Goal: Feedback & Contribution: Leave review/rating

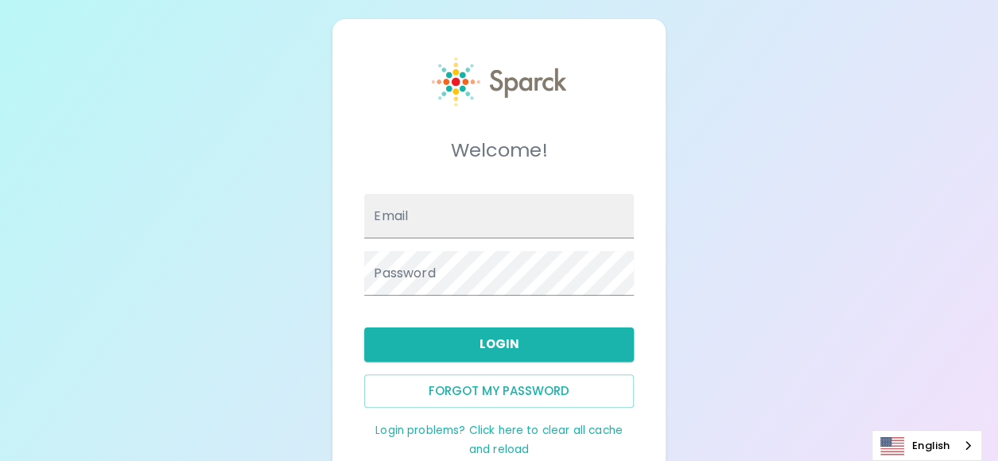
type input "[EMAIL_ADDRESS][PERSON_NAME][DOMAIN_NAME]"
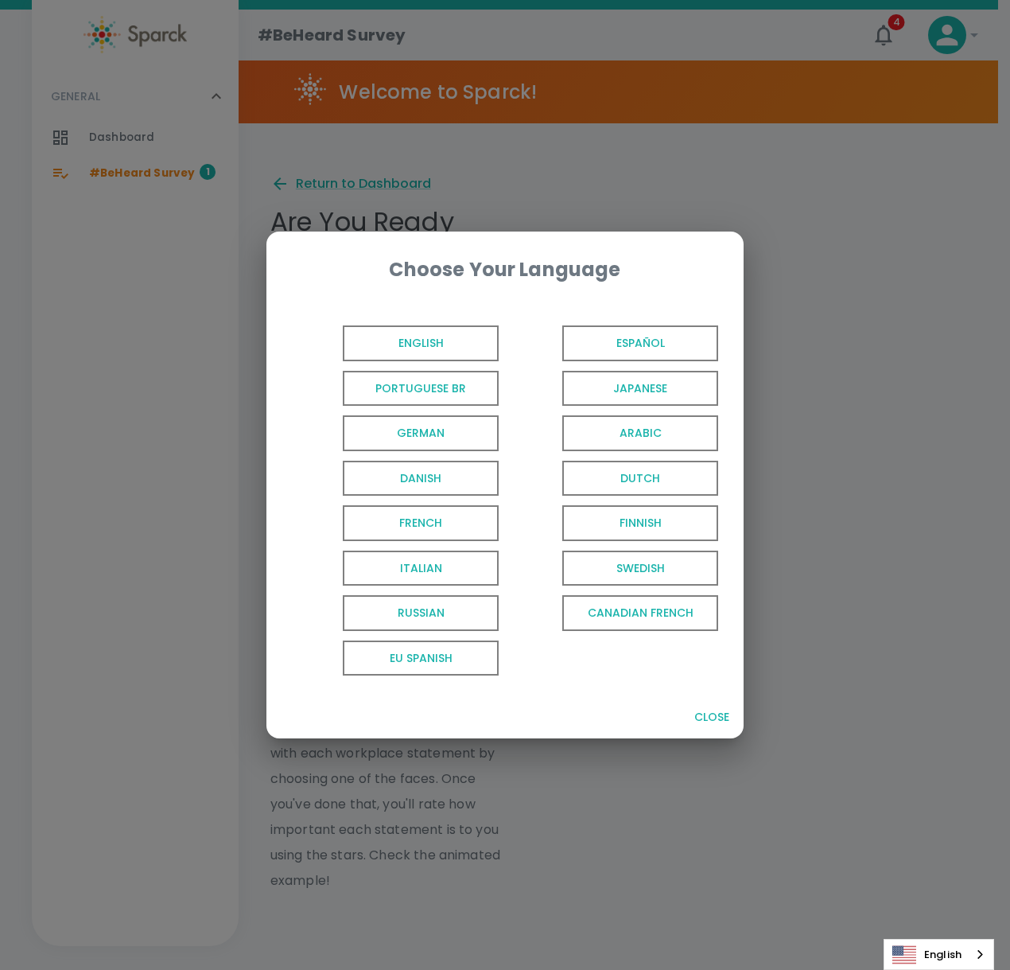
click at [422, 338] on span "English" at bounding box center [421, 343] width 156 height 36
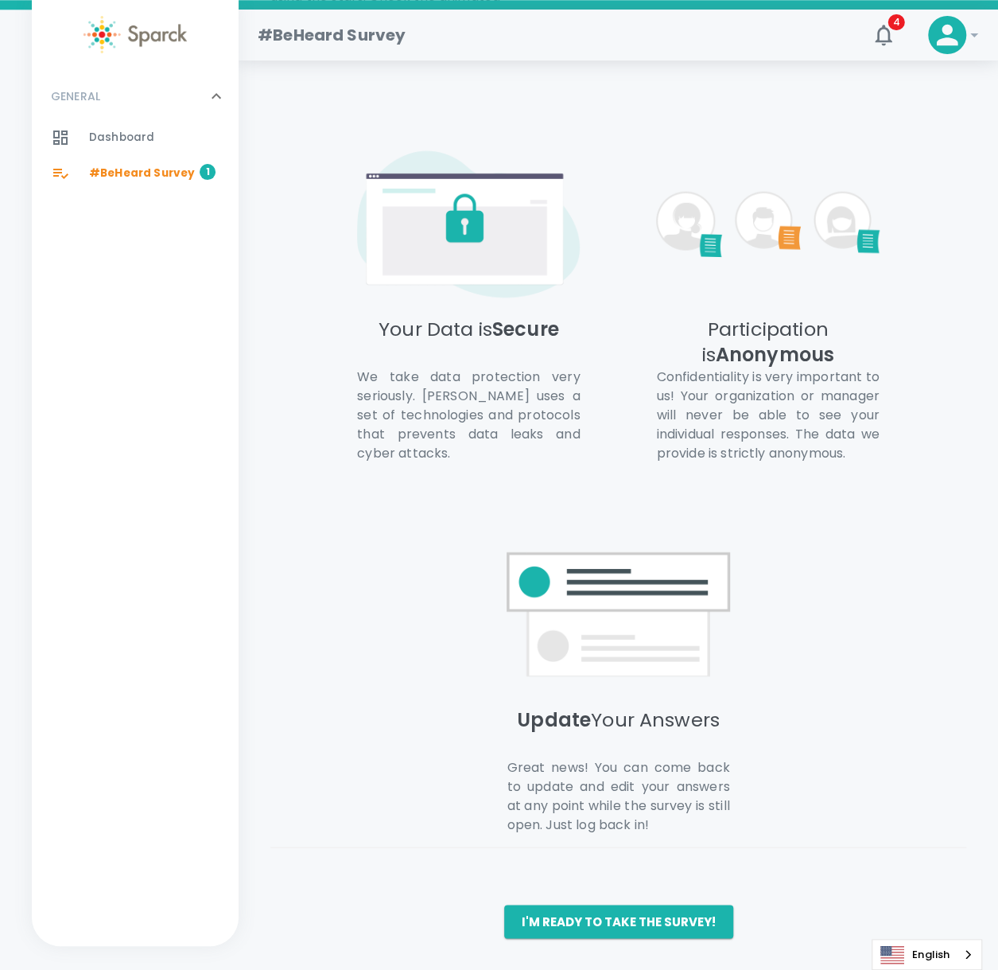
scroll to position [876, 0]
click at [702, 461] on button "I'm ready to take the survey!" at bounding box center [618, 921] width 229 height 33
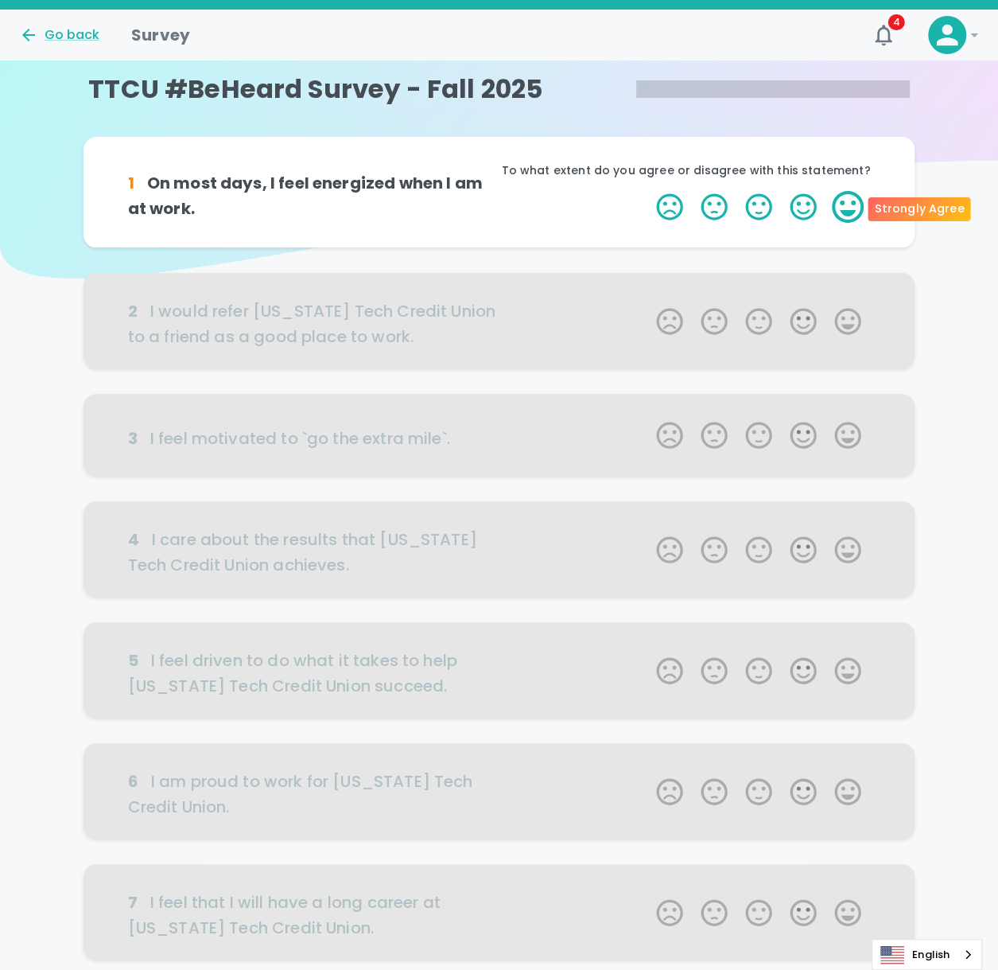
click at [848, 212] on label "5 Stars" at bounding box center [848, 207] width 45 height 32
click at [648, 191] on input "5 Stars" at bounding box center [647, 190] width 1 height 1
click at [847, 193] on label "5 Stars" at bounding box center [848, 207] width 45 height 32
click at [648, 191] on input "5 Stars" at bounding box center [647, 190] width 1 height 1
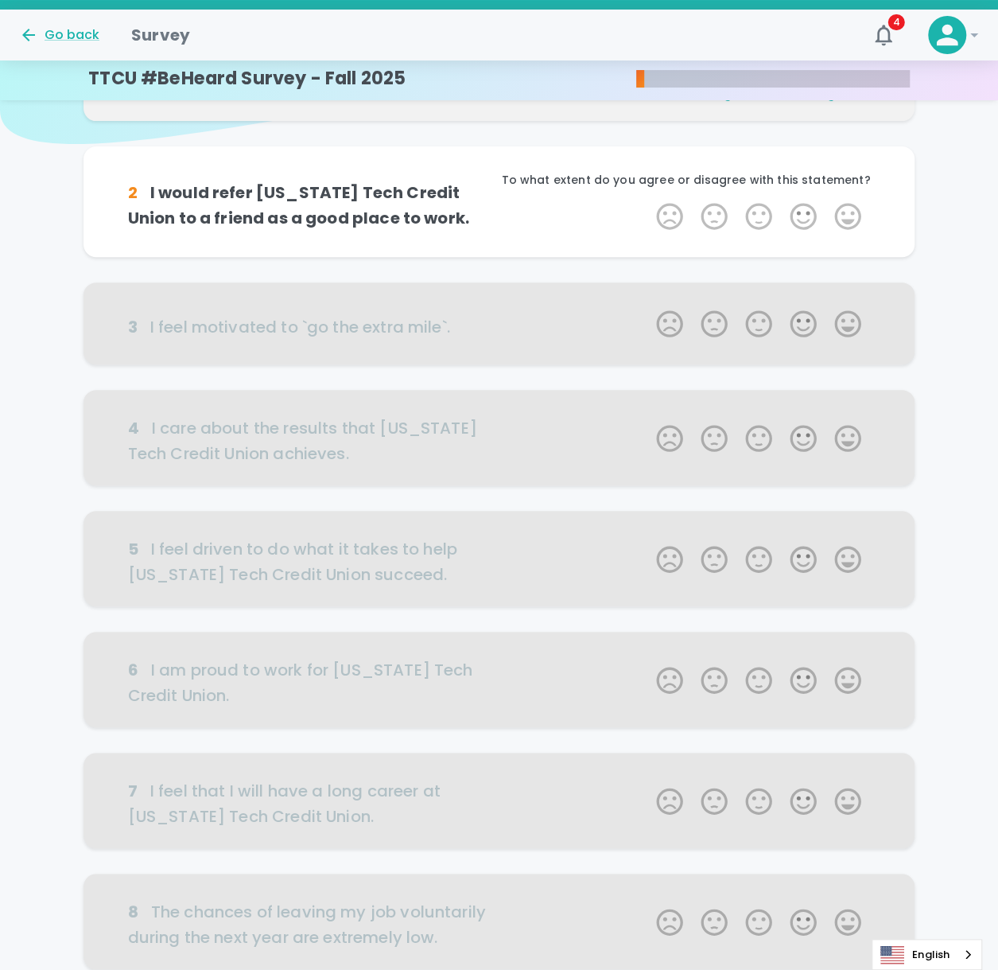
scroll to position [140, 0]
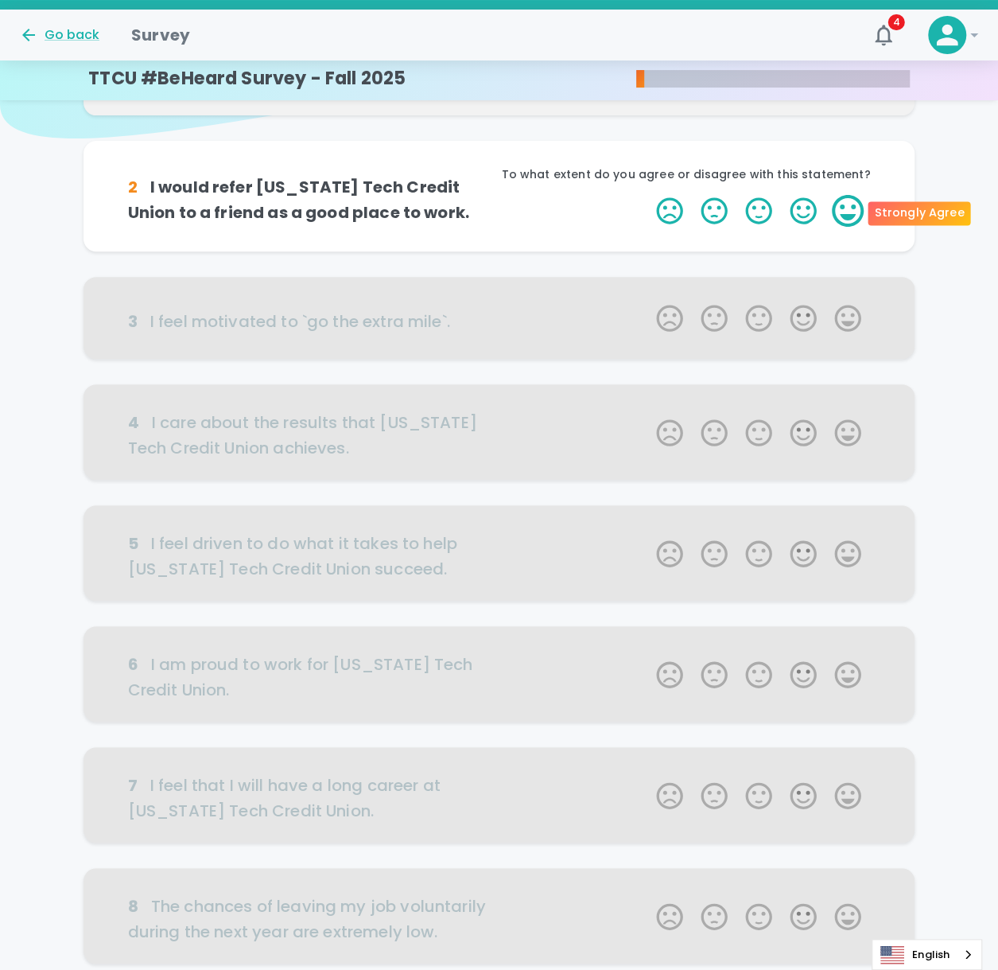
click at [847, 197] on label "5 Stars" at bounding box center [848, 211] width 45 height 32
click at [648, 195] on input "5 Stars" at bounding box center [647, 194] width 1 height 1
click at [846, 212] on label "5 Stars" at bounding box center [848, 211] width 45 height 32
click at [648, 195] on input "5 Stars" at bounding box center [647, 194] width 1 height 1
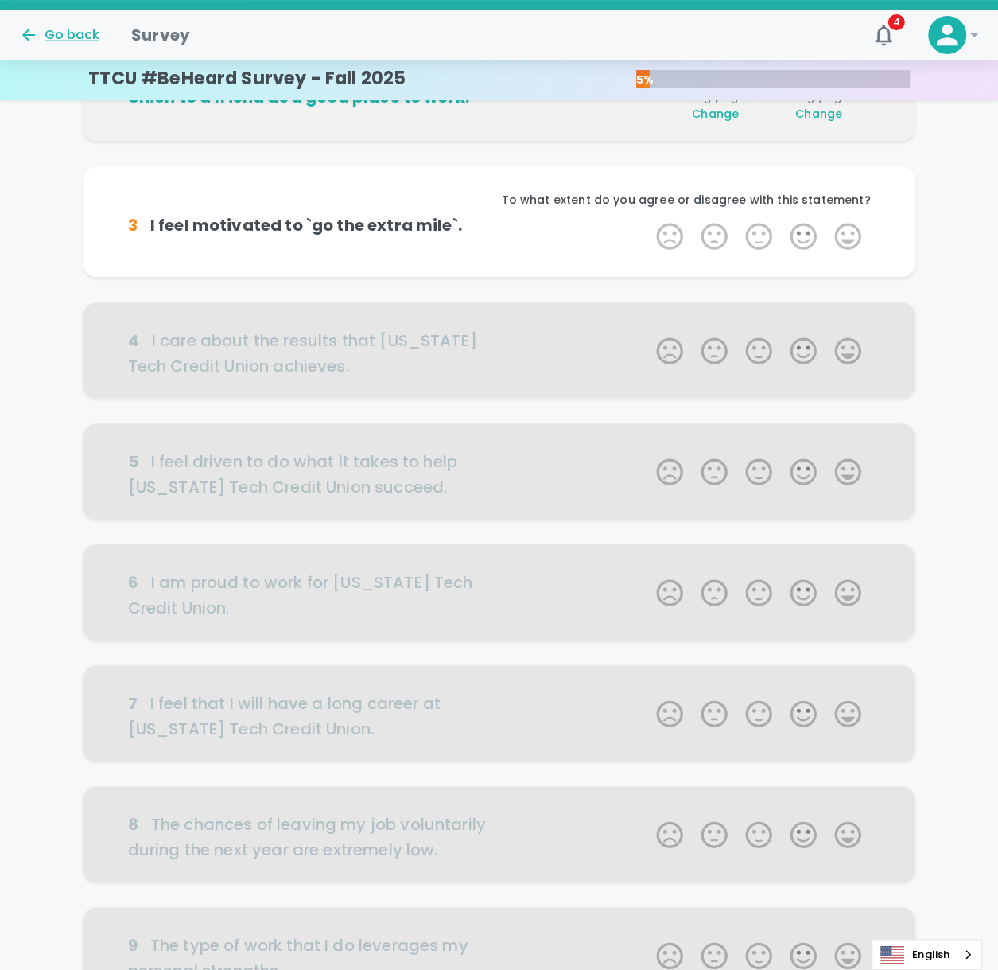
scroll to position [280, 0]
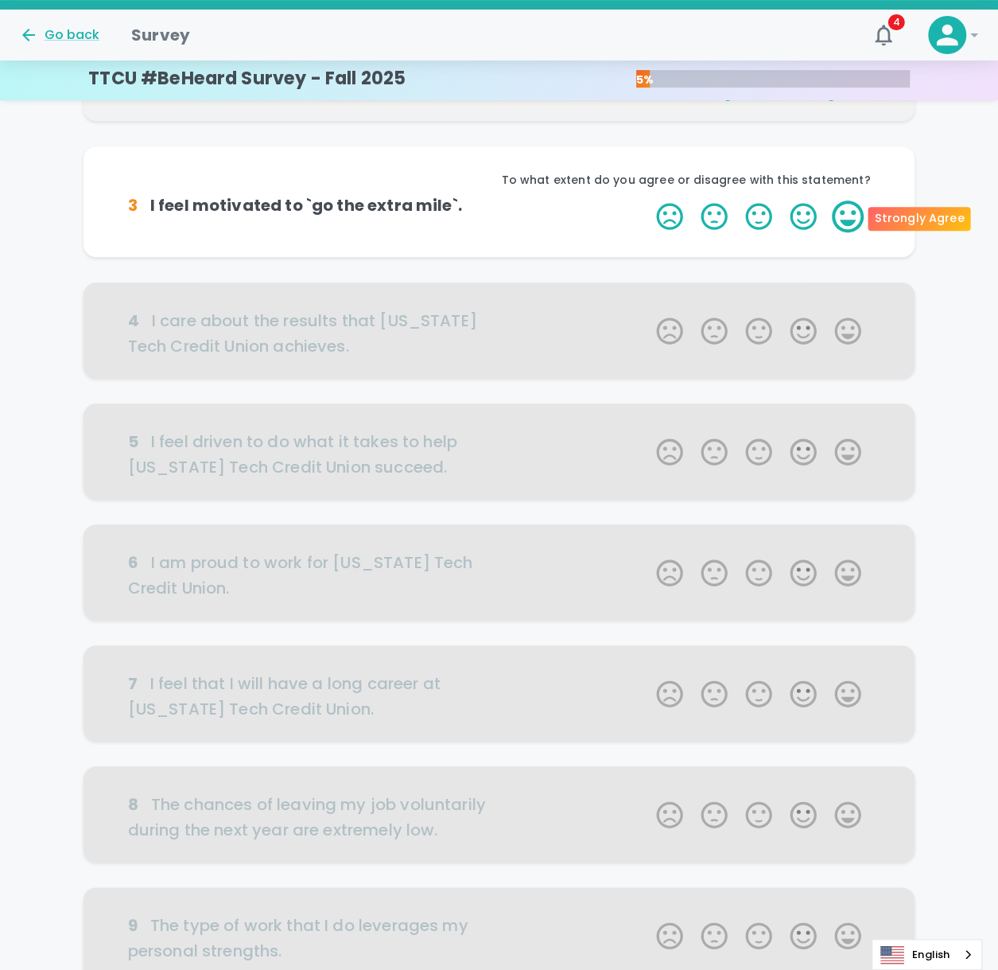
click at [843, 208] on label "5 Stars" at bounding box center [848, 216] width 45 height 32
click at [648, 200] on input "5 Stars" at bounding box center [647, 200] width 1 height 1
click at [854, 224] on label "5 Stars" at bounding box center [848, 216] width 45 height 32
click at [648, 200] on input "5 Stars" at bounding box center [647, 200] width 1 height 1
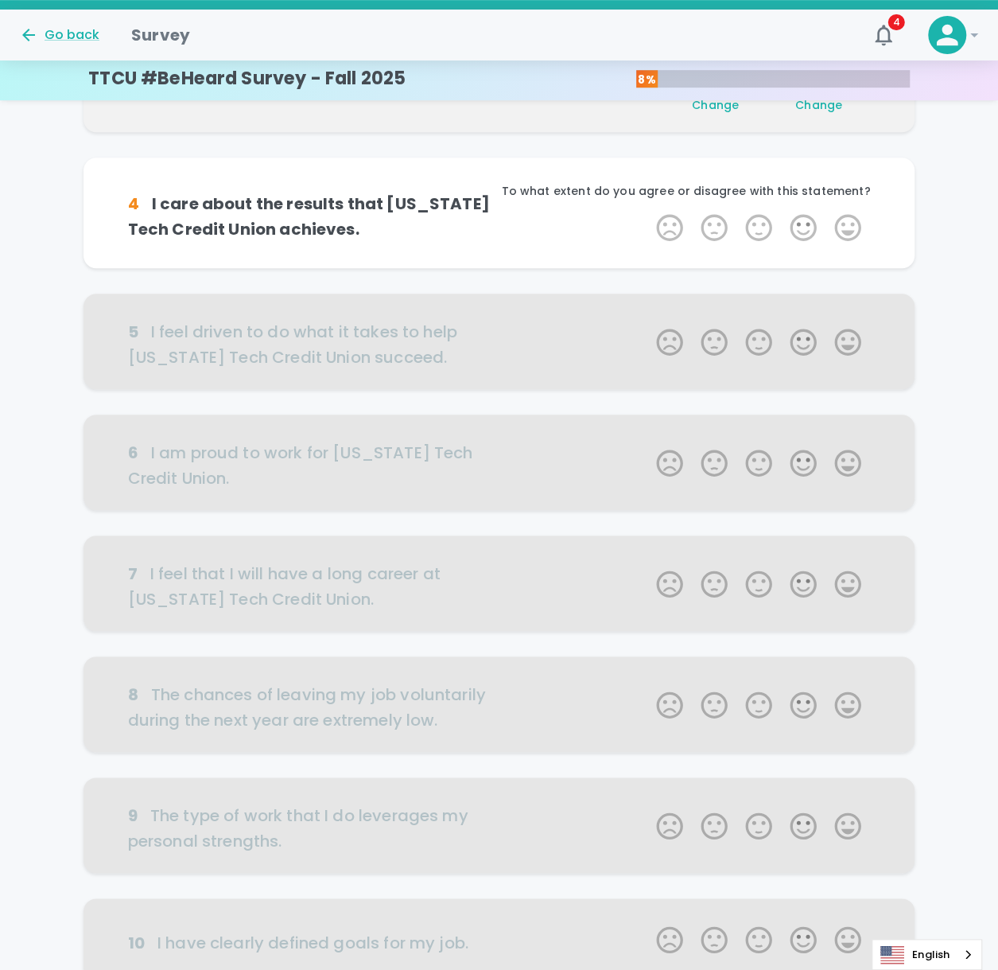
scroll to position [420, 0]
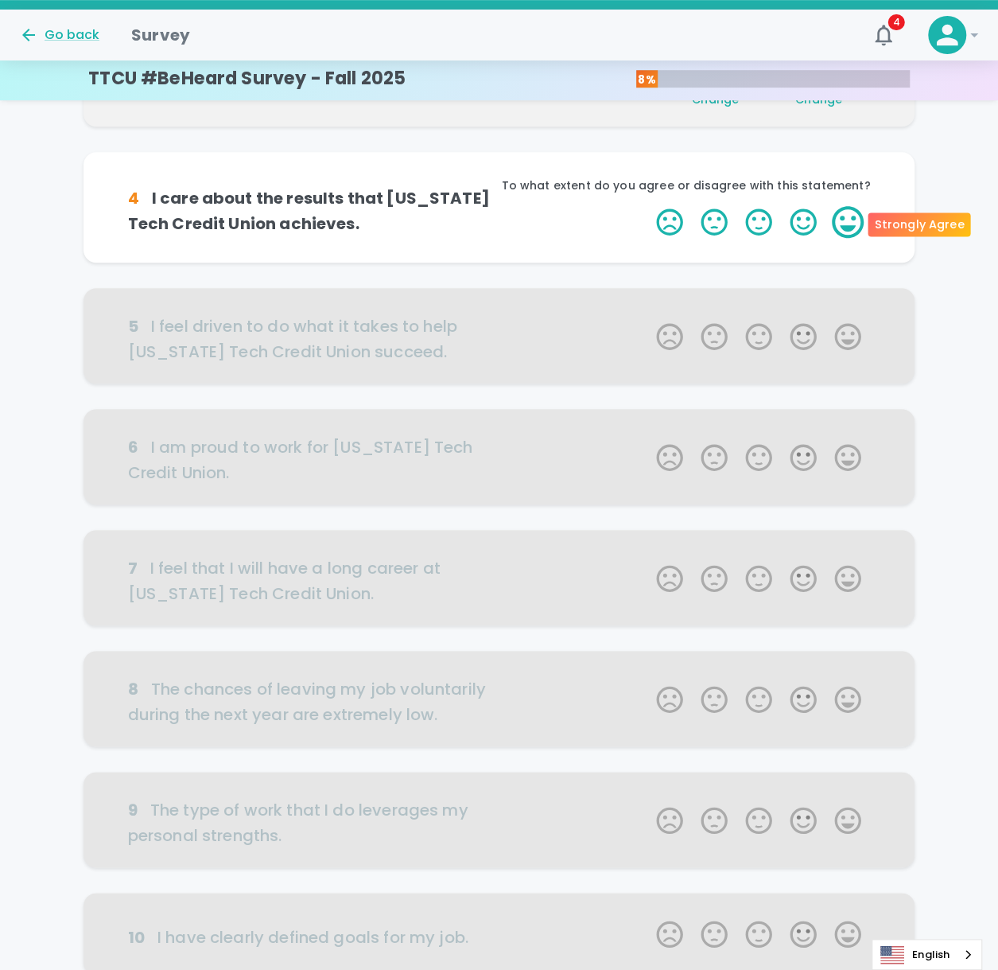
click at [845, 228] on label "5 Stars" at bounding box center [848, 222] width 45 height 32
click at [648, 206] on input "5 Stars" at bounding box center [647, 205] width 1 height 1
click at [847, 226] on label "5 Stars" at bounding box center [848, 222] width 45 height 32
click at [648, 206] on input "5 Stars" at bounding box center [647, 205] width 1 height 1
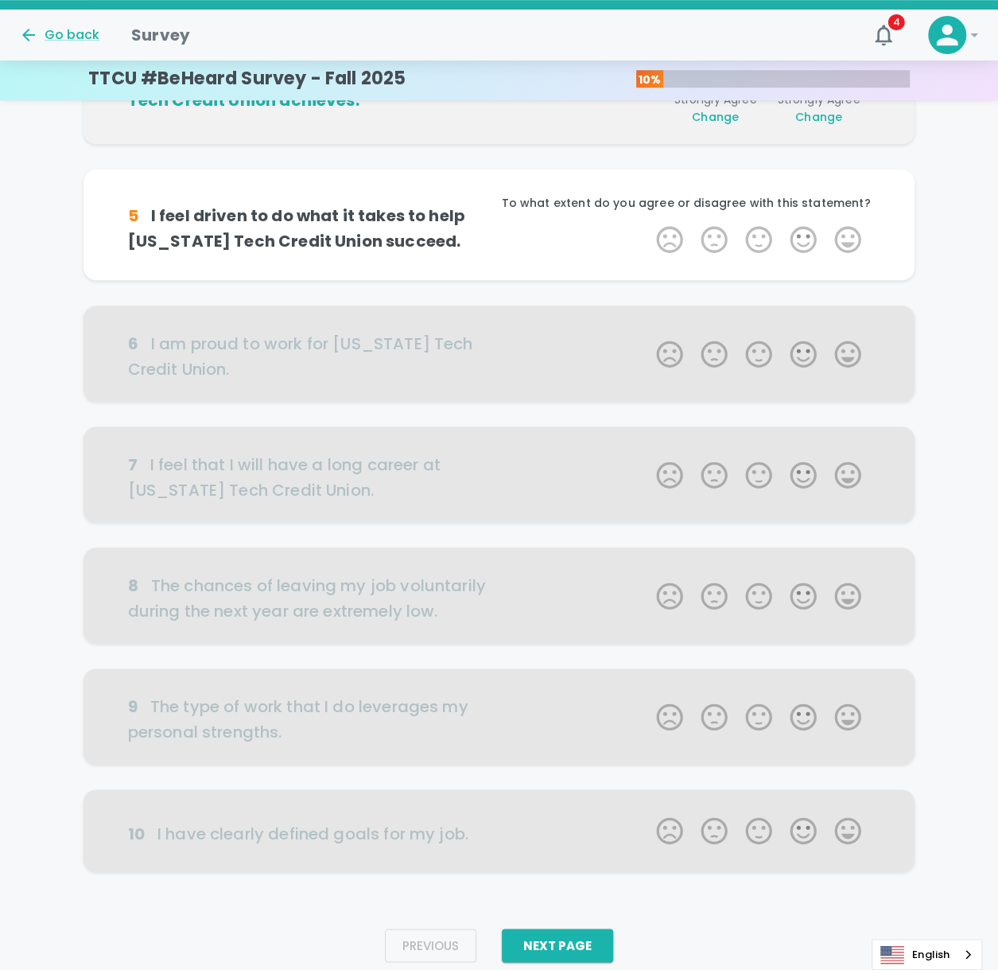
scroll to position [560, 0]
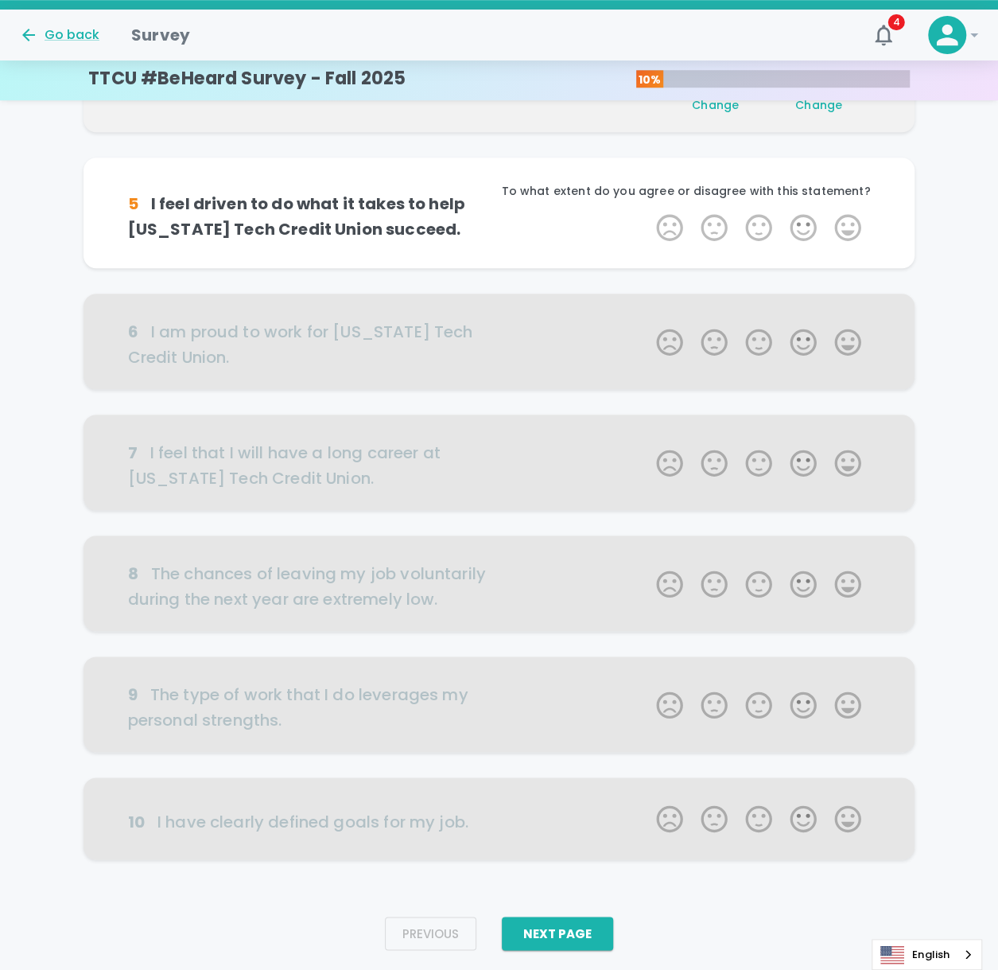
click at [847, 226] on label "5 Stars" at bounding box center [848, 228] width 45 height 32
click at [648, 212] on input "5 Stars" at bounding box center [647, 211] width 1 height 1
click at [847, 226] on label "5 Stars" at bounding box center [848, 228] width 45 height 32
click at [648, 212] on input "5 Stars" at bounding box center [647, 211] width 1 height 1
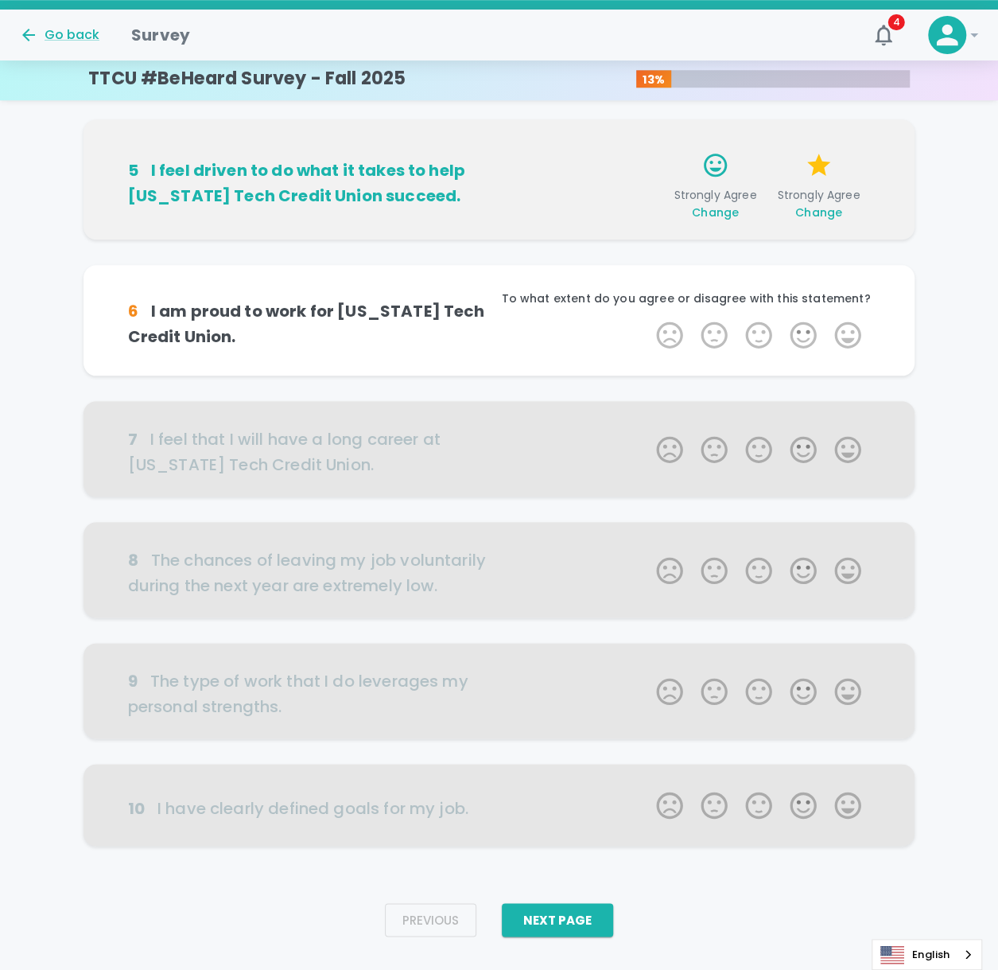
scroll to position [603, 0]
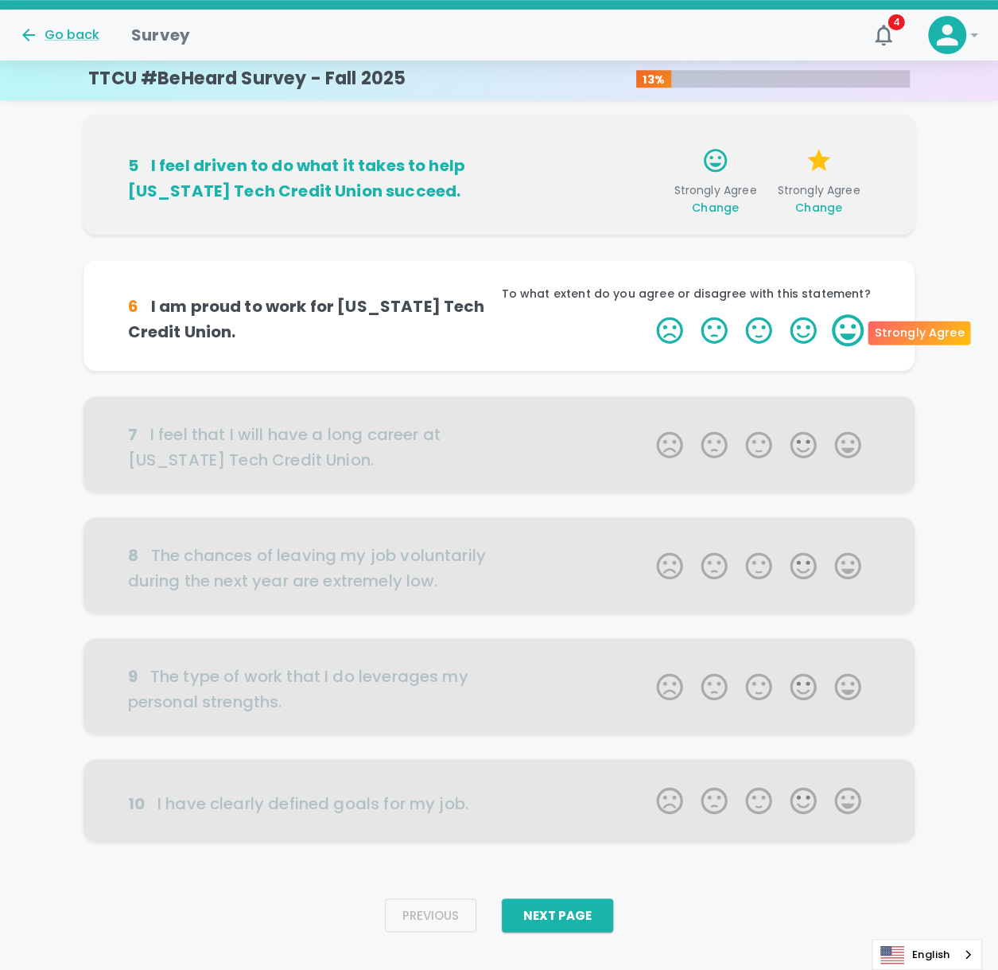
click at [850, 331] on label "5 Stars" at bounding box center [848, 330] width 45 height 32
click at [648, 314] on input "5 Stars" at bounding box center [647, 313] width 1 height 1
click at [850, 331] on label "5 Stars" at bounding box center [848, 330] width 45 height 32
click at [648, 314] on input "5 Stars" at bounding box center [647, 313] width 1 height 1
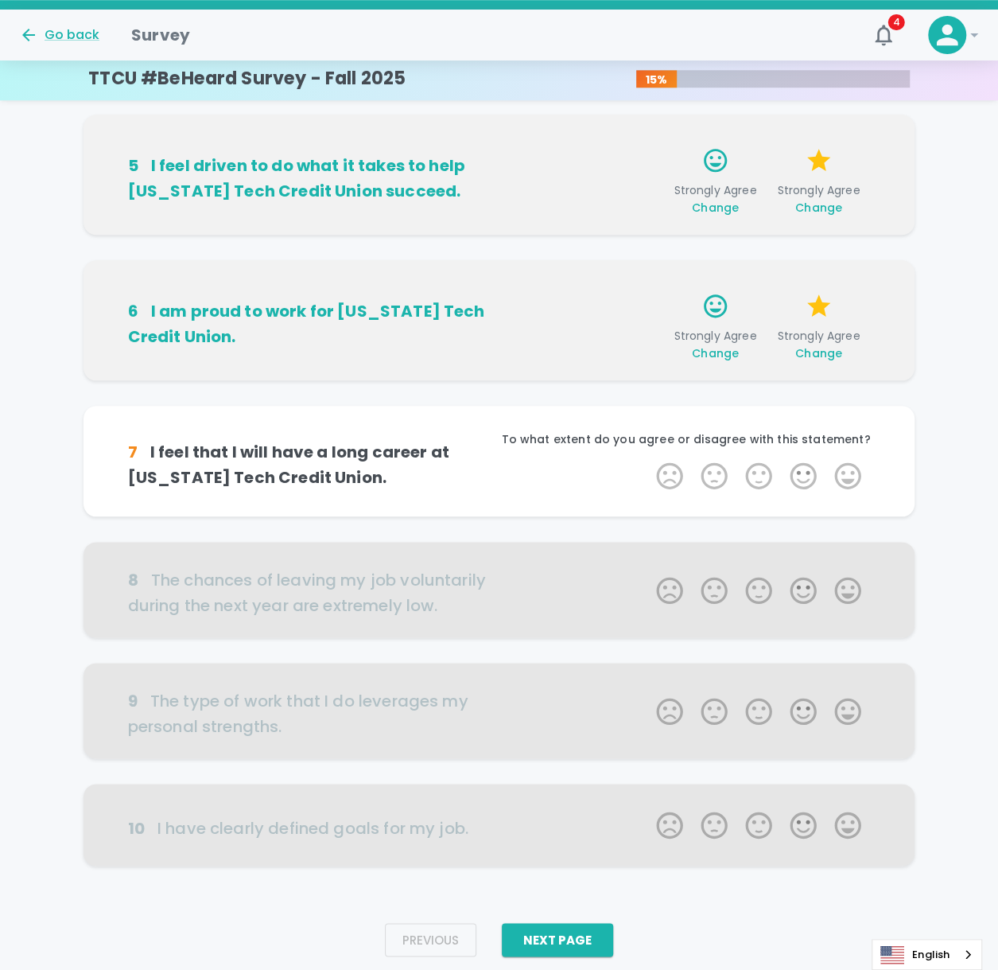
scroll to position [628, 0]
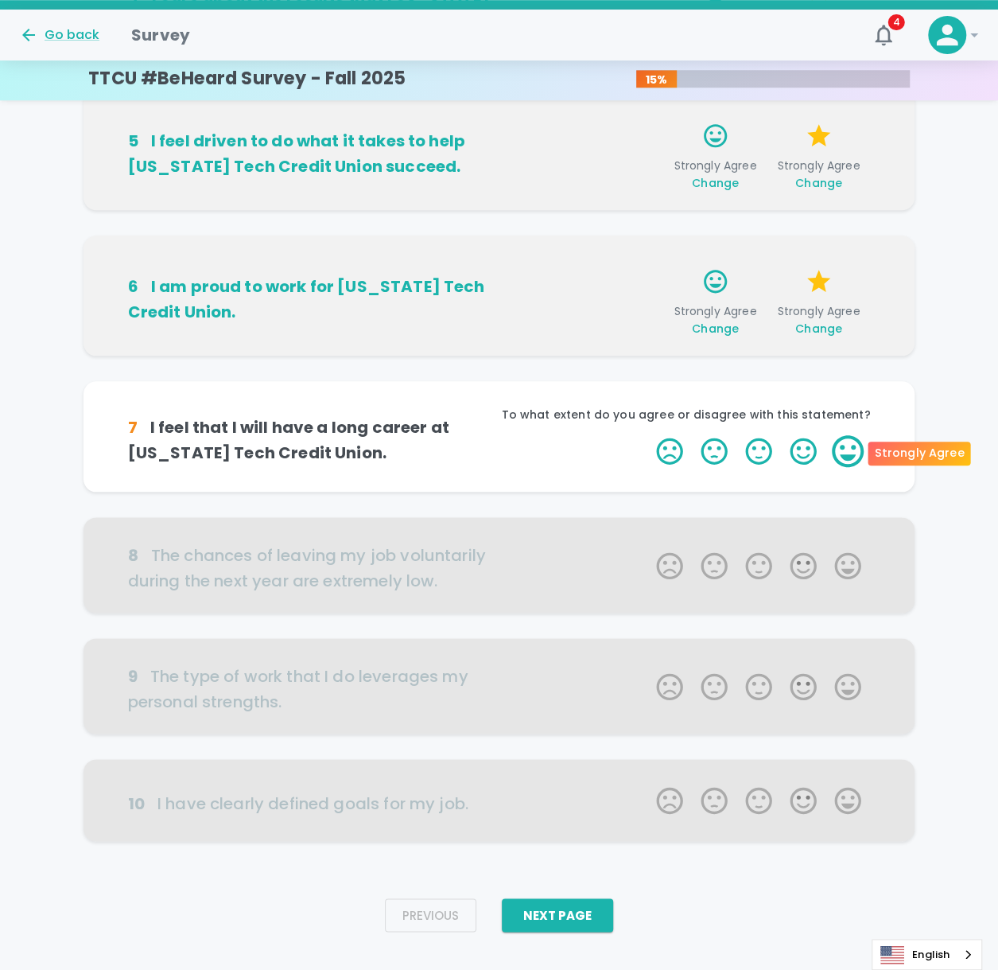
click at [859, 459] on label "5 Stars" at bounding box center [848, 451] width 45 height 32
click at [648, 435] on input "5 Stars" at bounding box center [647, 434] width 1 height 1
click at [857, 450] on label "5 Stars" at bounding box center [848, 451] width 45 height 32
click at [648, 435] on input "5 Stars" at bounding box center [647, 434] width 1 height 1
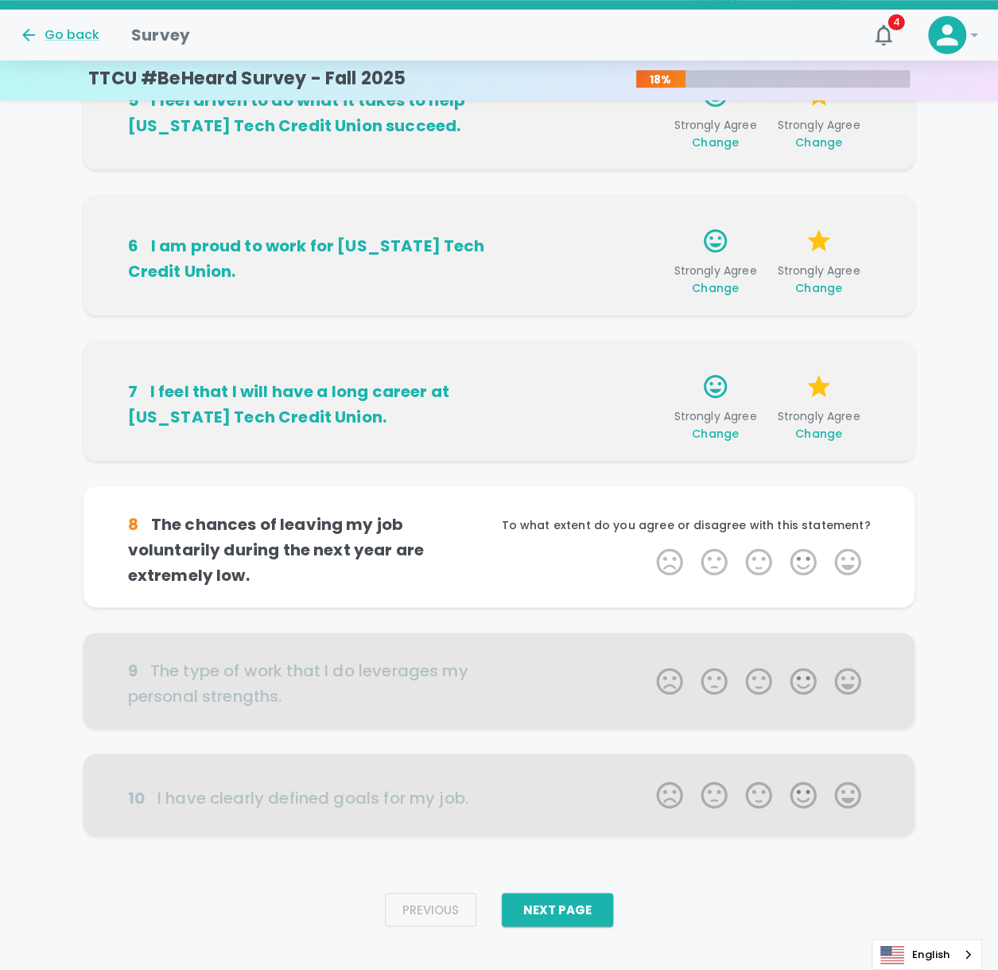
scroll to position [677, 0]
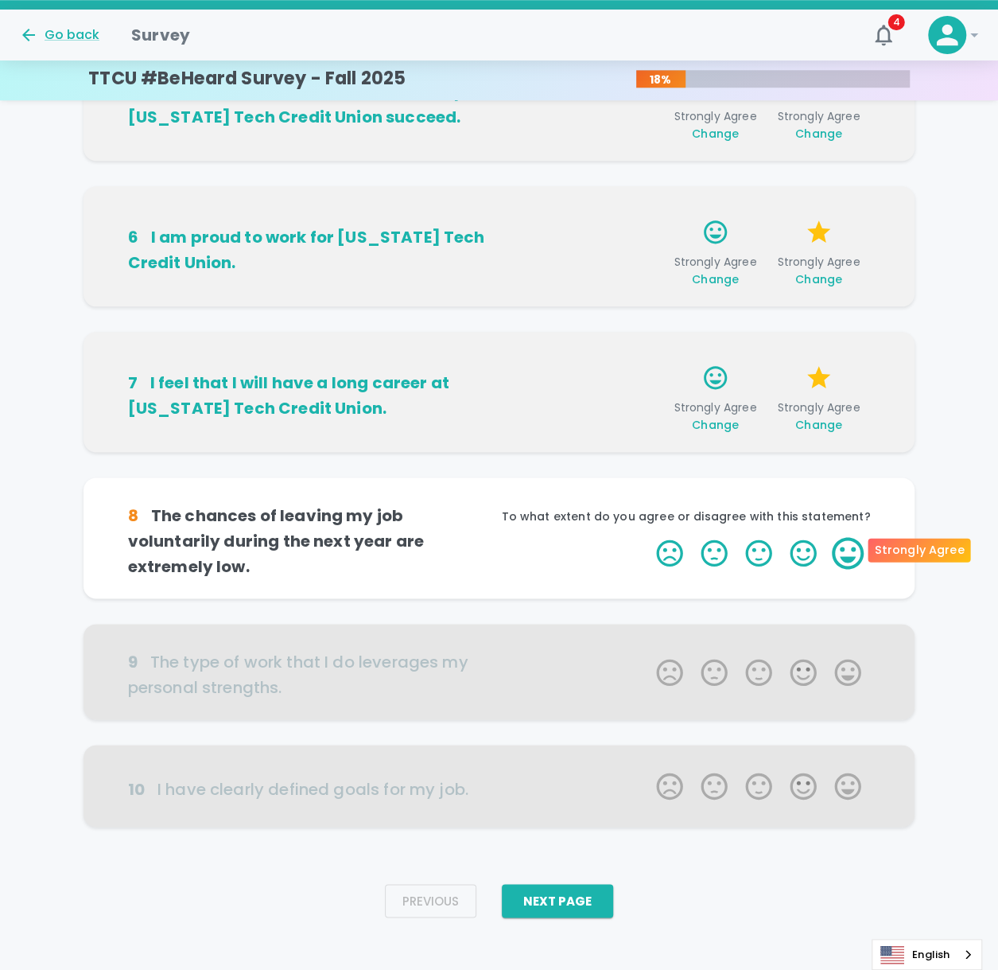
click at [845, 461] on label "5 Stars" at bounding box center [848, 553] width 45 height 32
click at [648, 461] on input "5 Stars" at bounding box center [647, 536] width 1 height 1
click at [845, 461] on label "5 Stars" at bounding box center [848, 553] width 45 height 32
click at [648, 461] on input "5 Stars" at bounding box center [647, 536] width 1 height 1
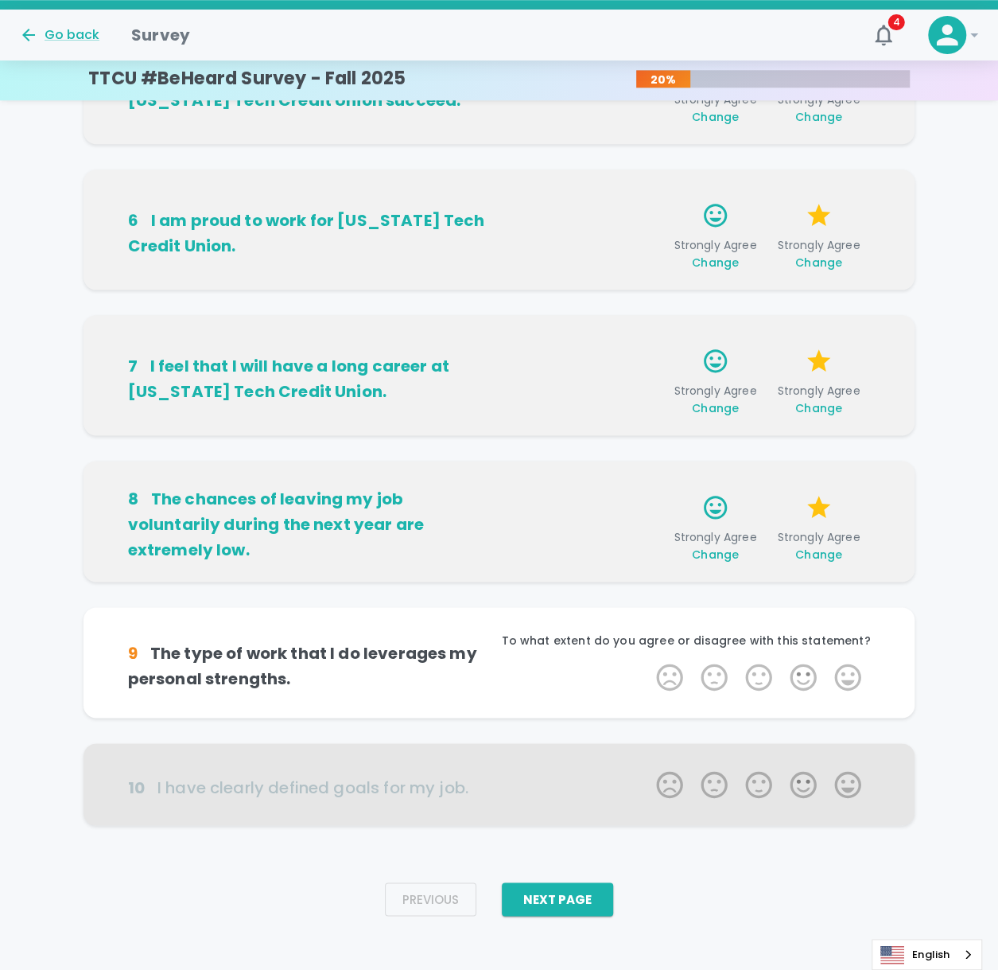
scroll to position [702, 0]
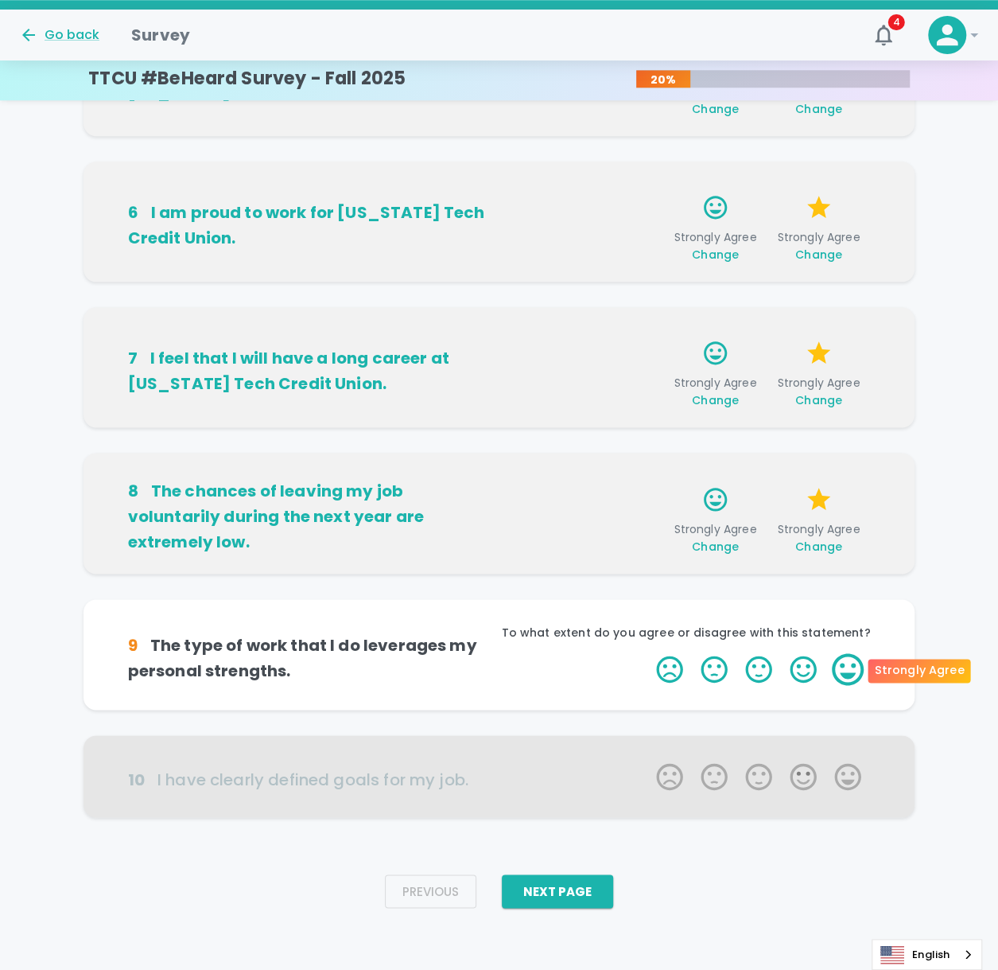
click at [862, 461] on label "5 Stars" at bounding box center [848, 669] width 45 height 32
click at [648, 461] on input "5 Stars" at bounding box center [647, 652] width 1 height 1
click at [857, 461] on label "5 Stars" at bounding box center [848, 669] width 45 height 32
click at [648, 461] on input "5 Stars" at bounding box center [647, 652] width 1 height 1
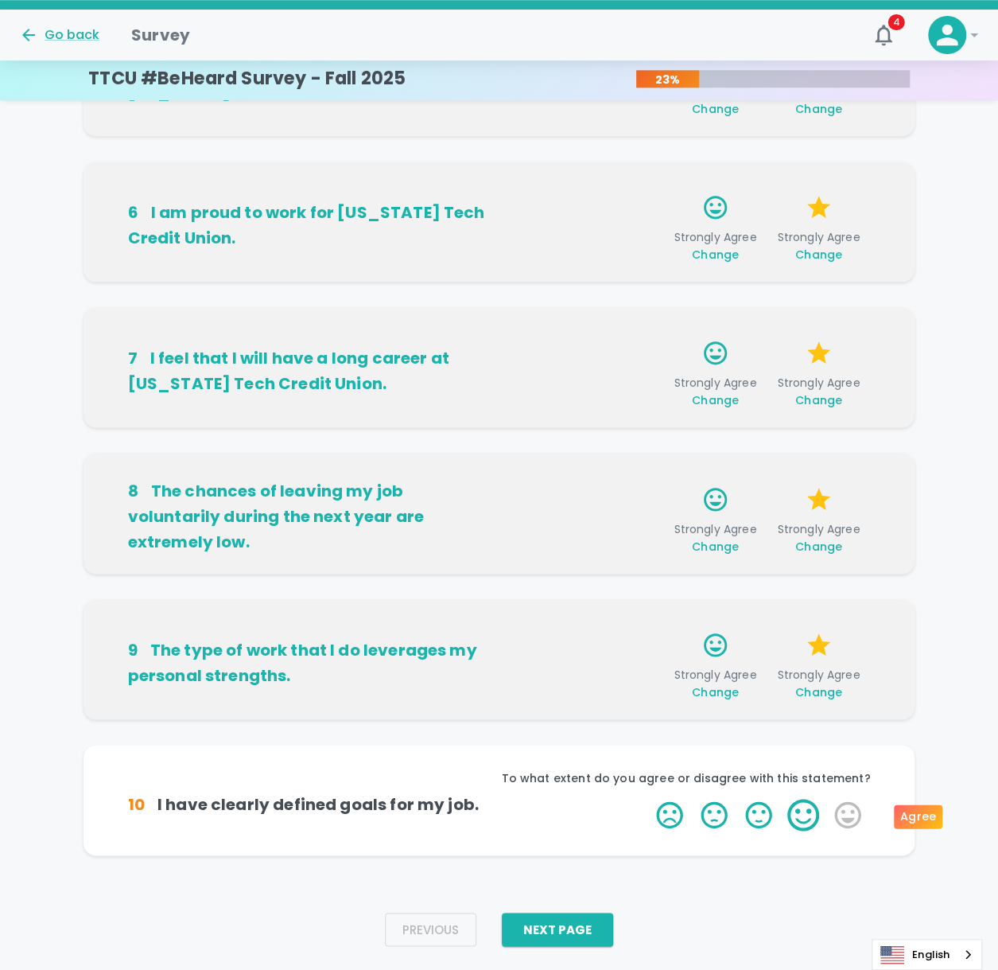
click at [789, 461] on label "4 Stars" at bounding box center [803, 815] width 45 height 32
click at [648, 461] on input "4 Stars" at bounding box center [647, 798] width 1 height 1
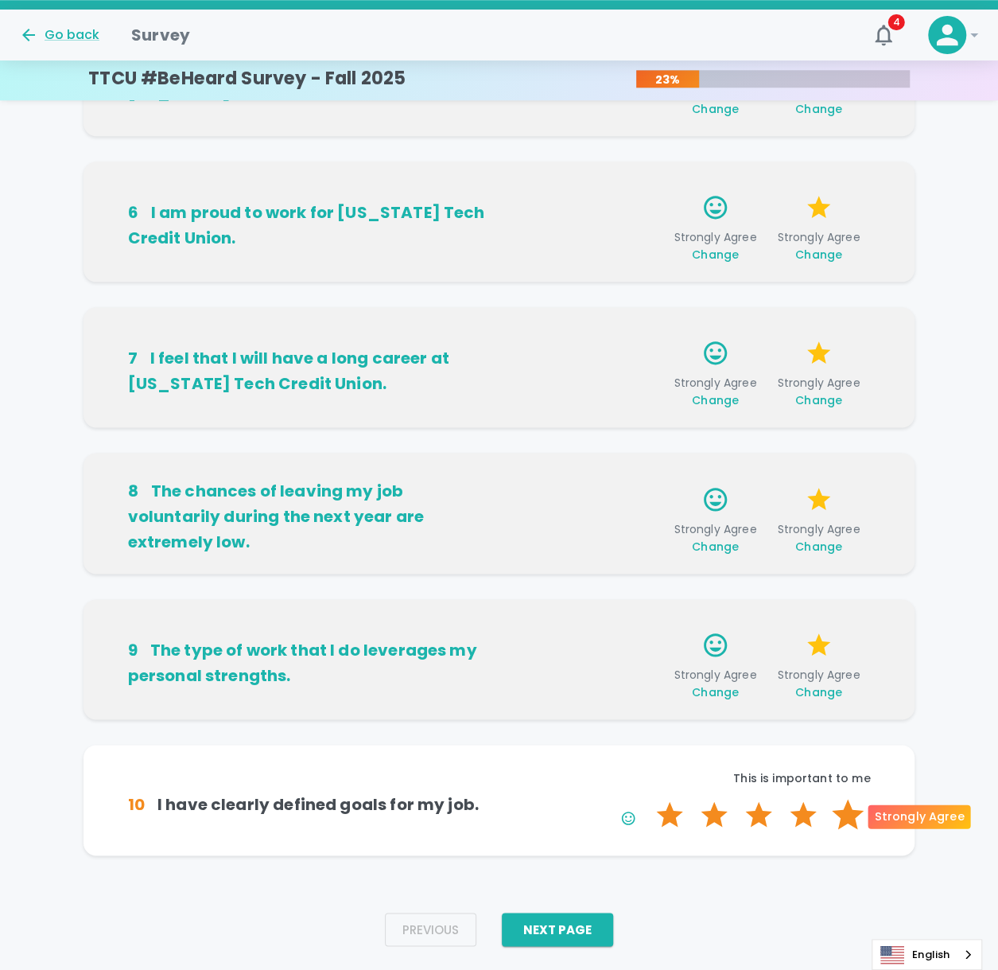
click at [854, 461] on label "5 Stars" at bounding box center [848, 815] width 45 height 32
click at [648, 461] on input "5 Stars" at bounding box center [647, 798] width 1 height 1
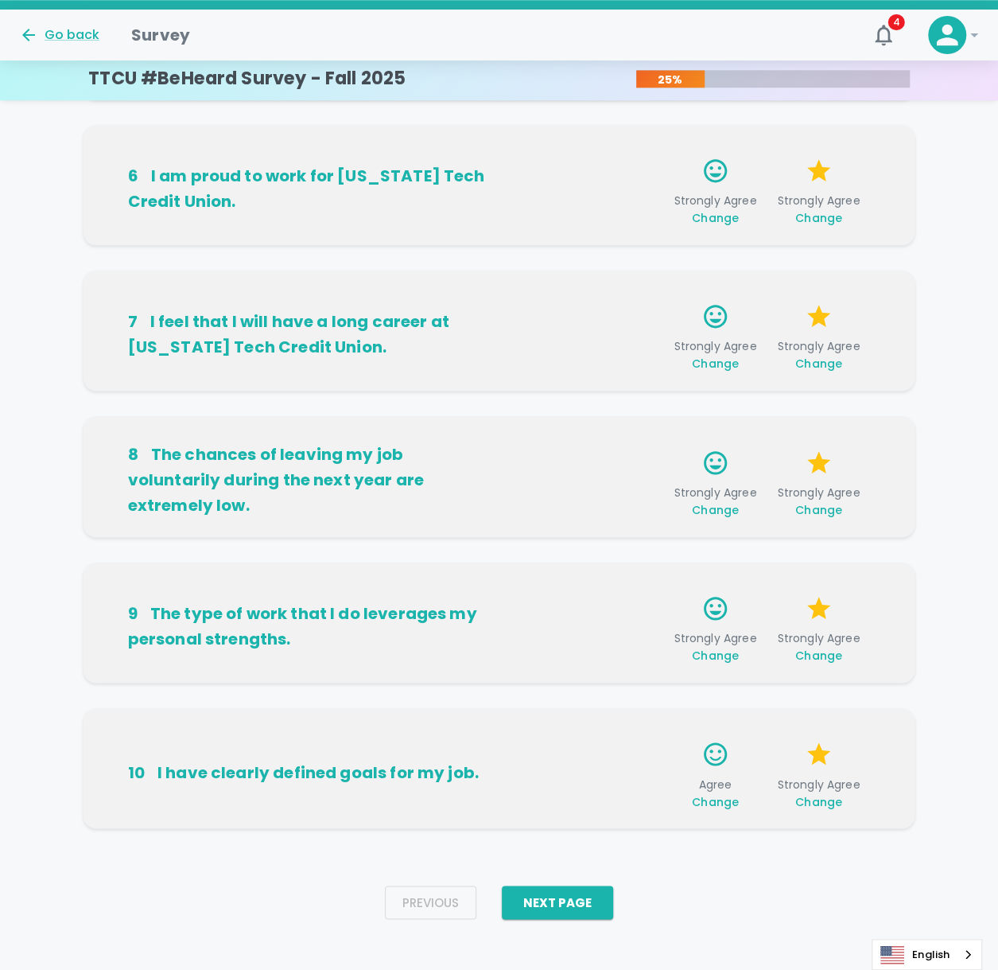
scroll to position [740, 0]
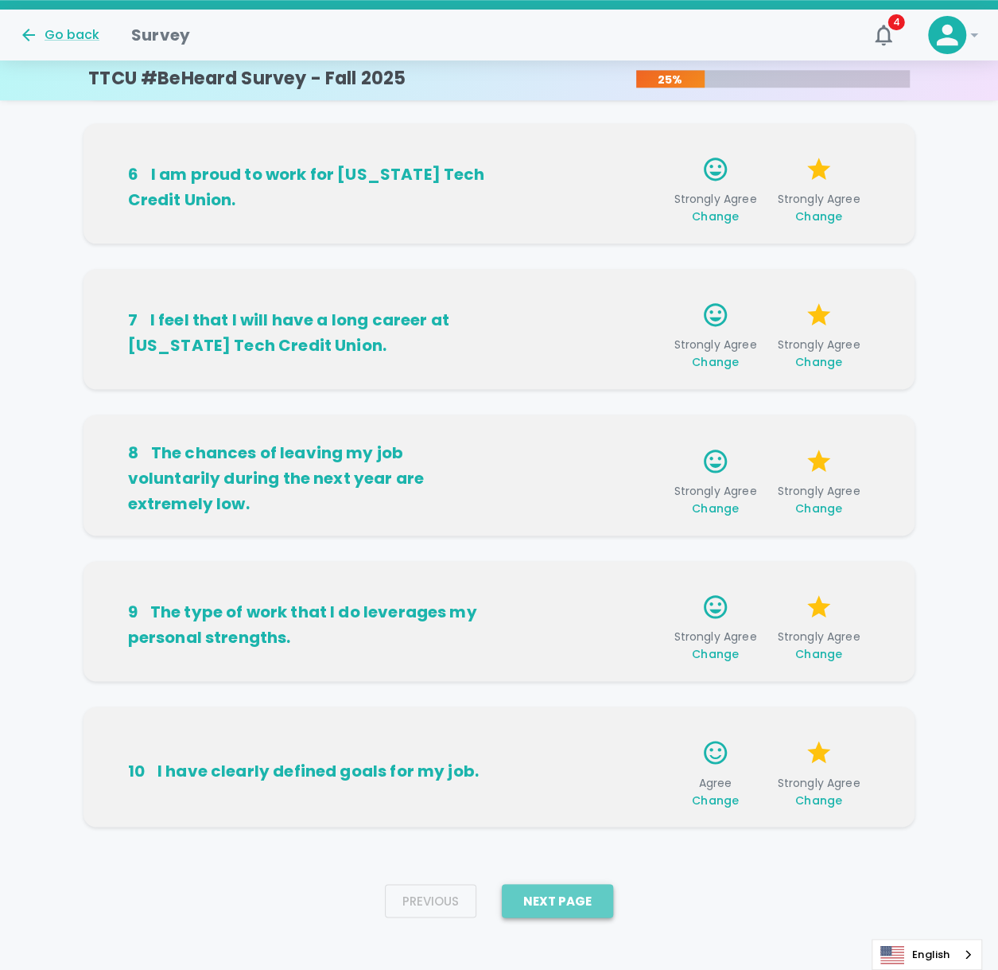
click at [574, 461] on button "Next Page" at bounding box center [557, 900] width 111 height 33
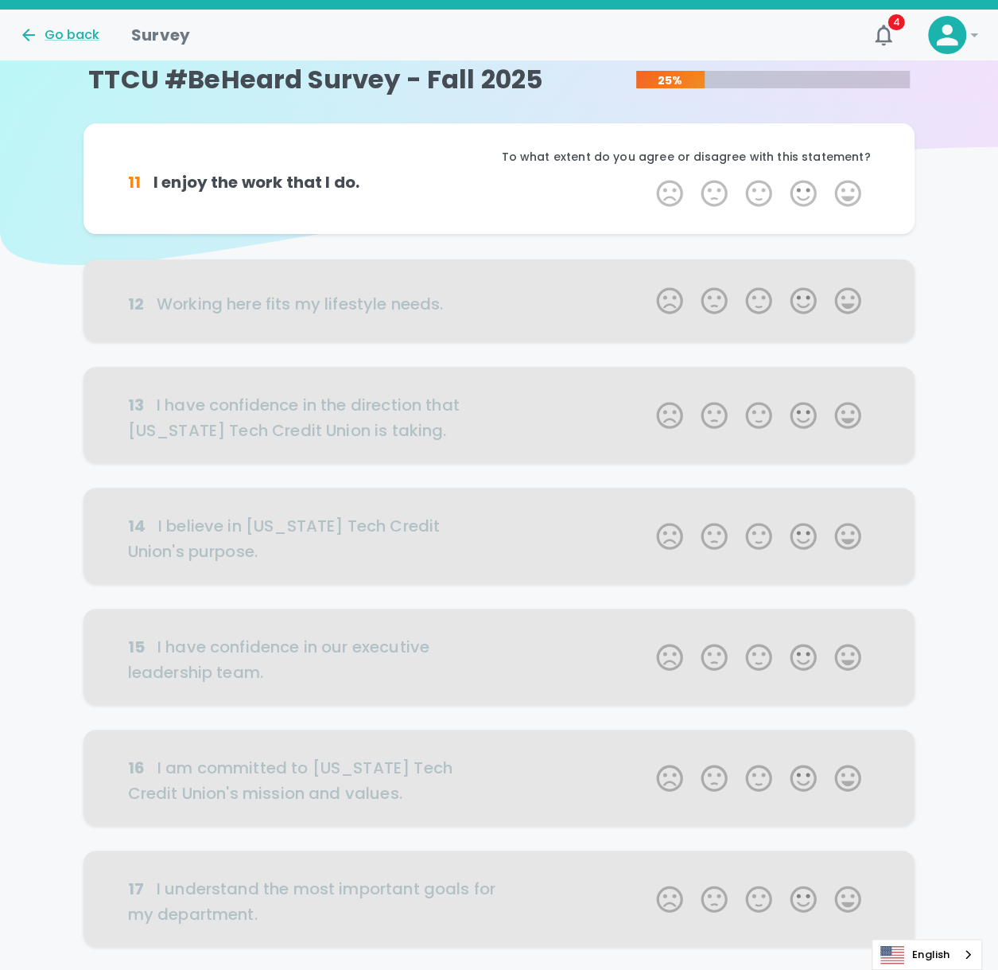
scroll to position [0, 0]
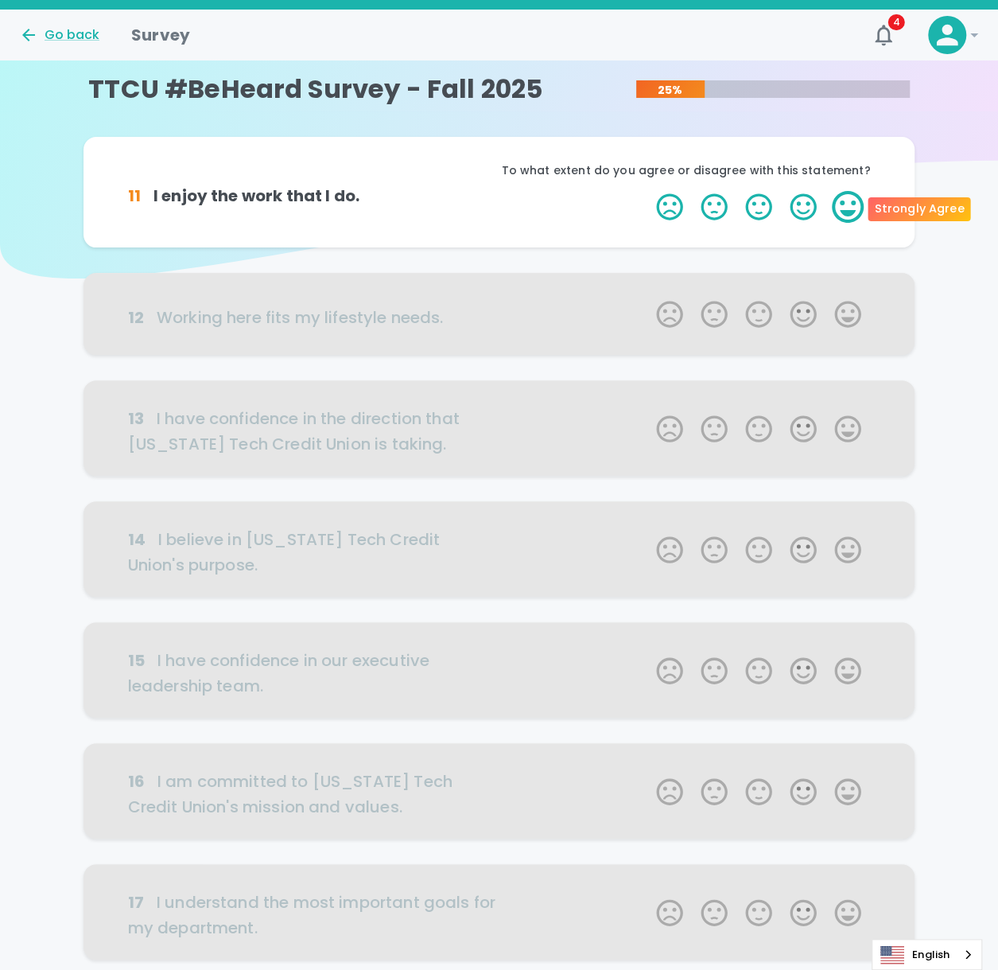
click at [862, 200] on label "5 Stars" at bounding box center [848, 207] width 45 height 32
click at [648, 191] on input "5 Stars" at bounding box center [647, 190] width 1 height 1
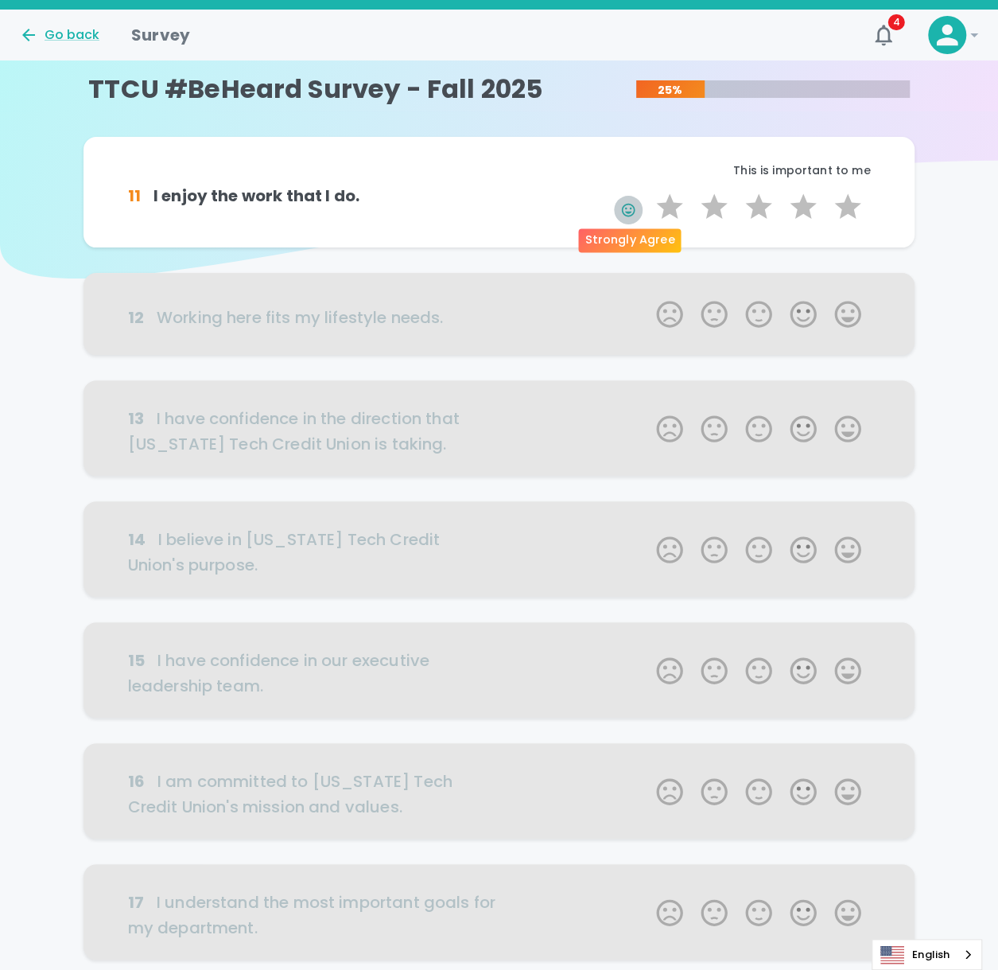
click at [629, 217] on div "Strongly Agree" at bounding box center [630, 235] width 106 height 37
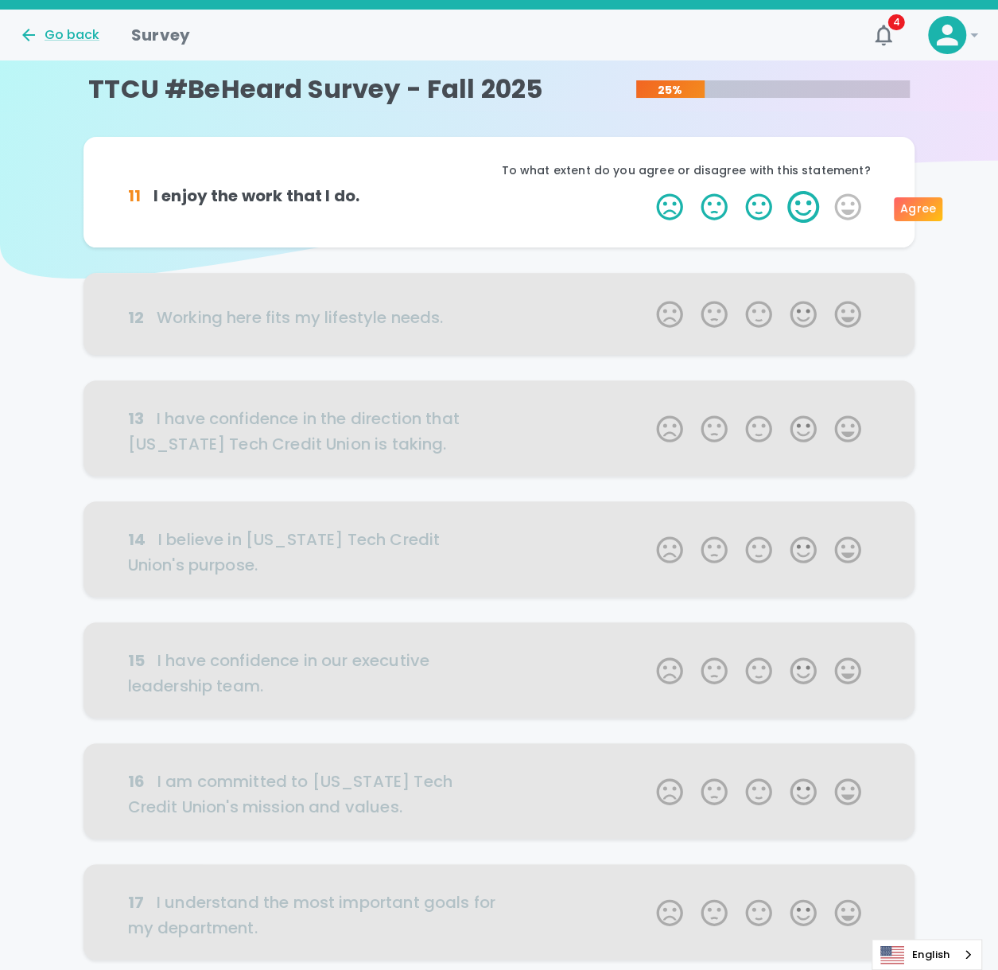
click at [800, 205] on label "4 Stars" at bounding box center [803, 207] width 45 height 32
click at [648, 191] on input "4 Stars" at bounding box center [647, 190] width 1 height 1
click at [830, 206] on label "5 Stars" at bounding box center [848, 207] width 45 height 32
click at [648, 191] on input "5 Stars" at bounding box center [647, 190] width 1 height 1
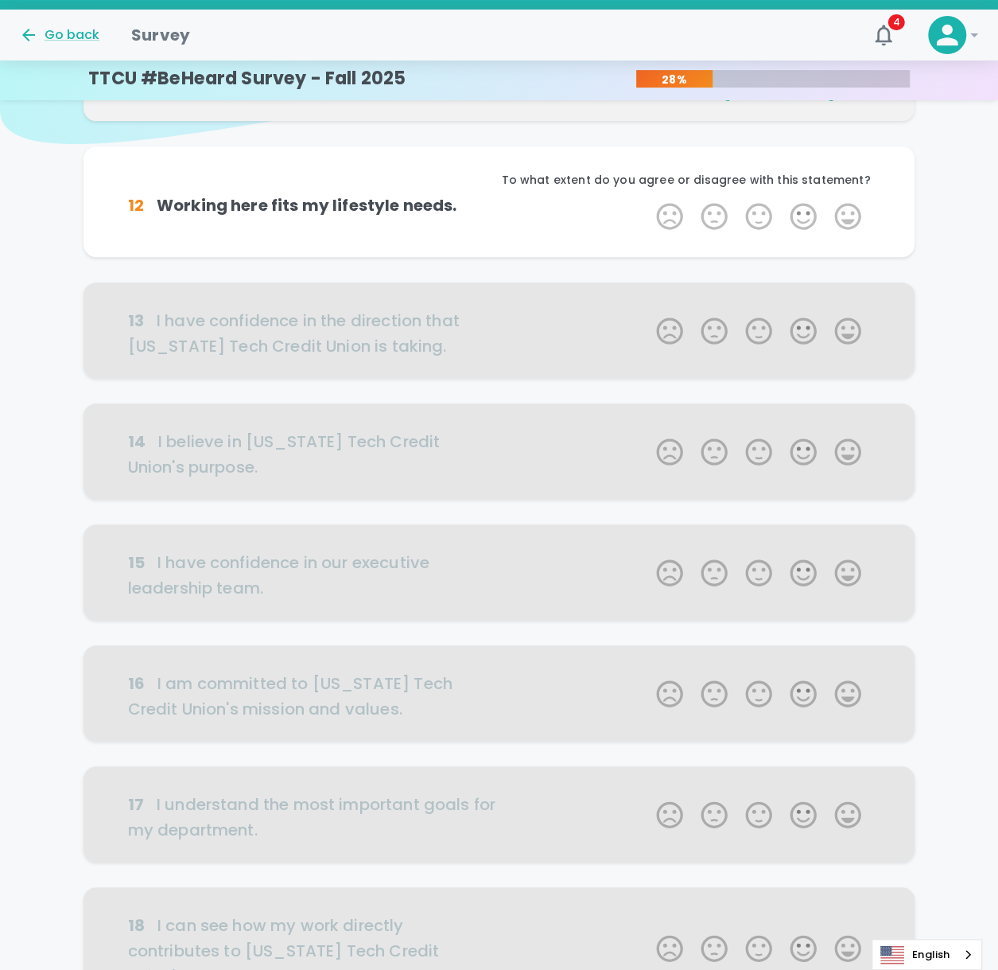
scroll to position [140, 0]
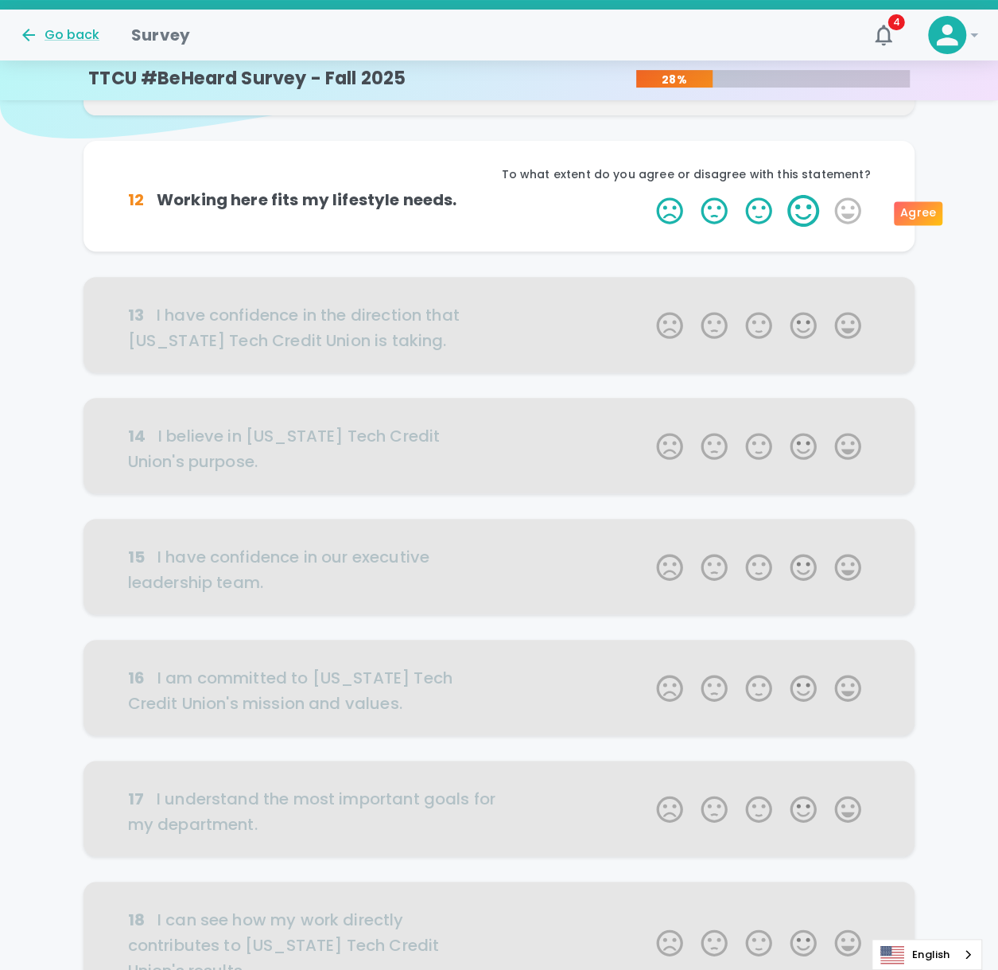
click at [821, 220] on label "4 Stars" at bounding box center [803, 211] width 45 height 32
click at [648, 195] on input "4 Stars" at bounding box center [647, 194] width 1 height 1
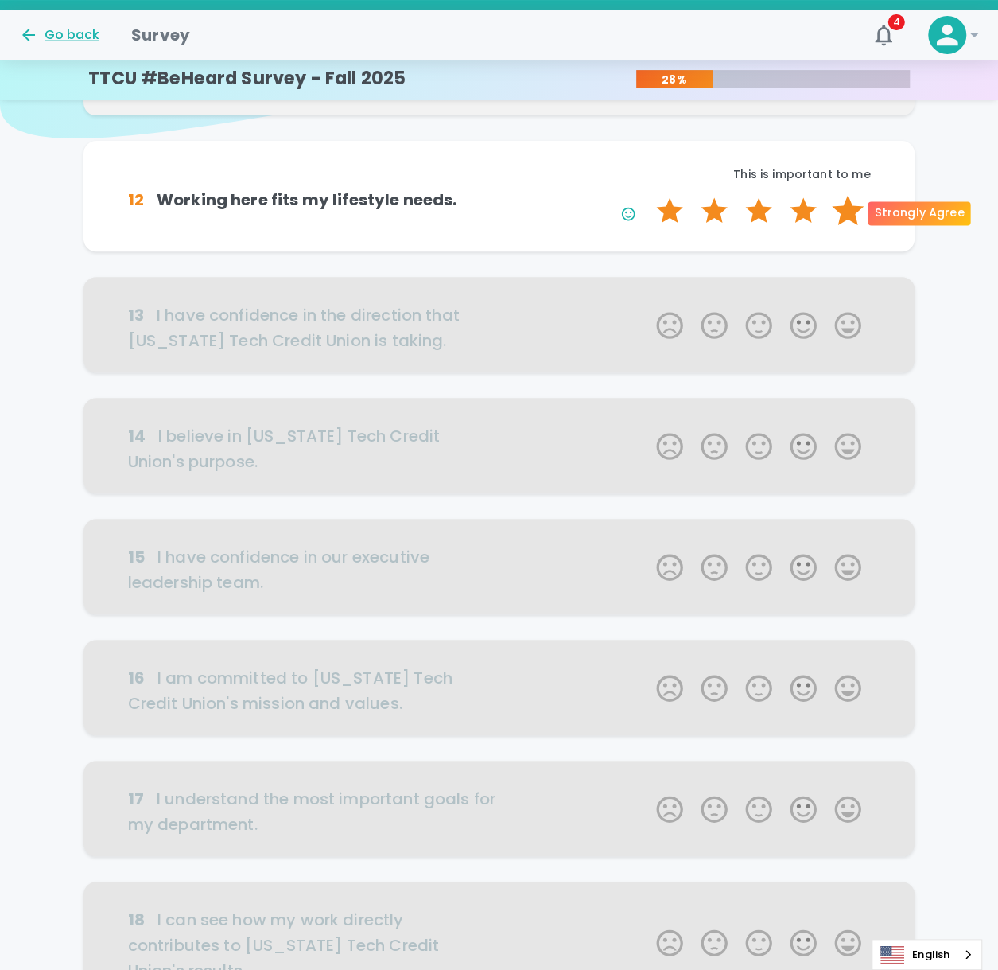
click at [845, 215] on label "5 Stars" at bounding box center [848, 211] width 45 height 32
click at [648, 195] on input "5 Stars" at bounding box center [647, 194] width 1 height 1
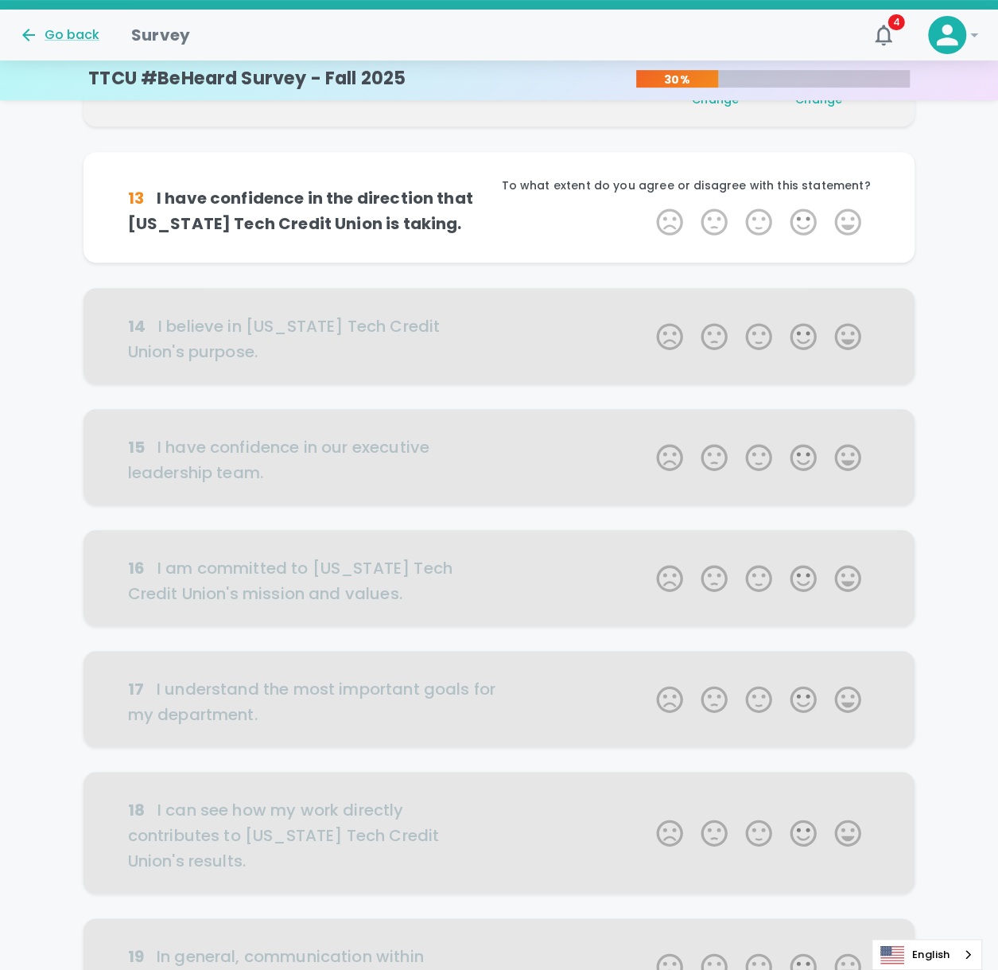
scroll to position [280, 0]
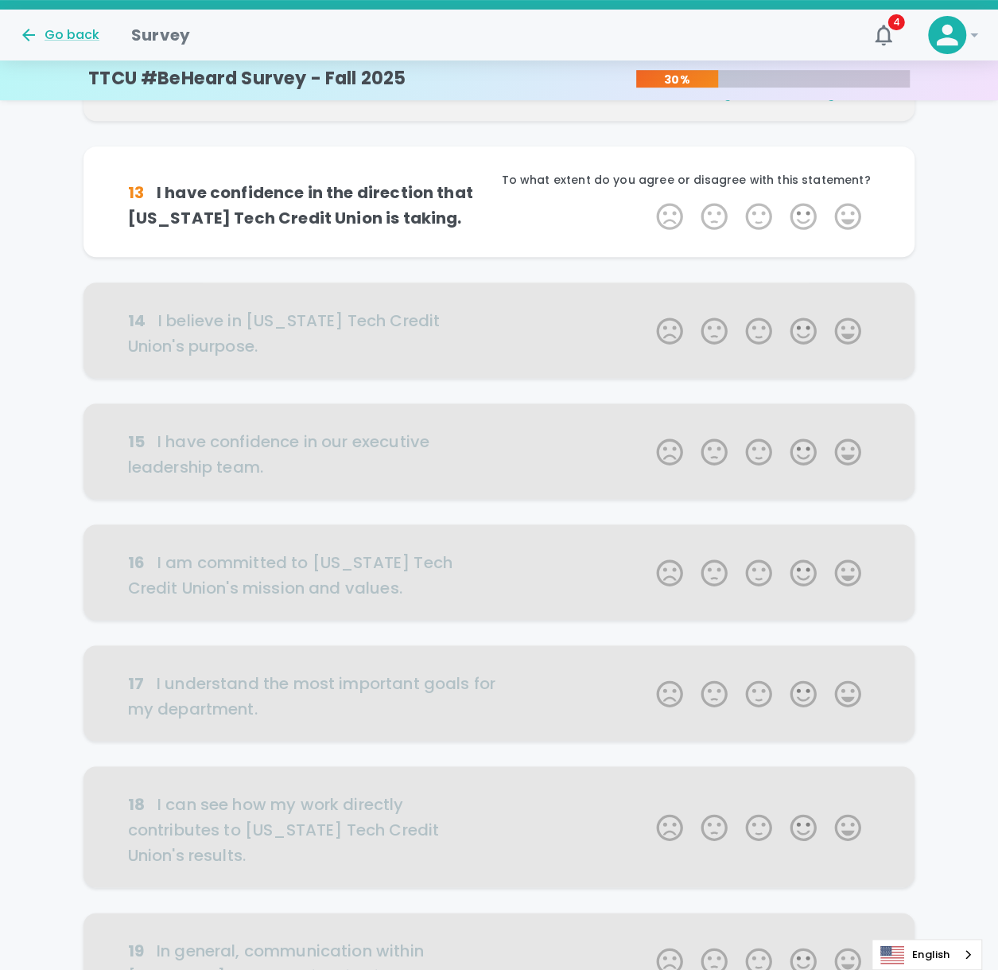
click at [845, 215] on label "5 Stars" at bounding box center [848, 216] width 45 height 32
click at [648, 200] on input "5 Stars" at bounding box center [647, 200] width 1 height 1
click at [845, 215] on label "5 Stars" at bounding box center [848, 216] width 45 height 32
click at [648, 200] on input "5 Stars" at bounding box center [647, 200] width 1 height 1
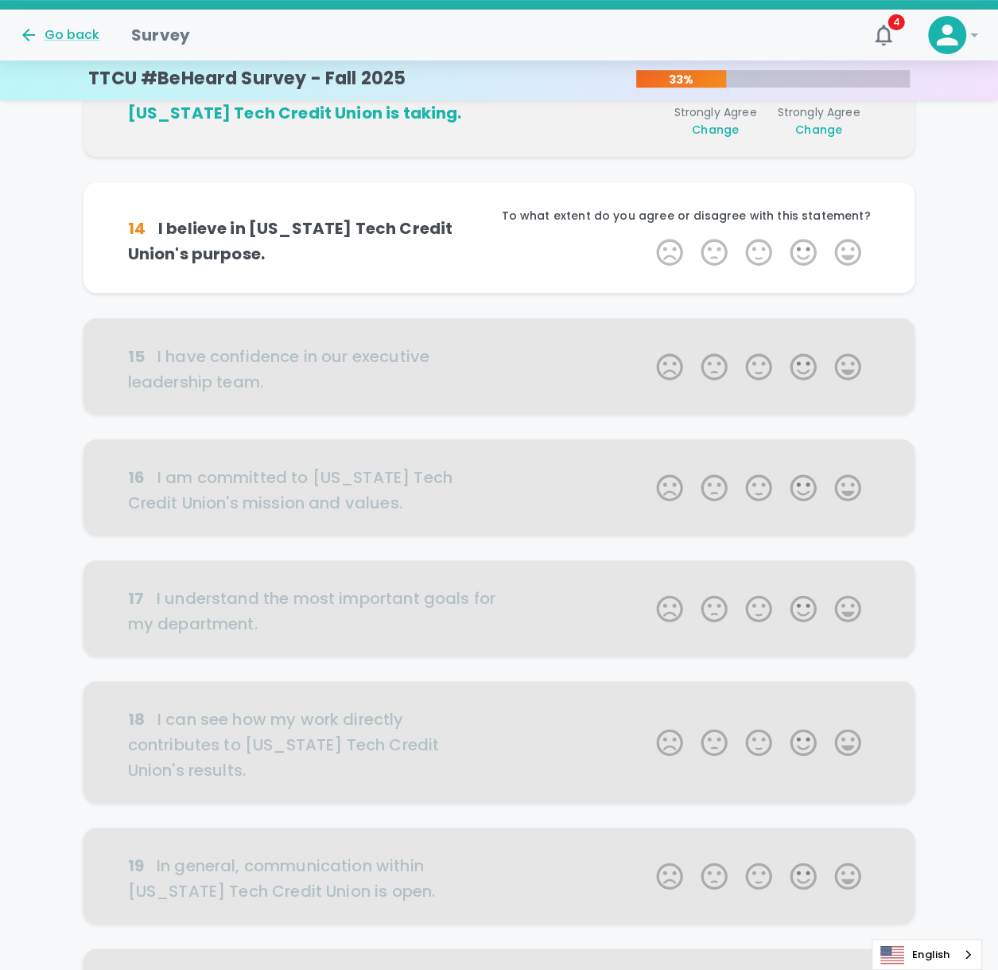
scroll to position [420, 0]
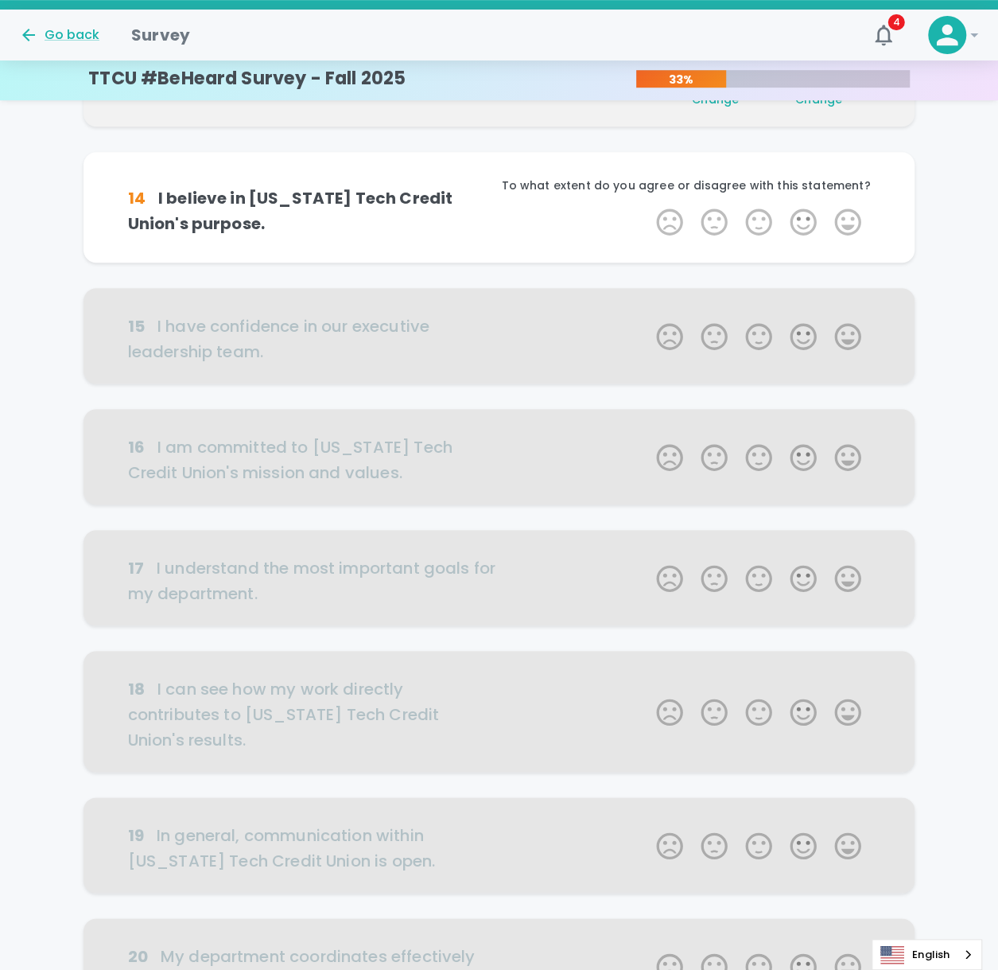
click at [845, 215] on label "5 Stars" at bounding box center [848, 222] width 45 height 32
click at [648, 206] on input "5 Stars" at bounding box center [647, 205] width 1 height 1
click at [845, 215] on label "5 Stars" at bounding box center [848, 222] width 45 height 32
click at [648, 206] on input "5 Stars" at bounding box center [647, 205] width 1 height 1
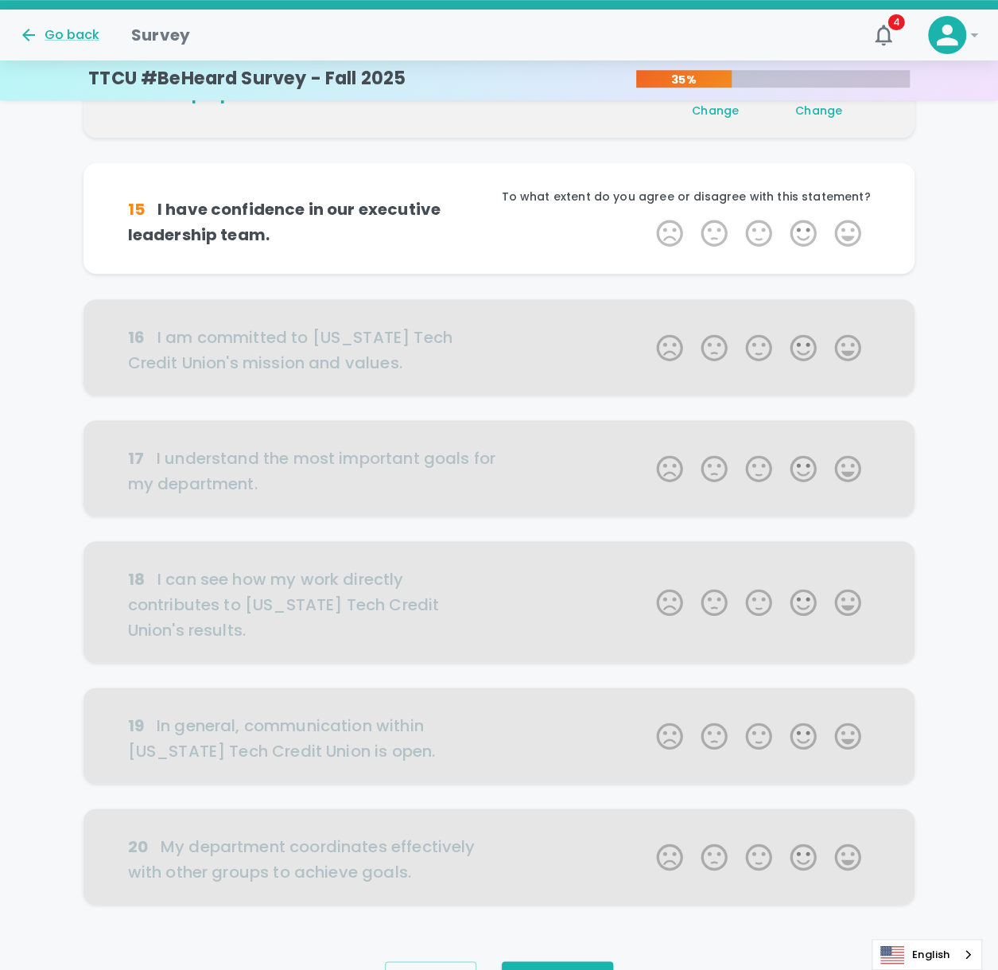
scroll to position [560, 0]
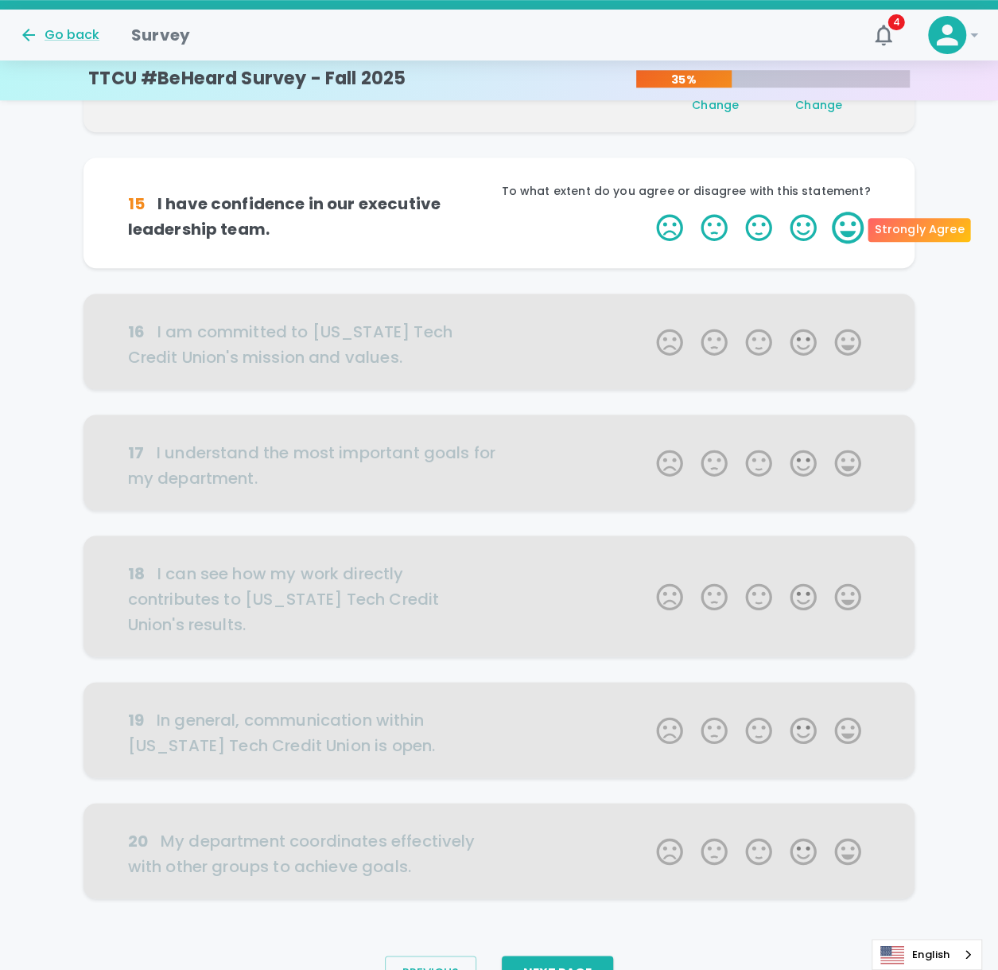
click at [845, 216] on label "5 Stars" at bounding box center [848, 228] width 45 height 32
click at [648, 212] on input "5 Stars" at bounding box center [647, 211] width 1 height 1
click at [843, 229] on label "5 Stars" at bounding box center [848, 228] width 45 height 32
click at [648, 212] on input "5 Stars" at bounding box center [647, 211] width 1 height 1
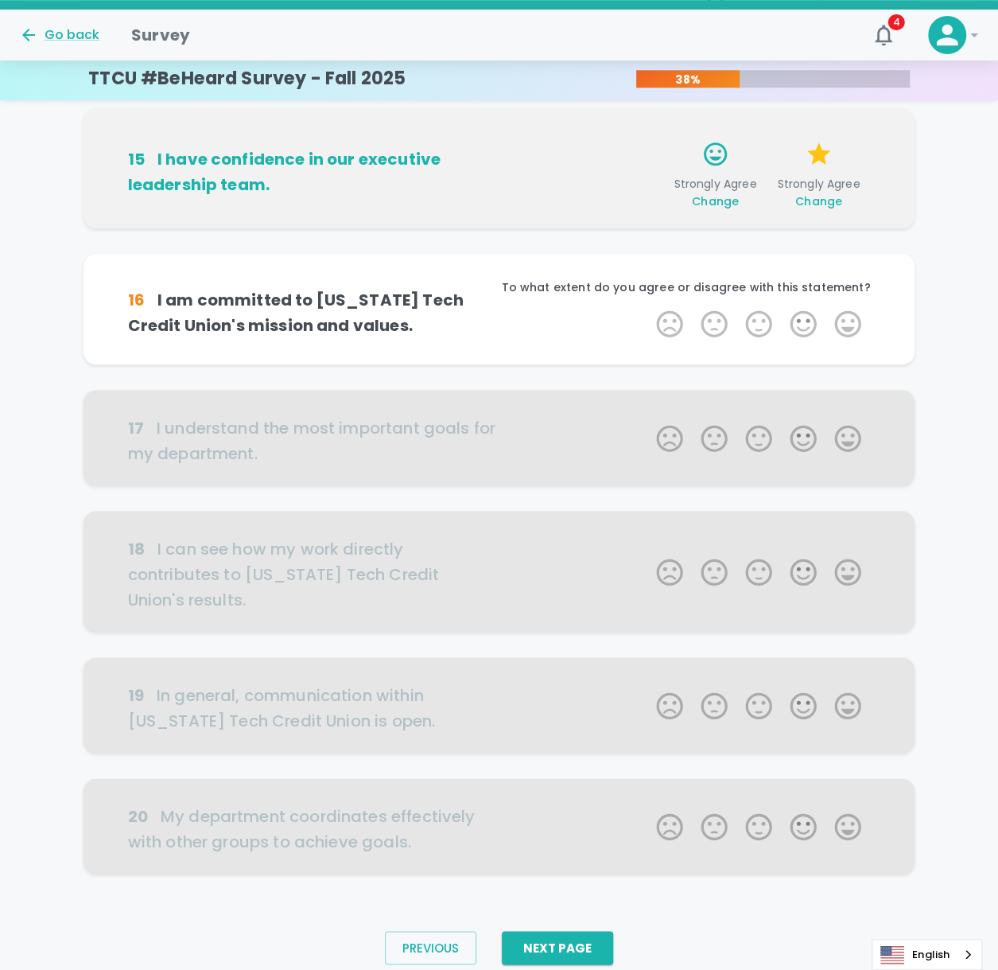
scroll to position [642, 0]
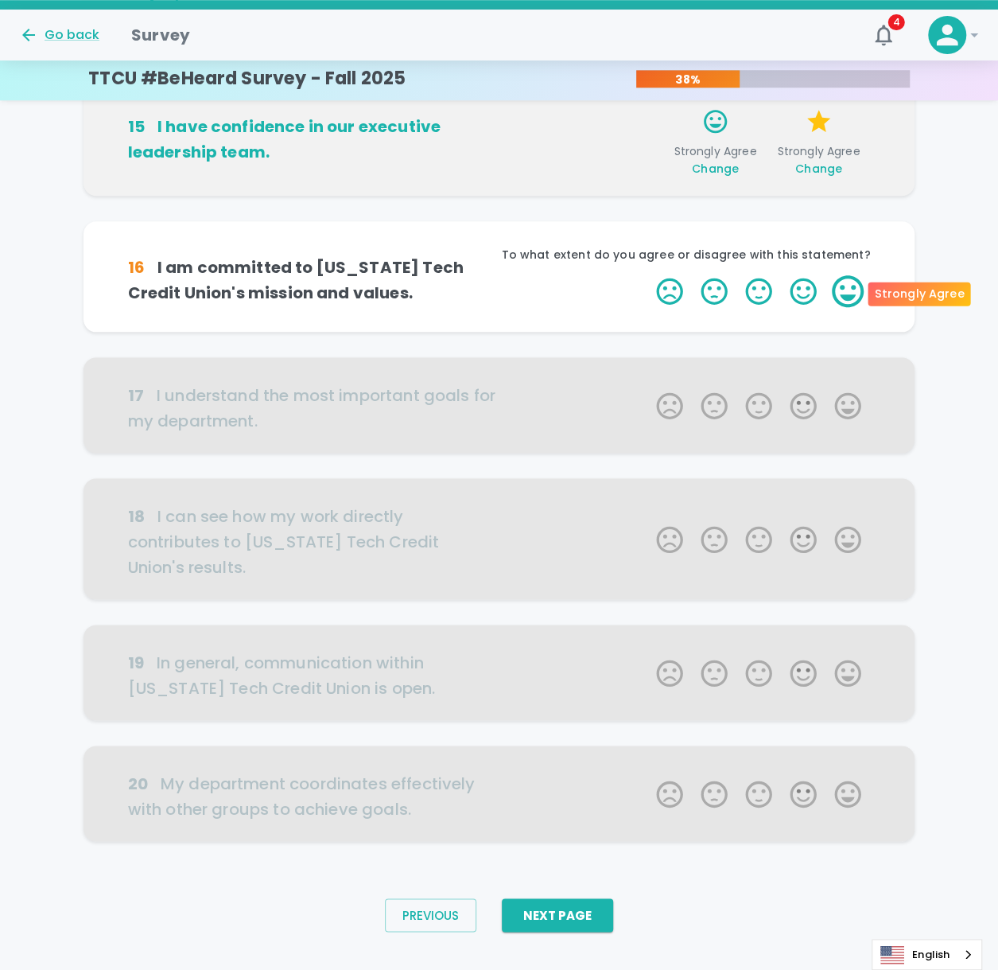
click at [843, 289] on label "5 Stars" at bounding box center [848, 291] width 45 height 32
click at [648, 275] on input "5 Stars" at bounding box center [647, 274] width 1 height 1
click at [843, 289] on label "5 Stars" at bounding box center [848, 291] width 45 height 32
click at [648, 275] on input "5 Stars" at bounding box center [647, 274] width 1 height 1
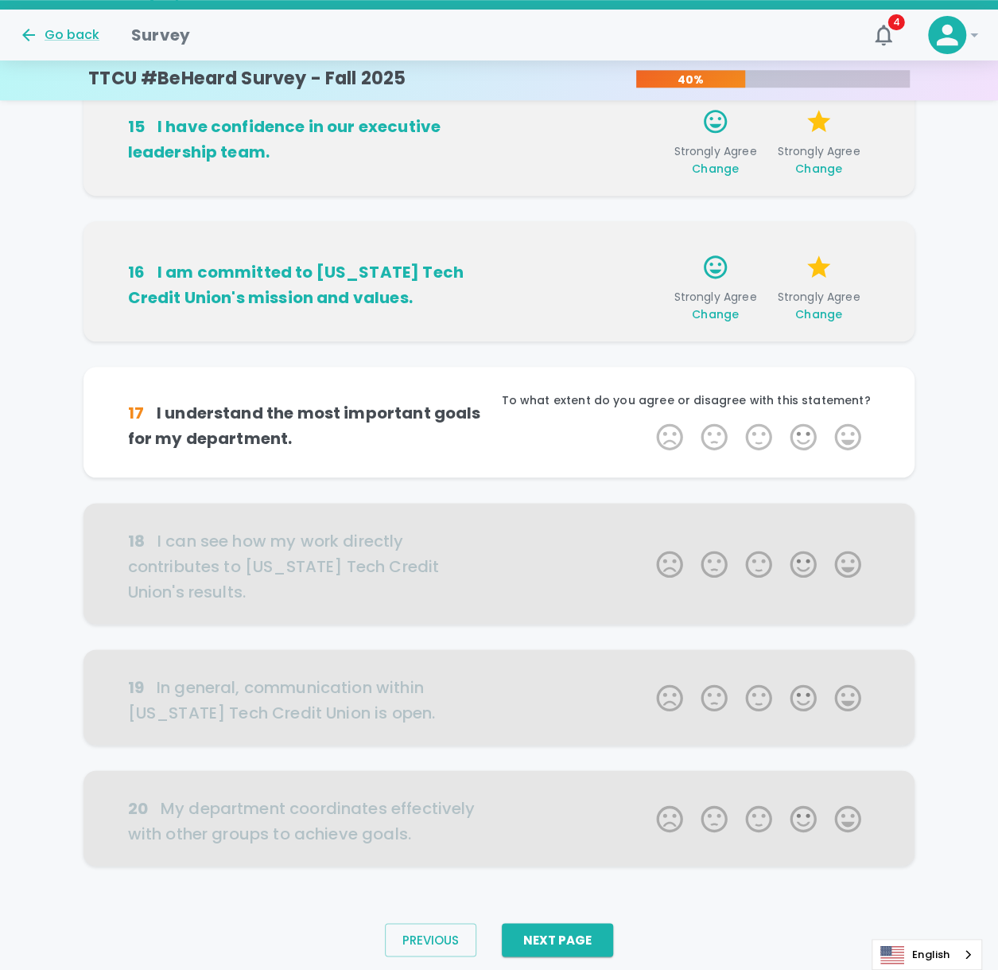
scroll to position [667, 0]
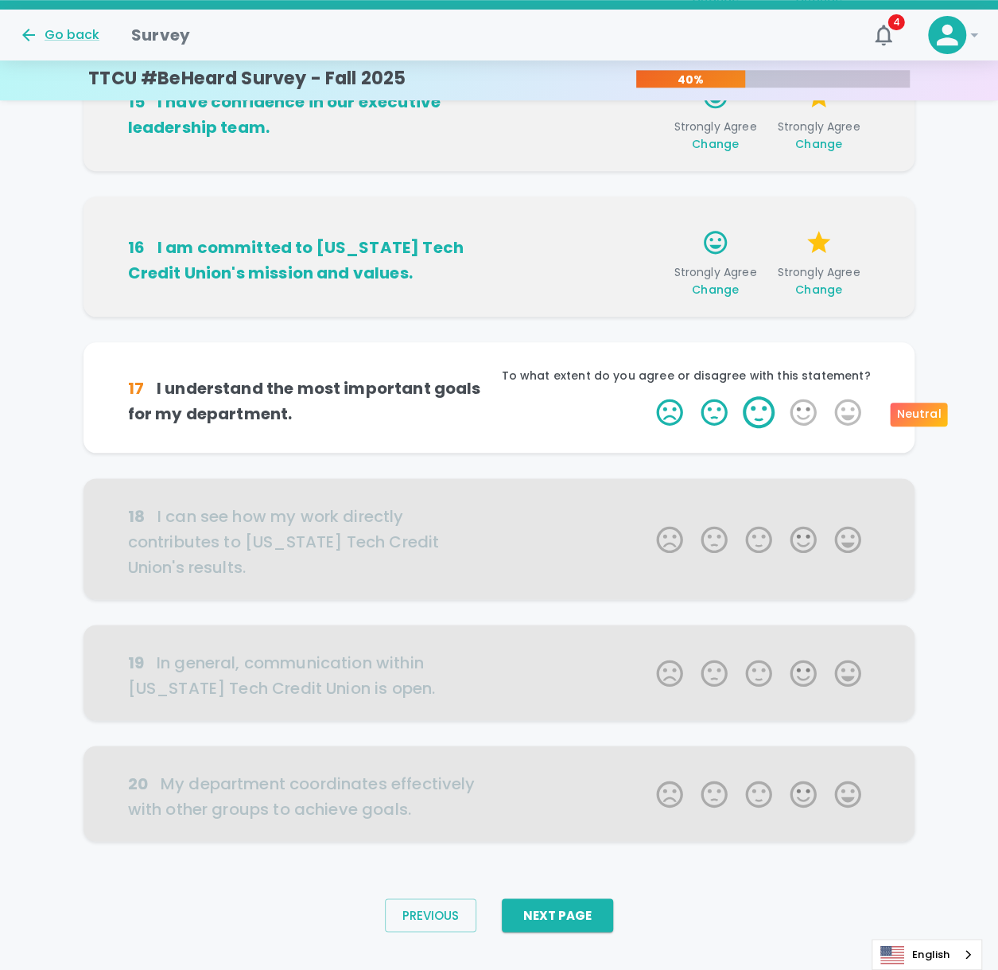
click at [762, 421] on label "3 Stars" at bounding box center [759, 412] width 45 height 32
click at [648, 396] on input "3 Stars" at bounding box center [647, 395] width 1 height 1
click at [856, 411] on label "5 Stars" at bounding box center [848, 412] width 45 height 32
click at [648, 396] on input "5 Stars" at bounding box center [647, 395] width 1 height 1
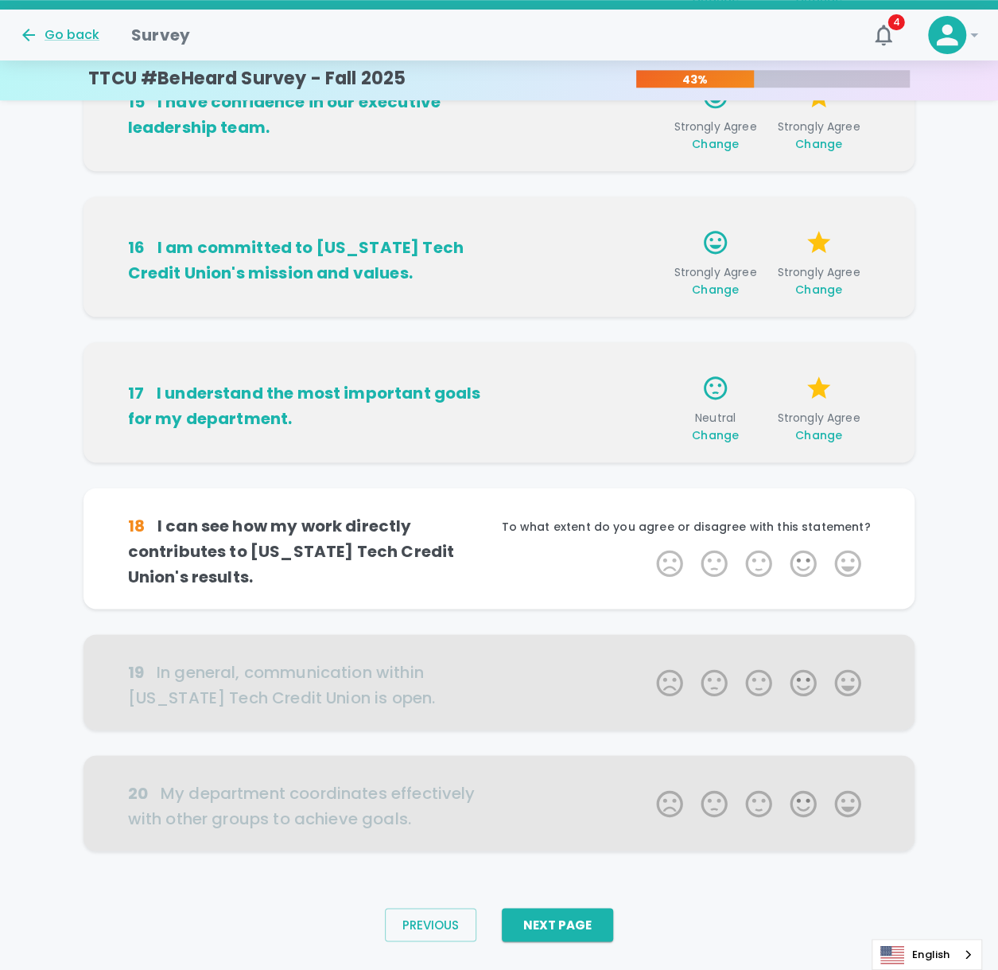
scroll to position [692, 0]
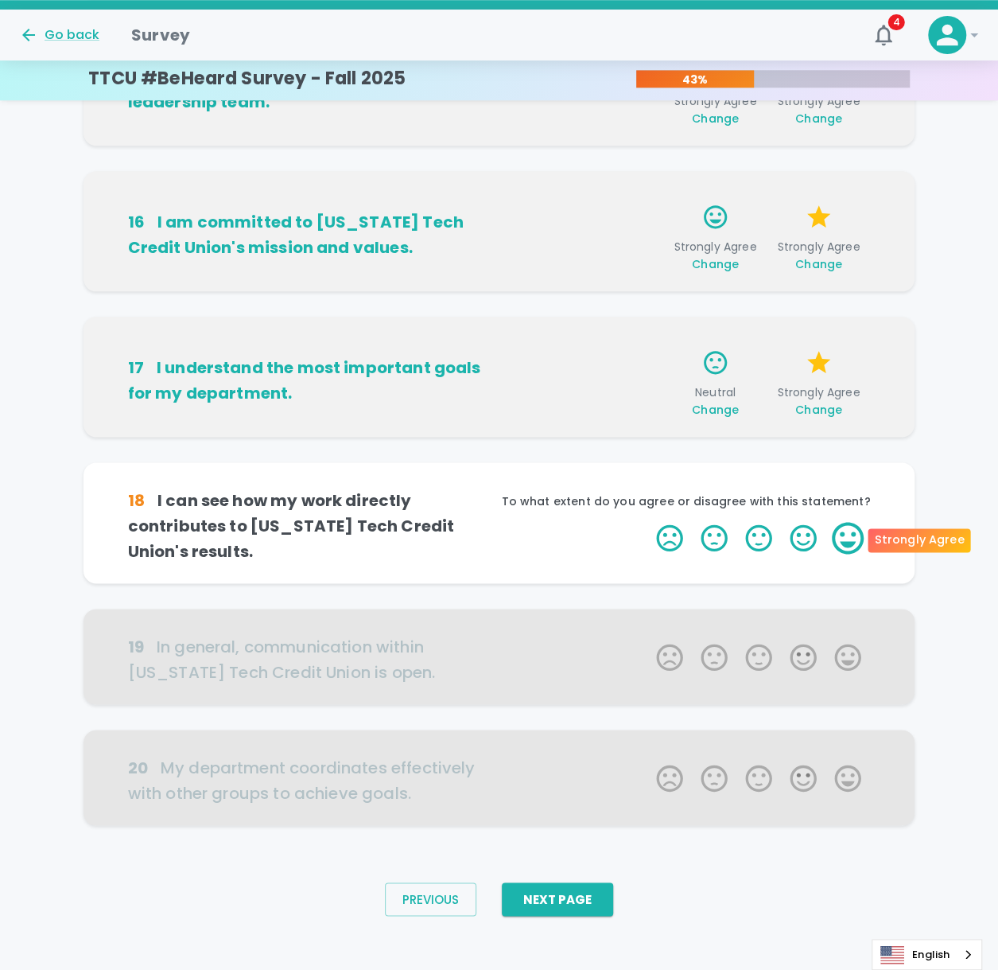
click at [845, 461] on label "5 Stars" at bounding box center [848, 538] width 45 height 32
click at [648, 461] on input "5 Stars" at bounding box center [647, 521] width 1 height 1
click at [847, 461] on label "5 Stars" at bounding box center [848, 538] width 45 height 32
click at [648, 461] on input "5 Stars" at bounding box center [647, 521] width 1 height 1
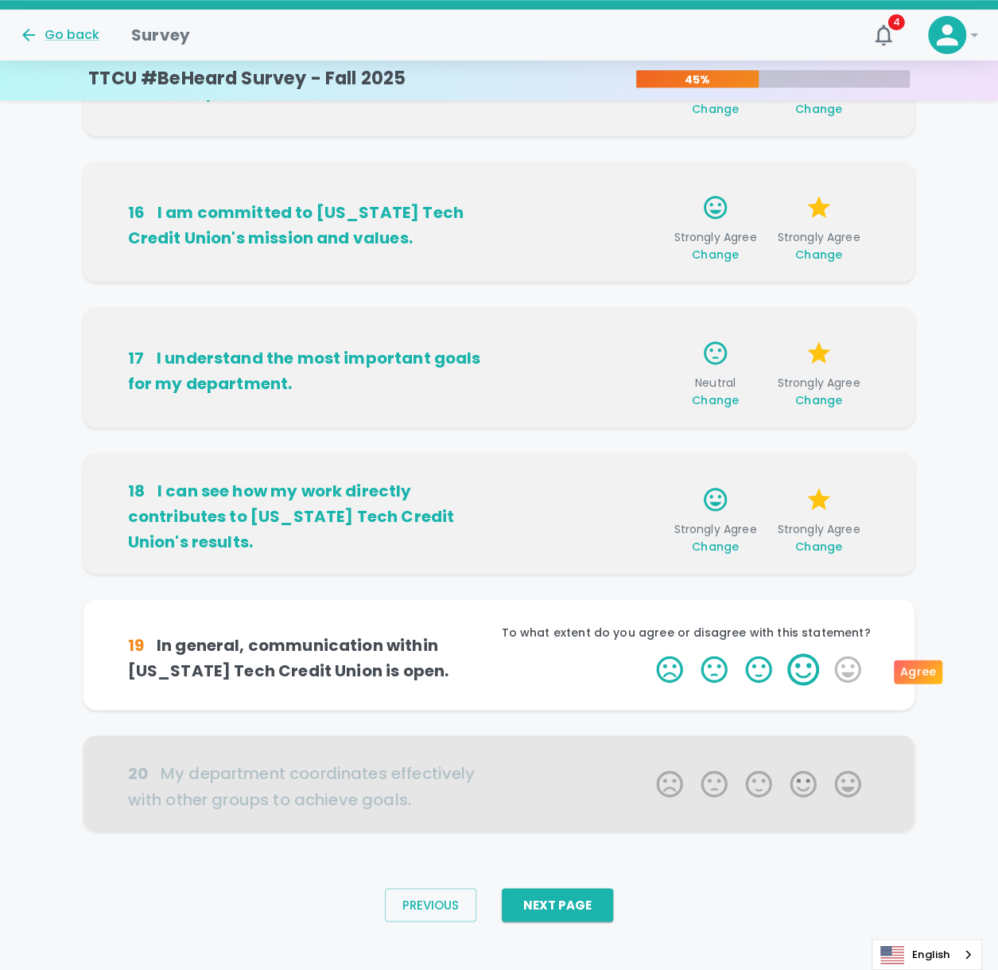
click at [797, 461] on label "4 Stars" at bounding box center [803, 669] width 45 height 32
click at [648, 461] on input "4 Stars" at bounding box center [647, 652] width 1 height 1
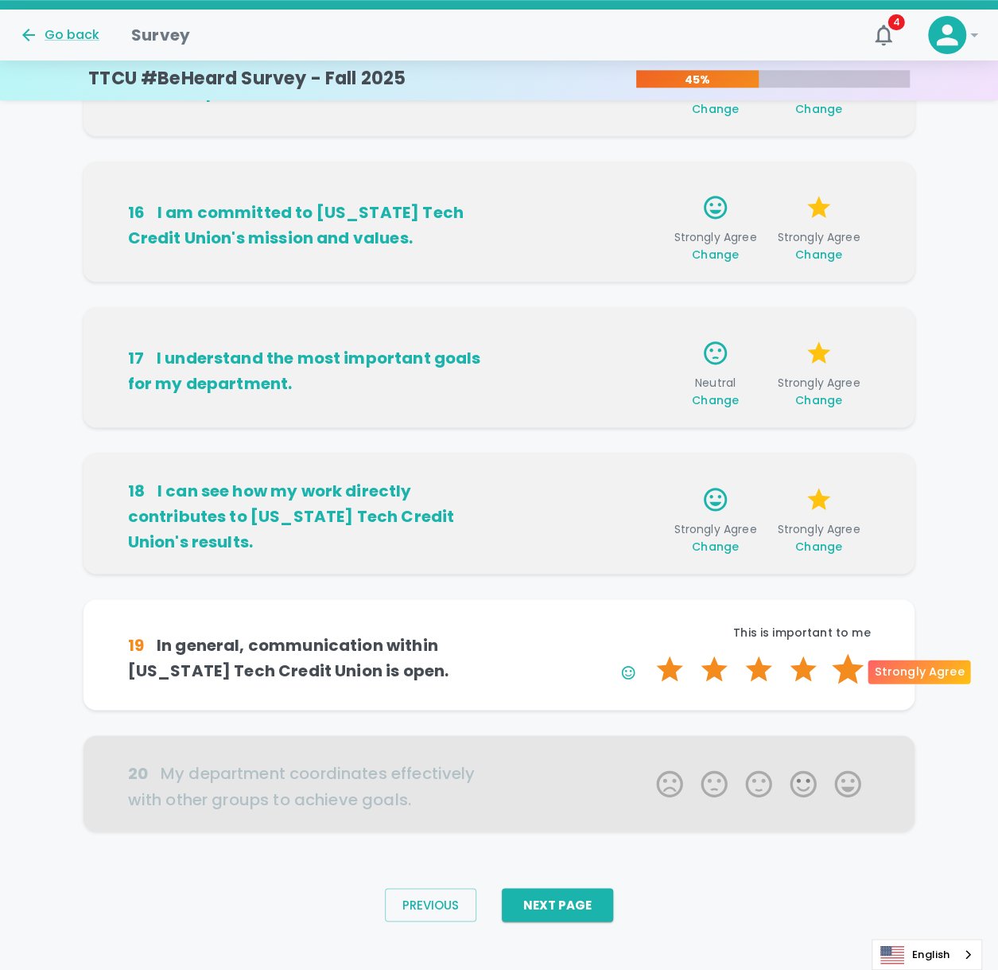
click at [837, 461] on label "5 Stars" at bounding box center [848, 669] width 45 height 32
click at [648, 461] on input "5 Stars" at bounding box center [647, 652] width 1 height 1
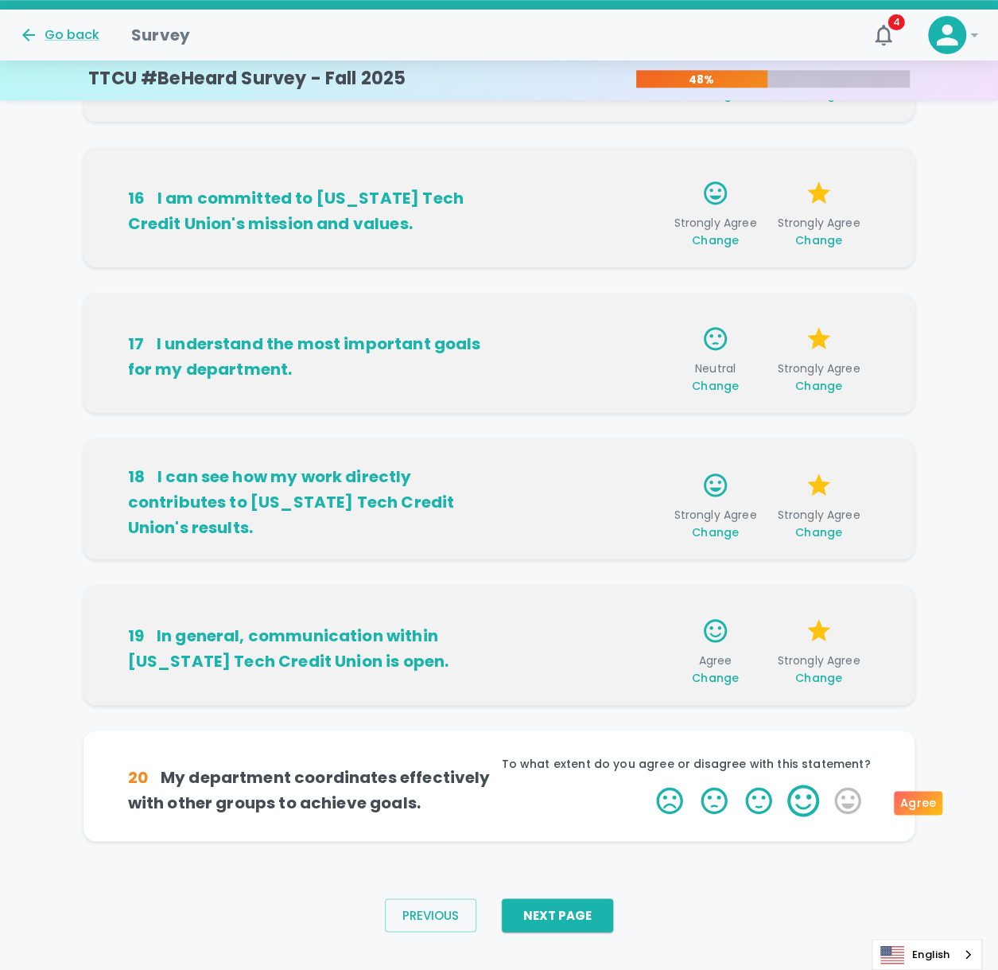
click at [819, 461] on label "4 Stars" at bounding box center [803, 800] width 45 height 32
click at [648, 461] on input "4 Stars" at bounding box center [647, 784] width 1 height 1
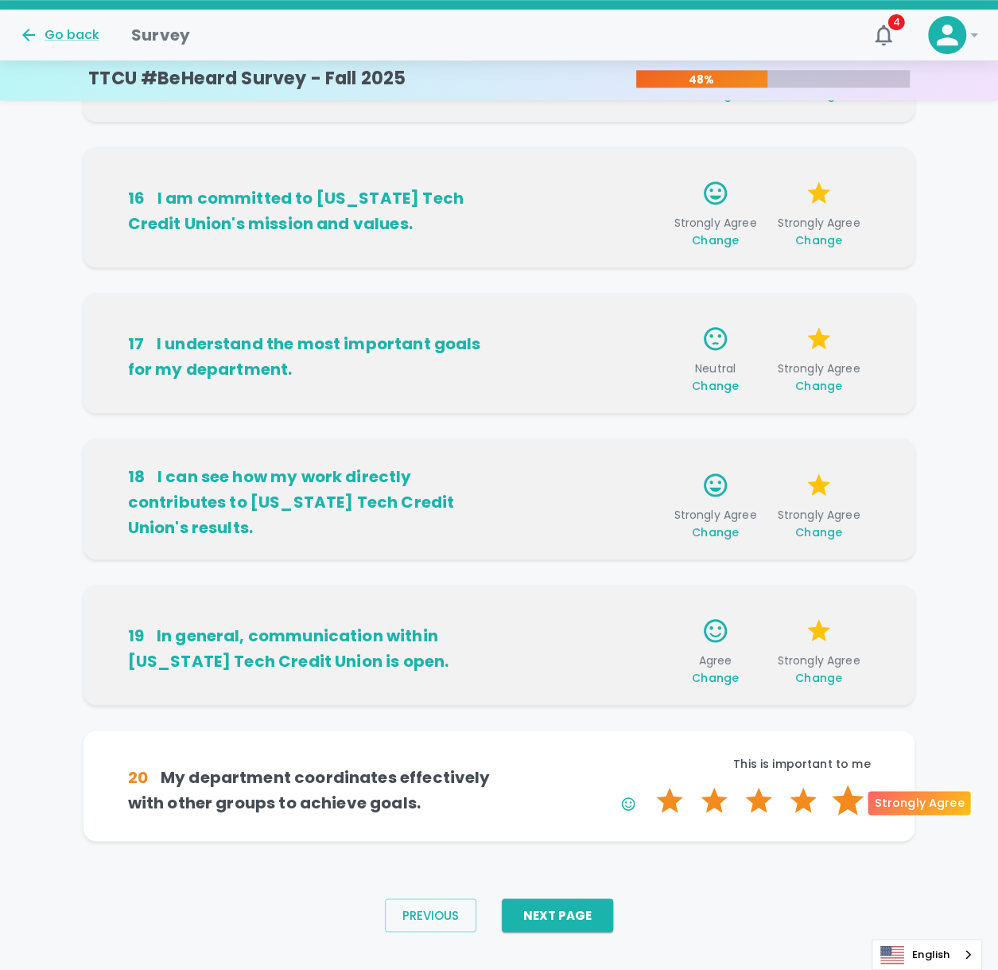
click at [839, 461] on label "5 Stars" at bounding box center [848, 800] width 45 height 32
click at [648, 461] on input "5 Stars" at bounding box center [647, 784] width 1 height 1
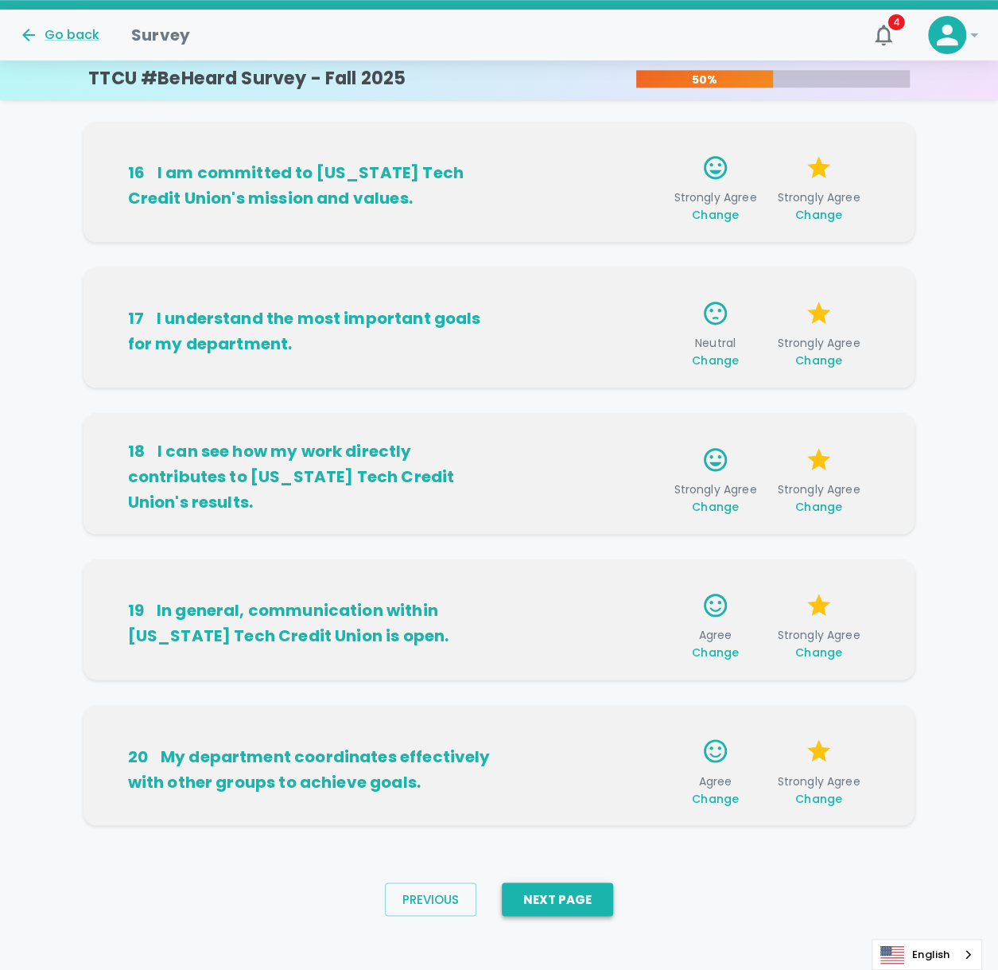
click at [578, 461] on button "Next Page" at bounding box center [557, 898] width 111 height 33
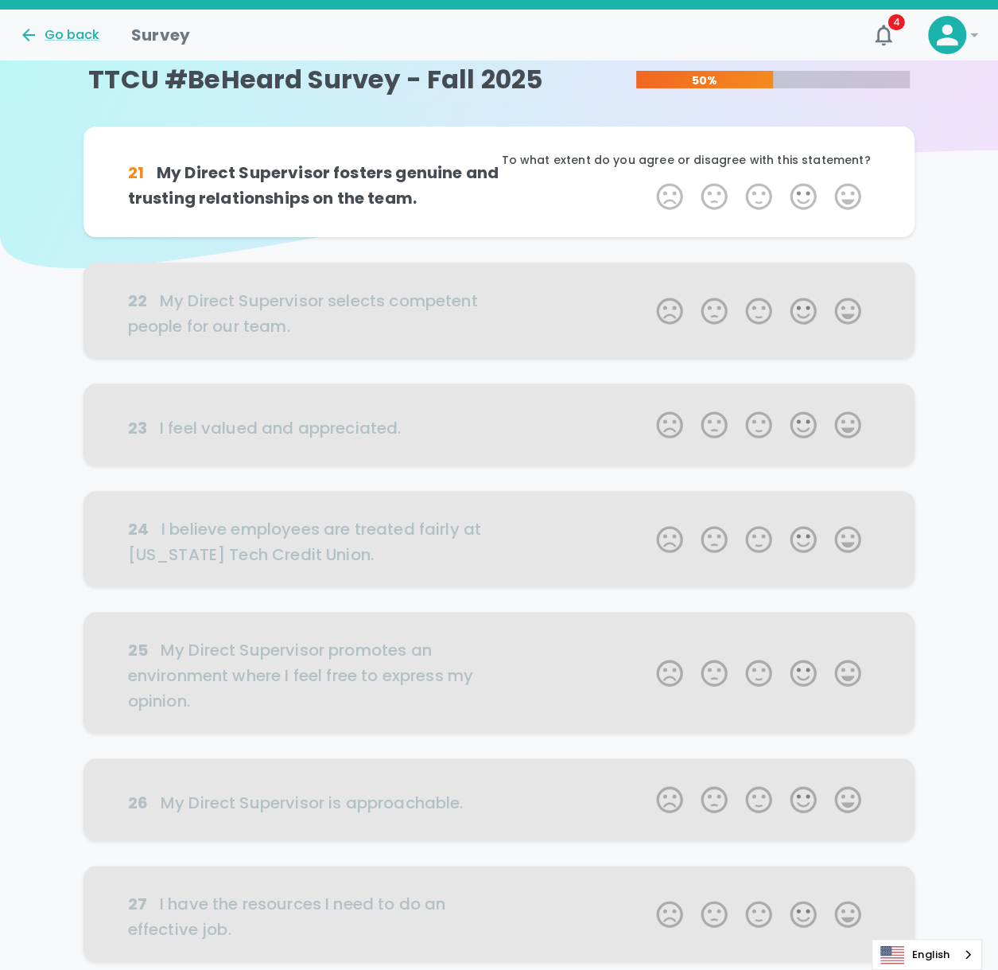
scroll to position [0, 0]
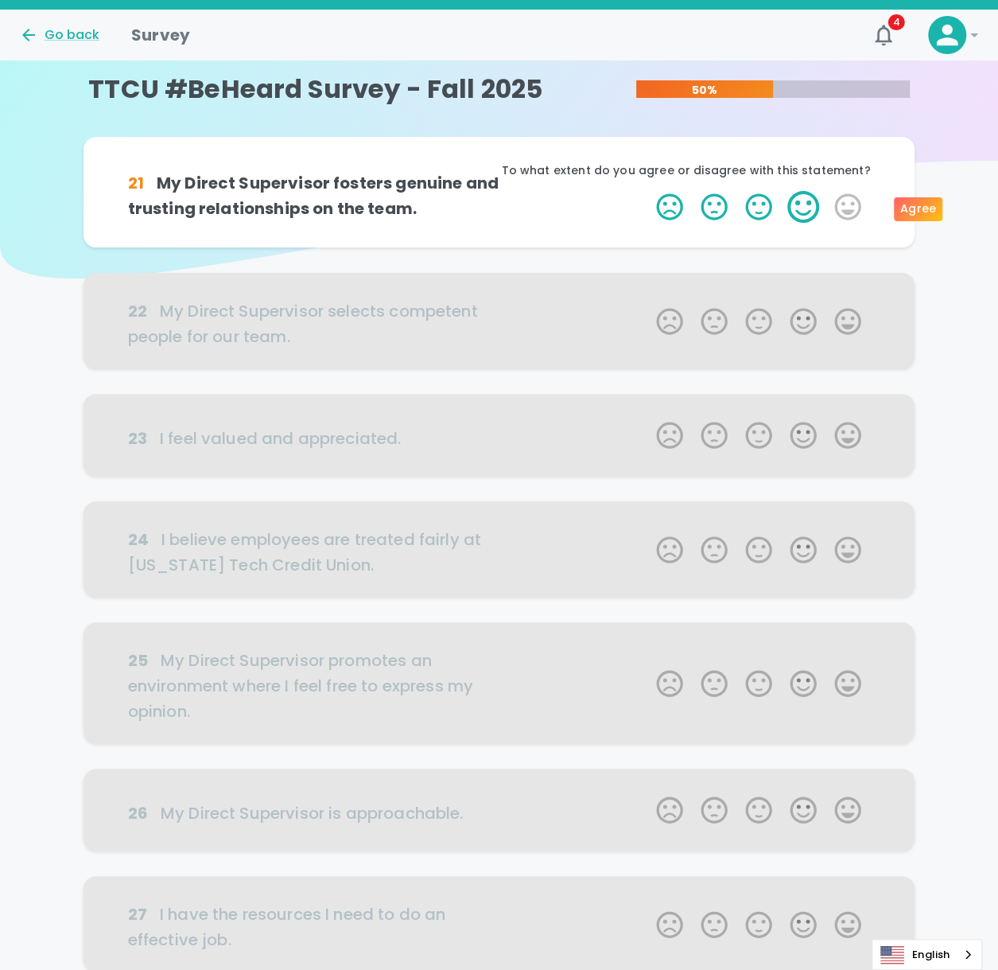
click at [800, 207] on label "4 Stars" at bounding box center [803, 207] width 45 height 32
click at [648, 191] on input "4 Stars" at bounding box center [647, 190] width 1 height 1
click at [854, 201] on label "5 Stars" at bounding box center [848, 207] width 45 height 32
click at [648, 191] on input "5 Stars" at bounding box center [647, 190] width 1 height 1
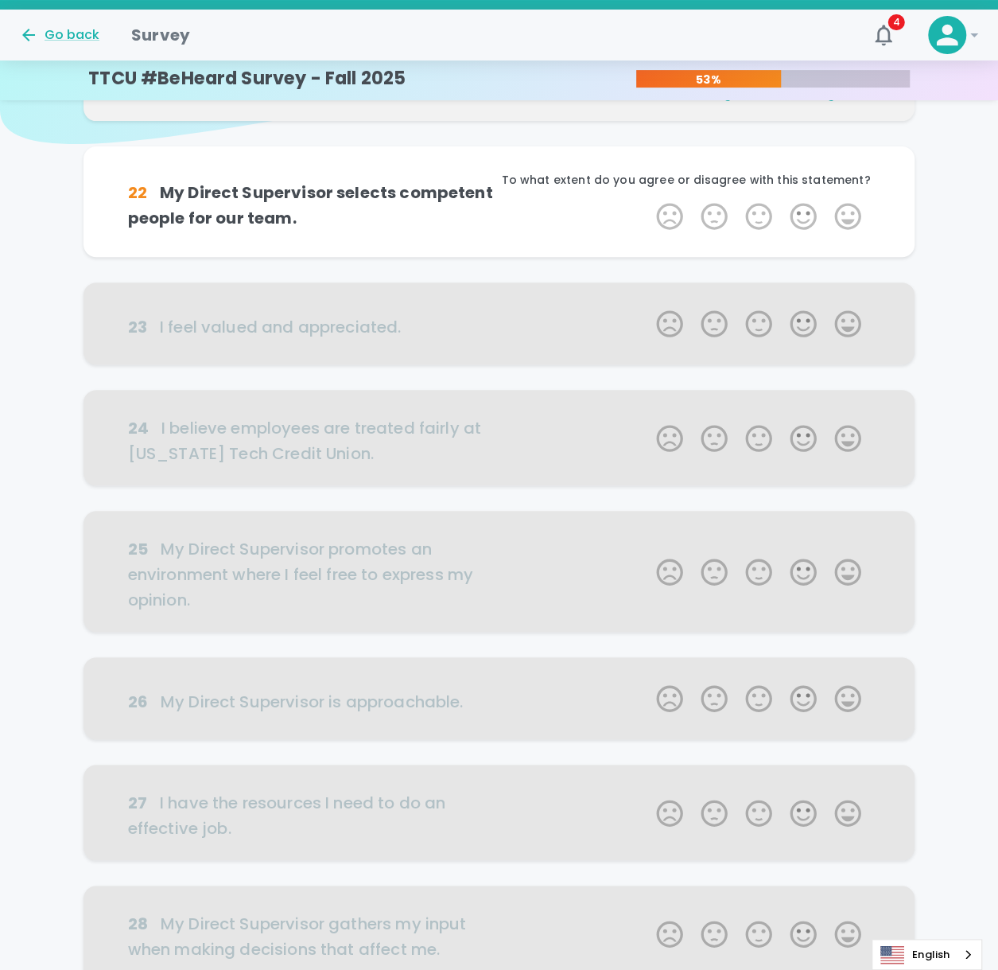
scroll to position [140, 0]
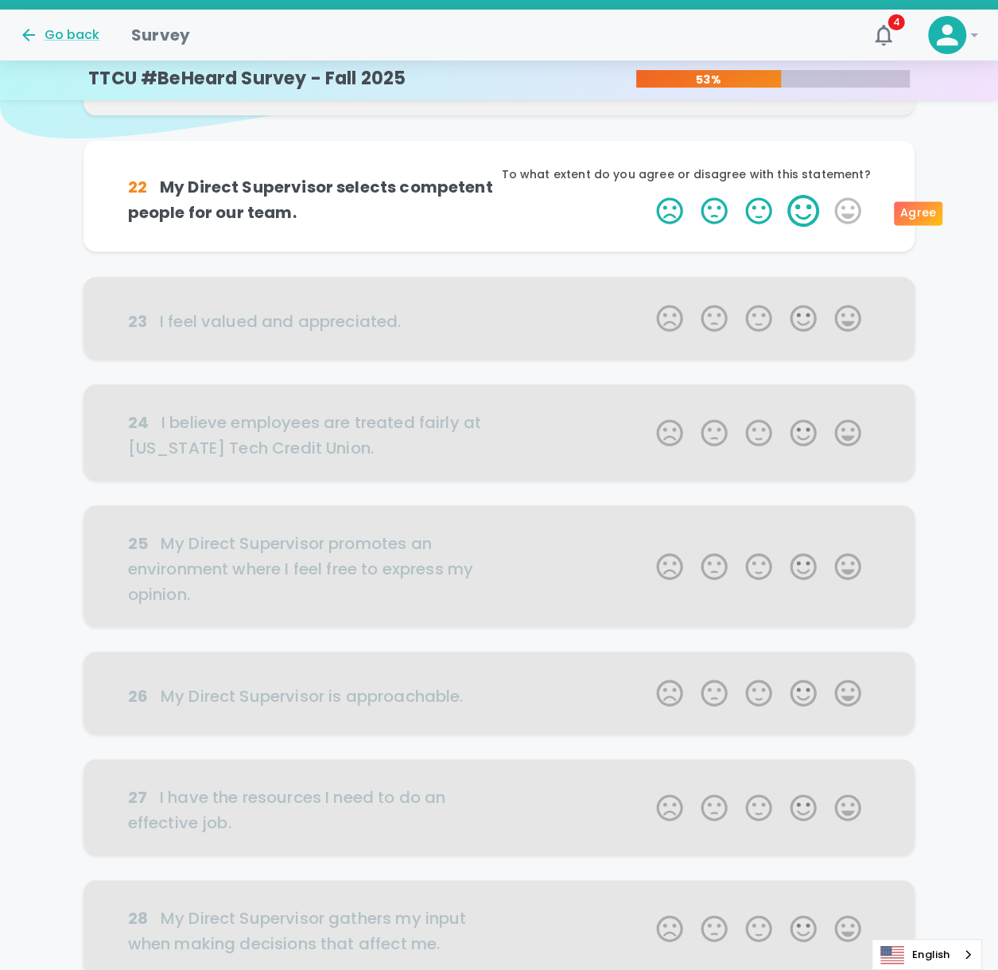
click at [783, 220] on label "4 Stars" at bounding box center [803, 211] width 45 height 32
click at [648, 195] on input "4 Stars" at bounding box center [647, 194] width 1 height 1
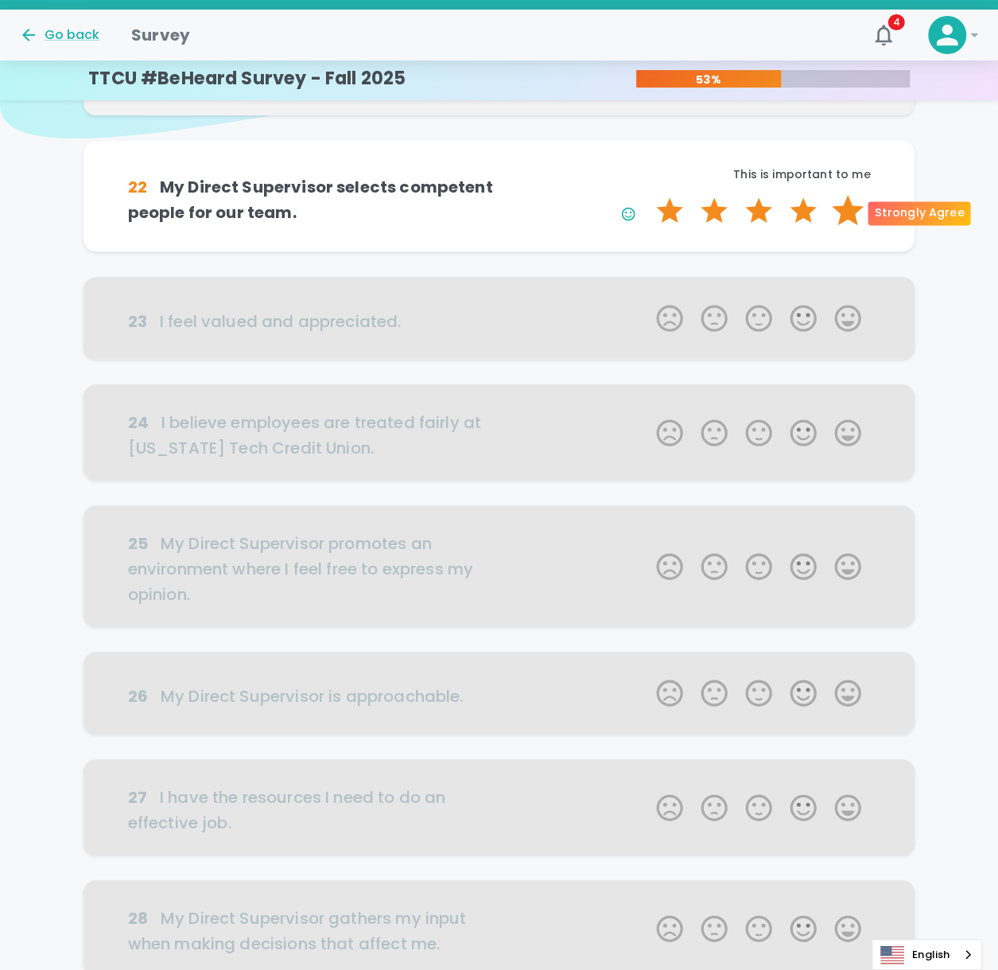
click at [843, 212] on label "5 Stars" at bounding box center [848, 211] width 45 height 32
click at [648, 195] on input "5 Stars" at bounding box center [647, 194] width 1 height 1
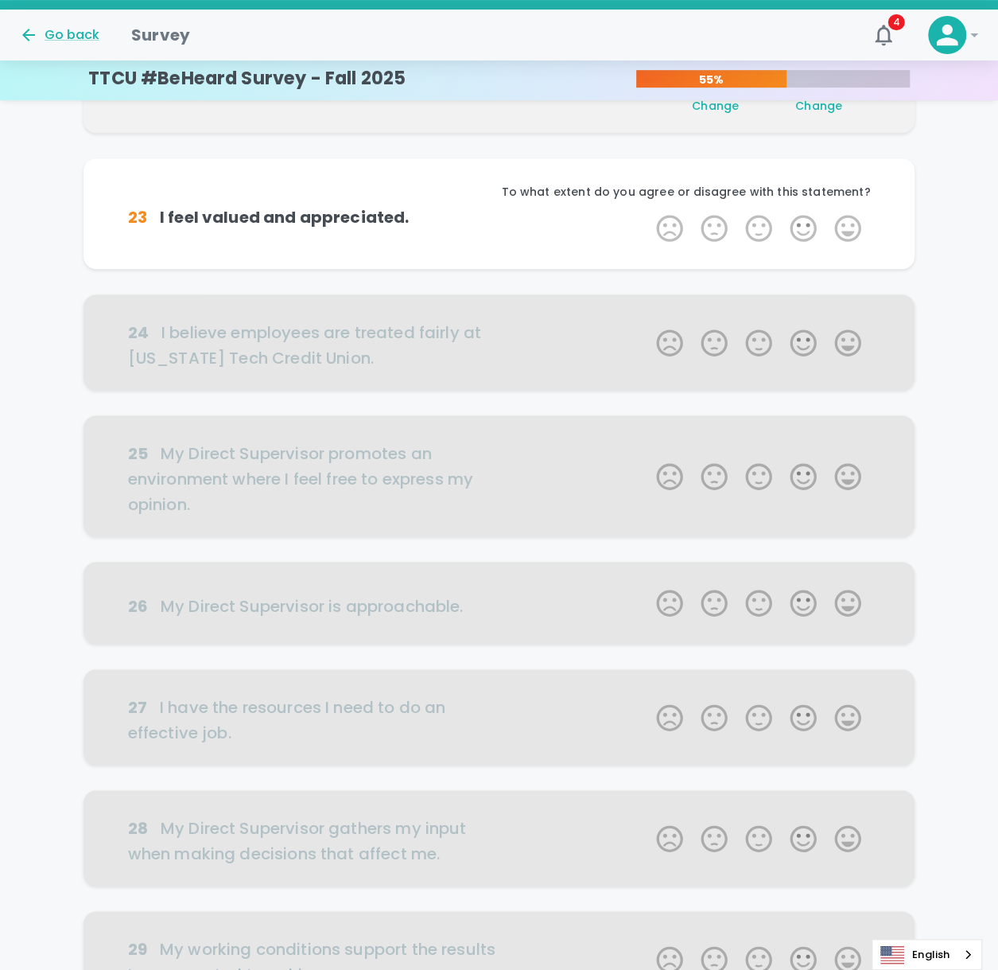
scroll to position [280, 0]
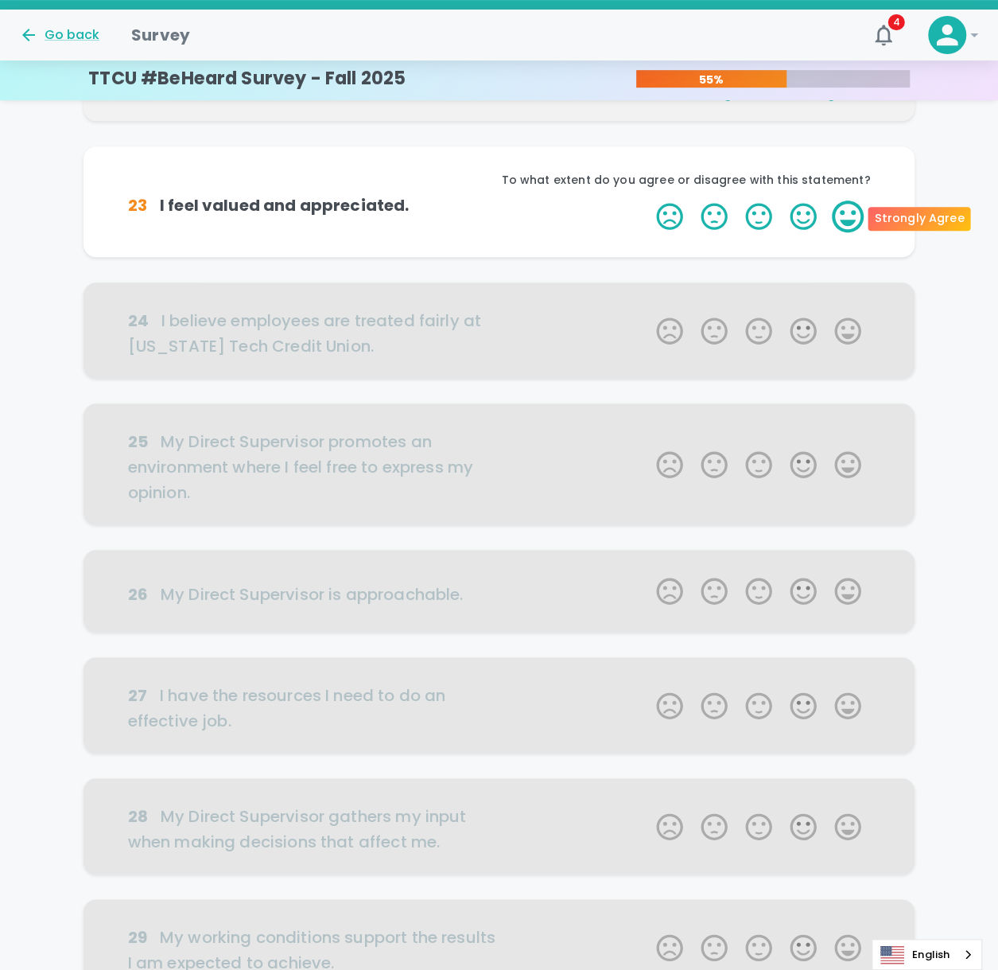
click at [858, 220] on label "5 Stars" at bounding box center [848, 216] width 45 height 32
click at [648, 200] on input "5 Stars" at bounding box center [647, 200] width 1 height 1
click at [860, 220] on label "5 Stars" at bounding box center [848, 216] width 45 height 32
click at [648, 200] on input "5 Stars" at bounding box center [647, 200] width 1 height 1
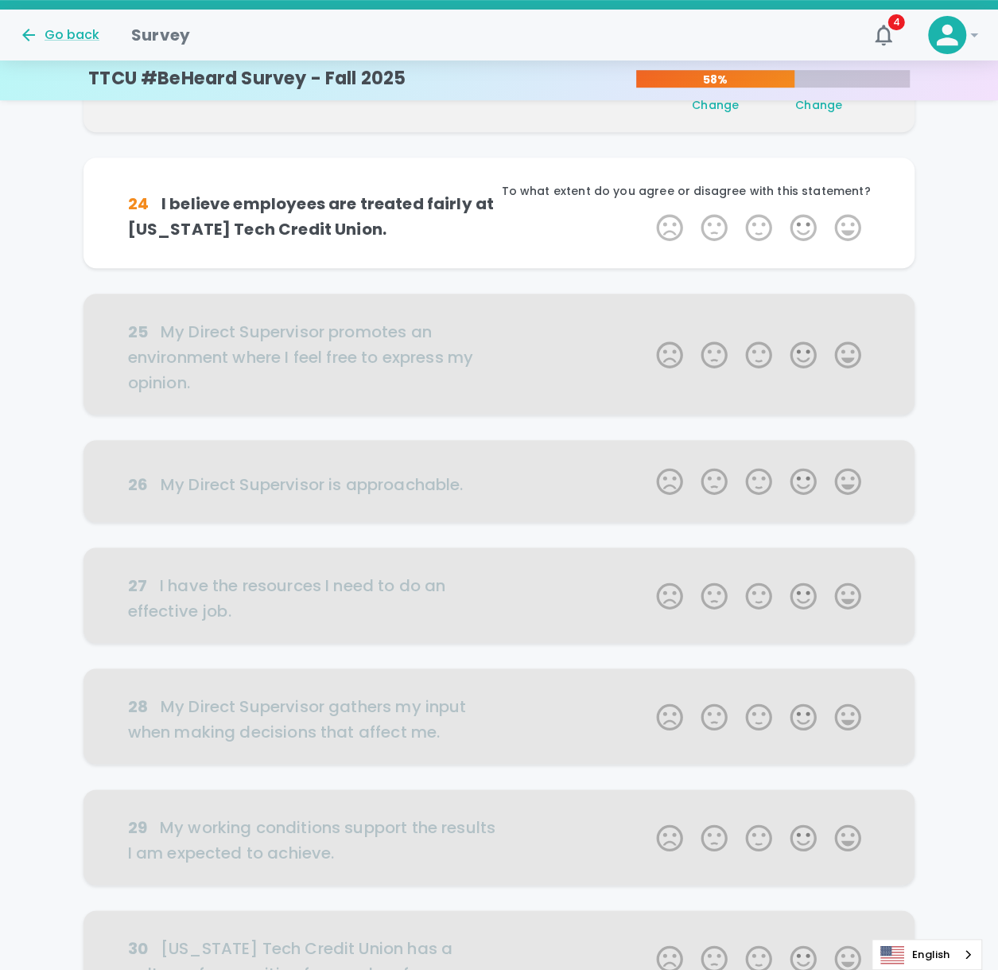
scroll to position [420, 0]
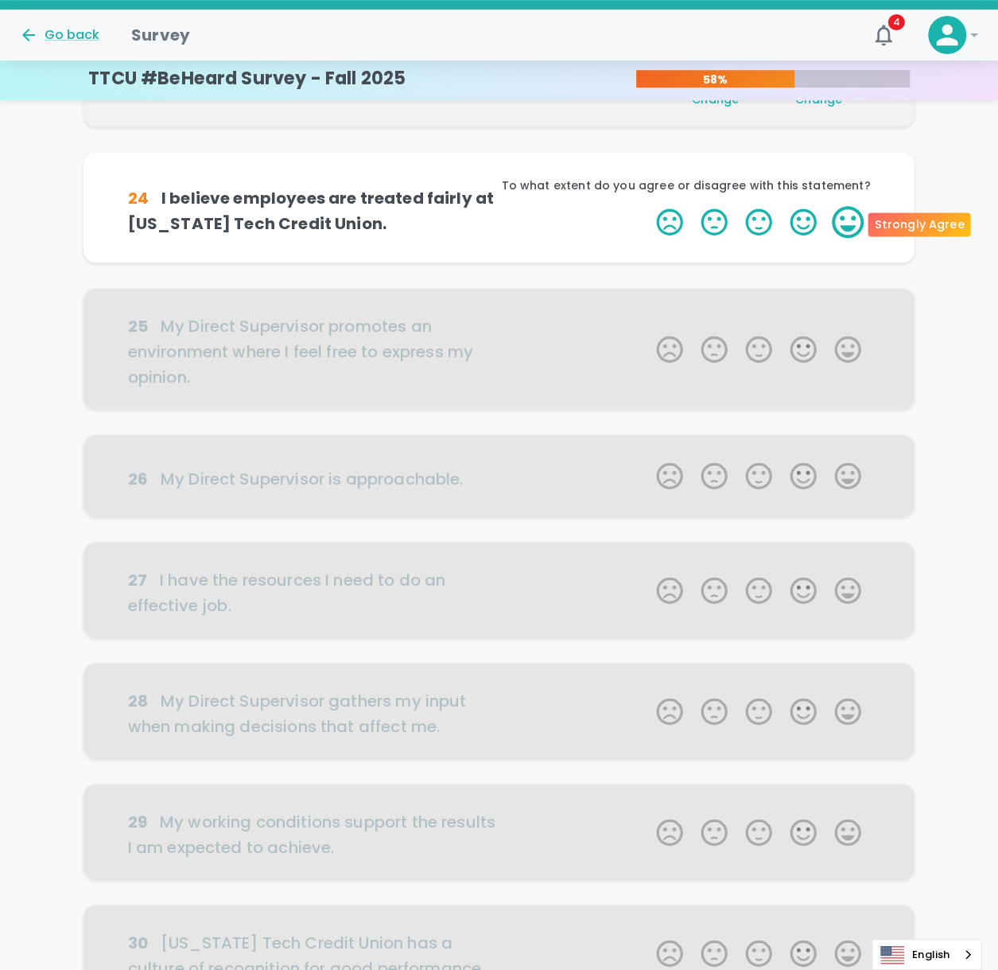
click at [860, 222] on label "5 Stars" at bounding box center [848, 222] width 45 height 32
click at [648, 206] on input "5 Stars" at bounding box center [647, 205] width 1 height 1
click at [854, 222] on label "5 Stars" at bounding box center [848, 222] width 45 height 32
click at [648, 206] on input "5 Stars" at bounding box center [647, 205] width 1 height 1
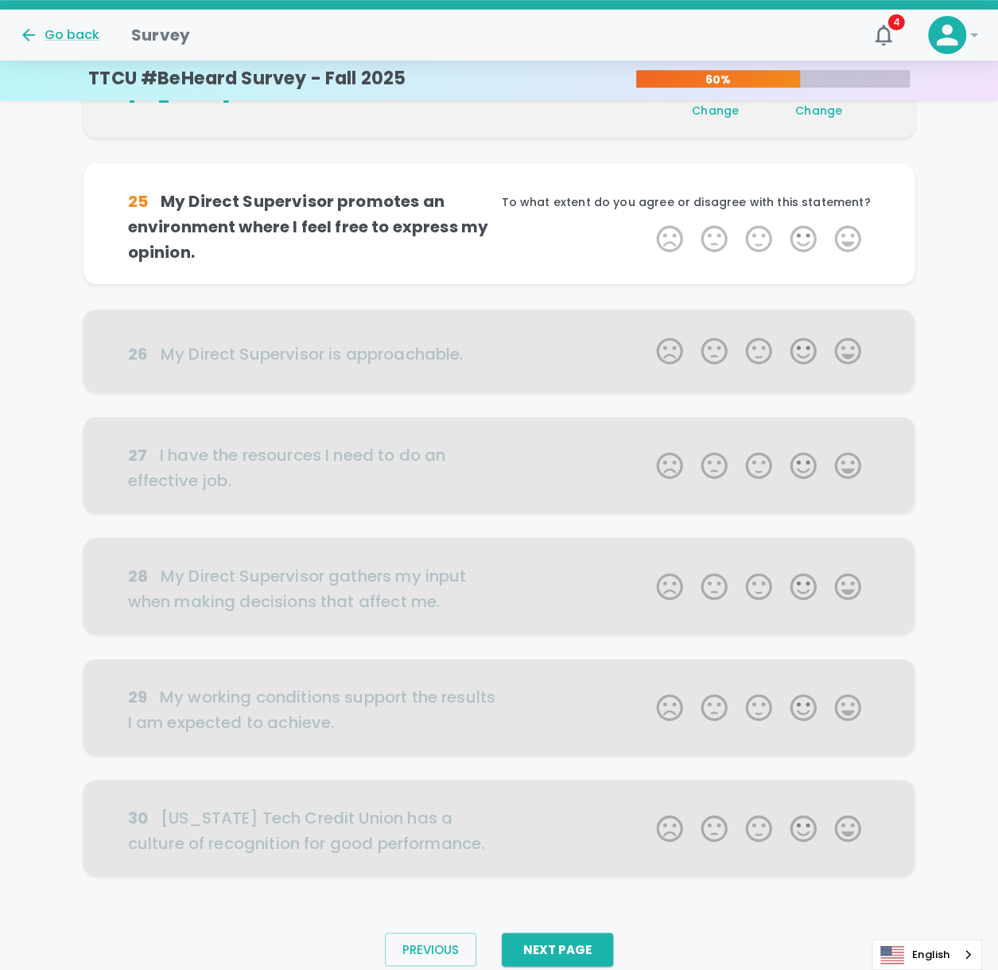
scroll to position [560, 0]
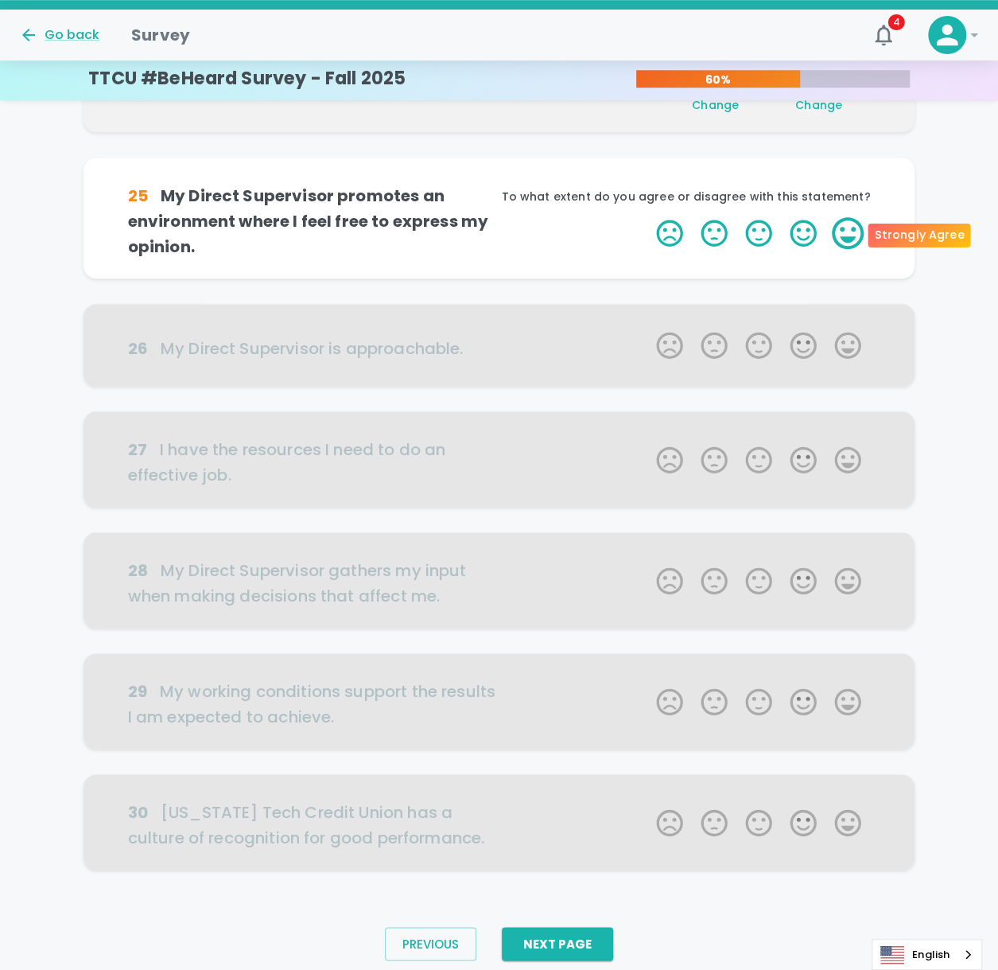
click at [850, 238] on label "5 Stars" at bounding box center [848, 233] width 45 height 32
click at [648, 217] on input "5 Stars" at bounding box center [647, 216] width 1 height 1
click at [850, 238] on label "5 Stars" at bounding box center [848, 233] width 45 height 32
click at [648, 217] on input "5 Stars" at bounding box center [647, 216] width 1 height 1
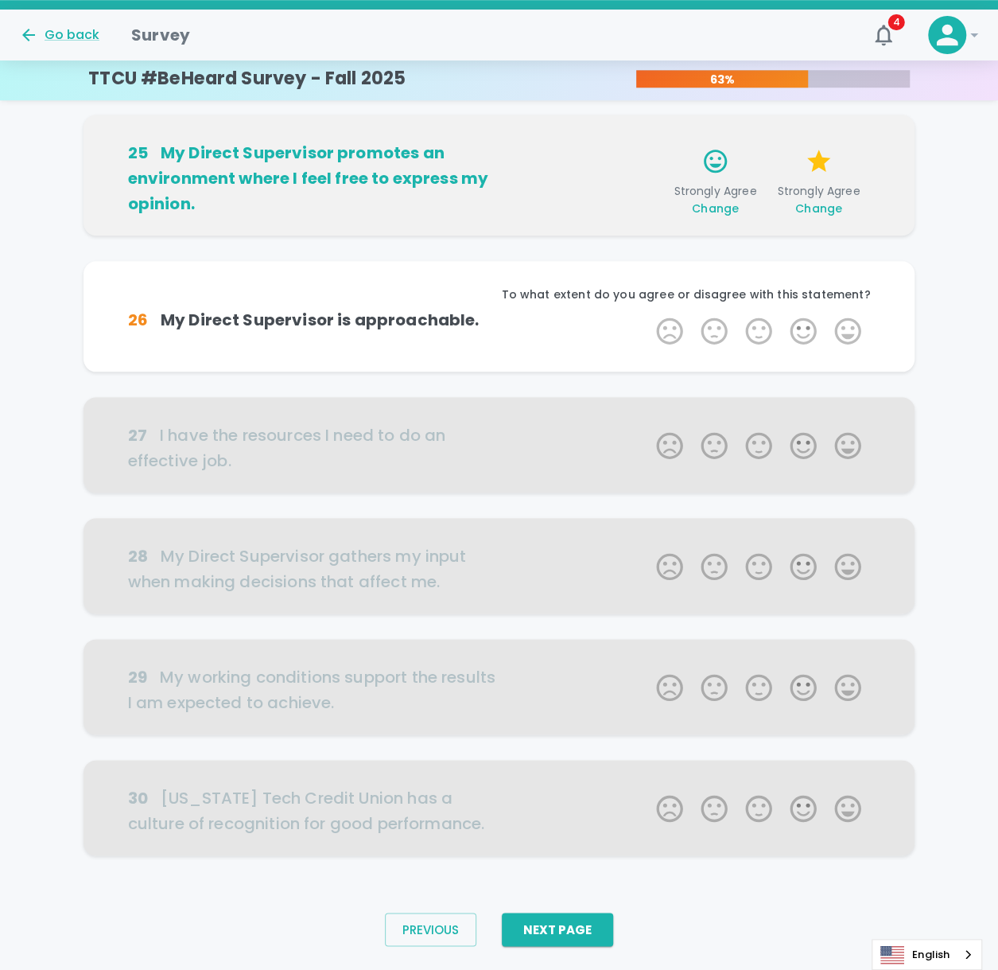
scroll to position [613, 0]
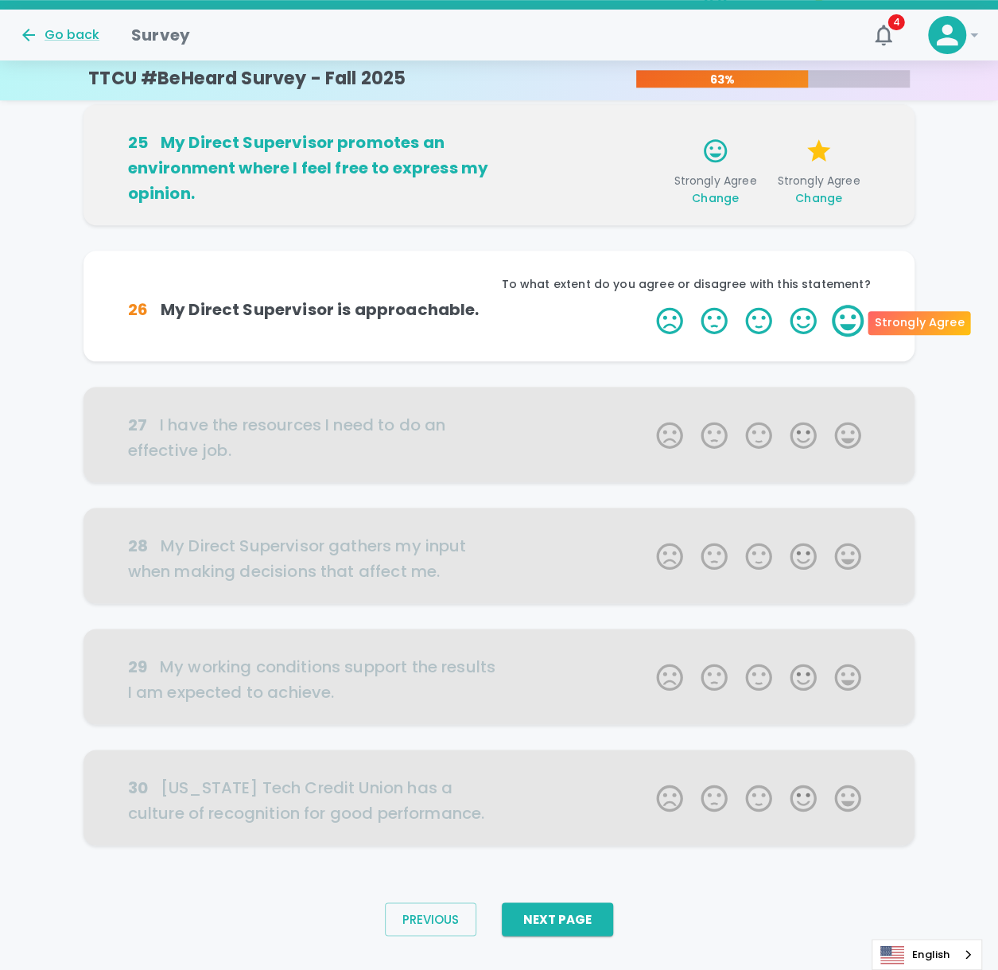
click at [843, 332] on label "5 Stars" at bounding box center [848, 321] width 45 height 32
click at [648, 305] on input "5 Stars" at bounding box center [647, 304] width 1 height 1
click at [846, 327] on label "5 Stars" at bounding box center [848, 321] width 45 height 32
click at [648, 305] on input "5 Stars" at bounding box center [647, 304] width 1 height 1
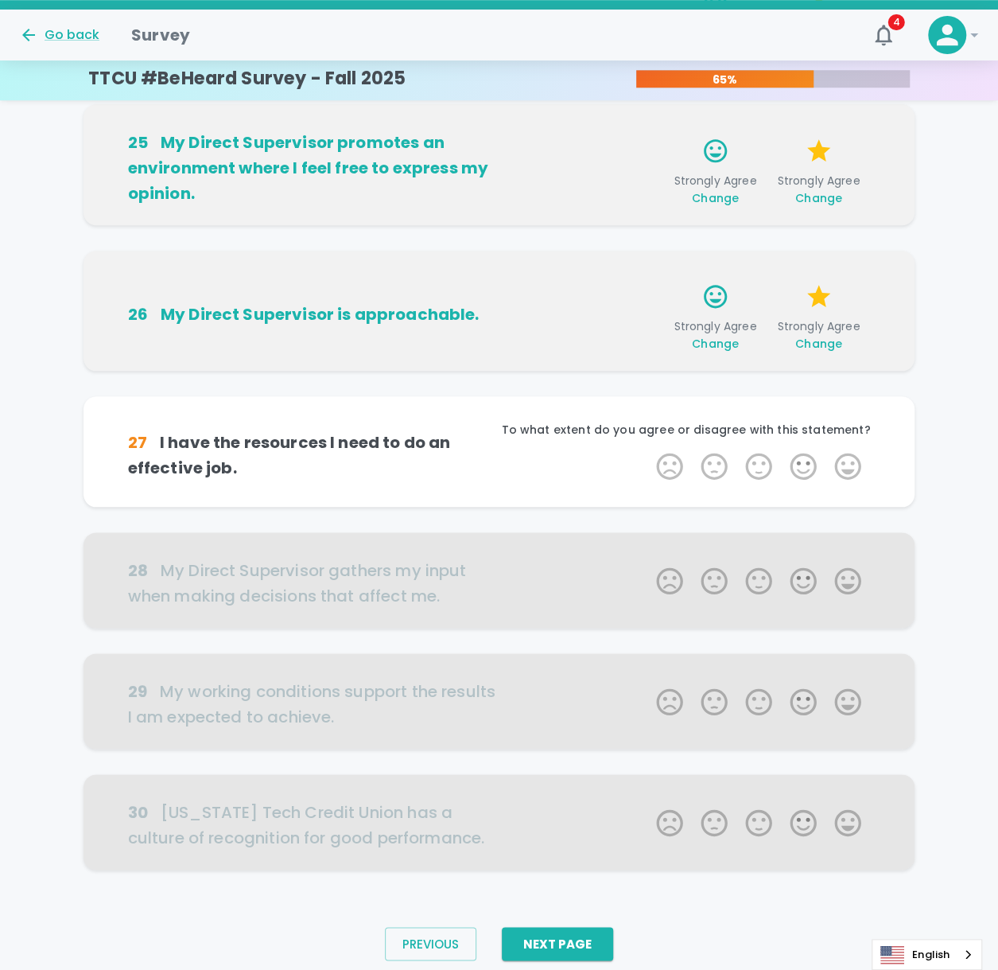
scroll to position [642, 0]
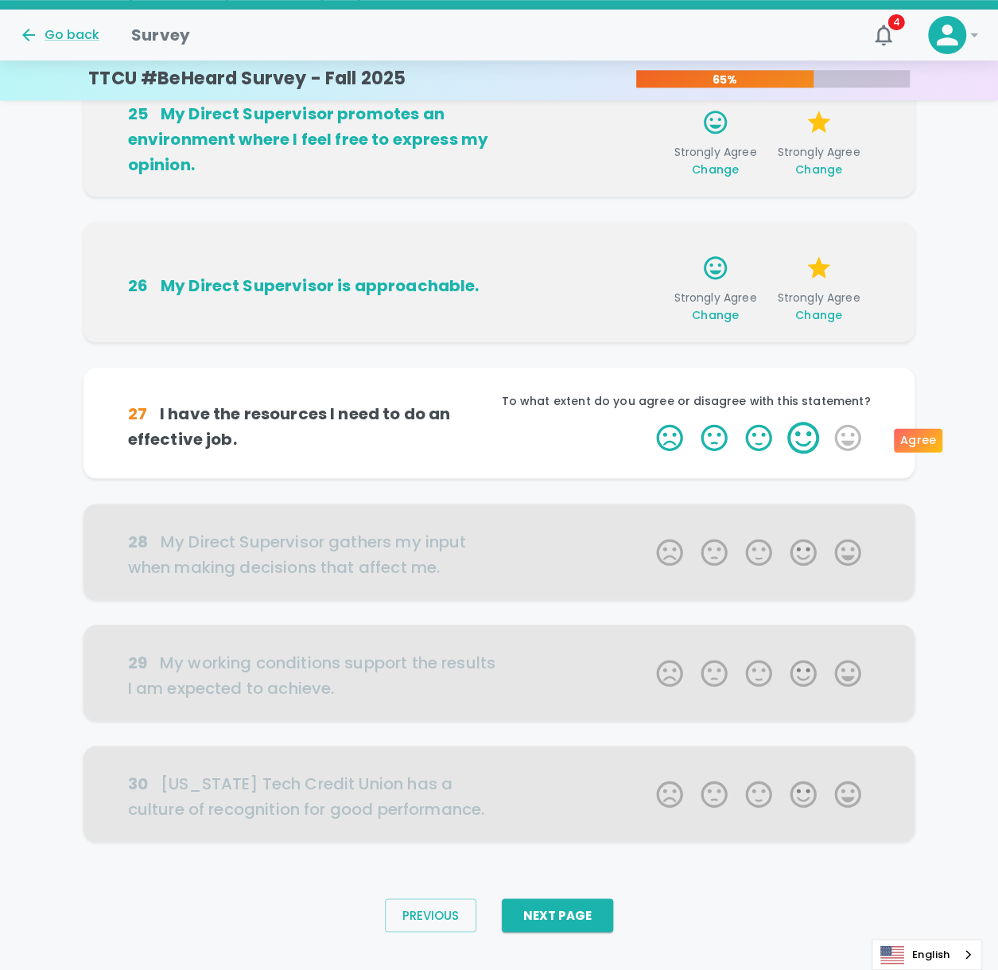
click at [815, 430] on label "4 Stars" at bounding box center [803, 438] width 45 height 32
click at [648, 422] on input "4 Stars" at bounding box center [647, 421] width 1 height 1
click at [852, 440] on label "5 Stars" at bounding box center [848, 438] width 45 height 32
click at [648, 422] on input "5 Stars" at bounding box center [647, 421] width 1 height 1
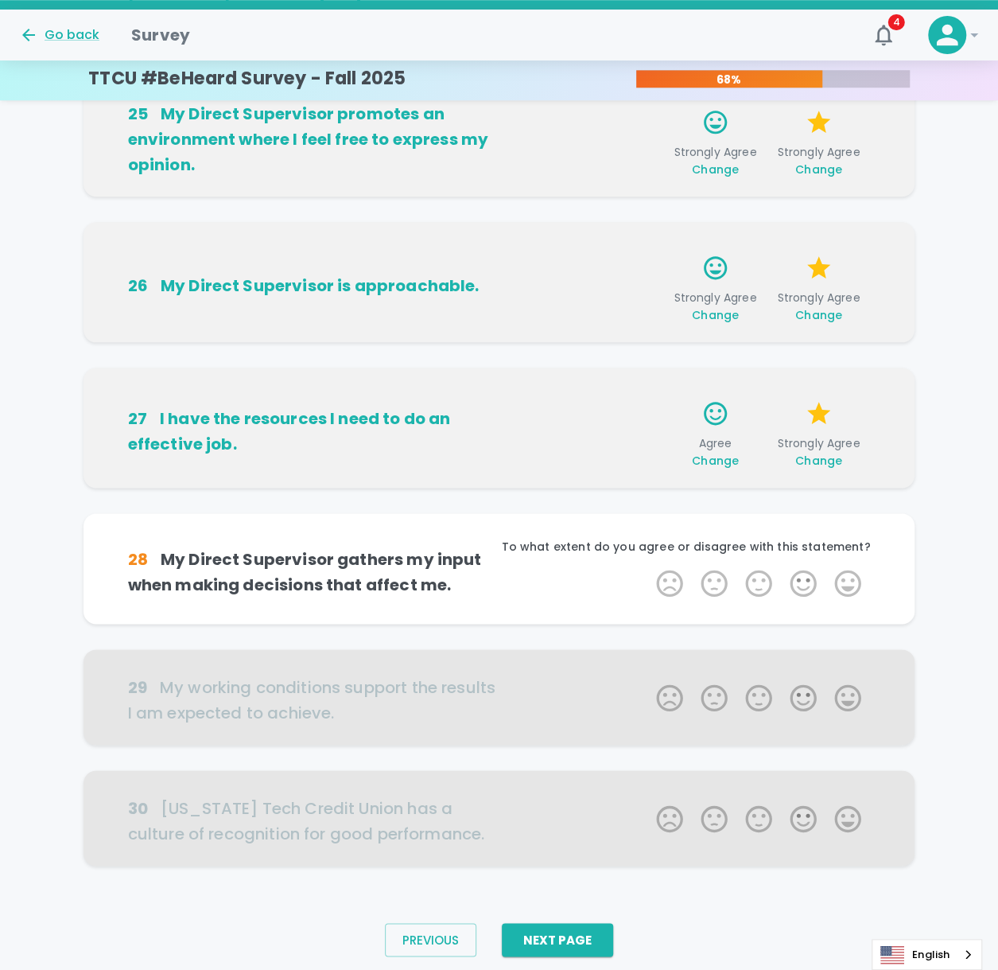
scroll to position [667, 0]
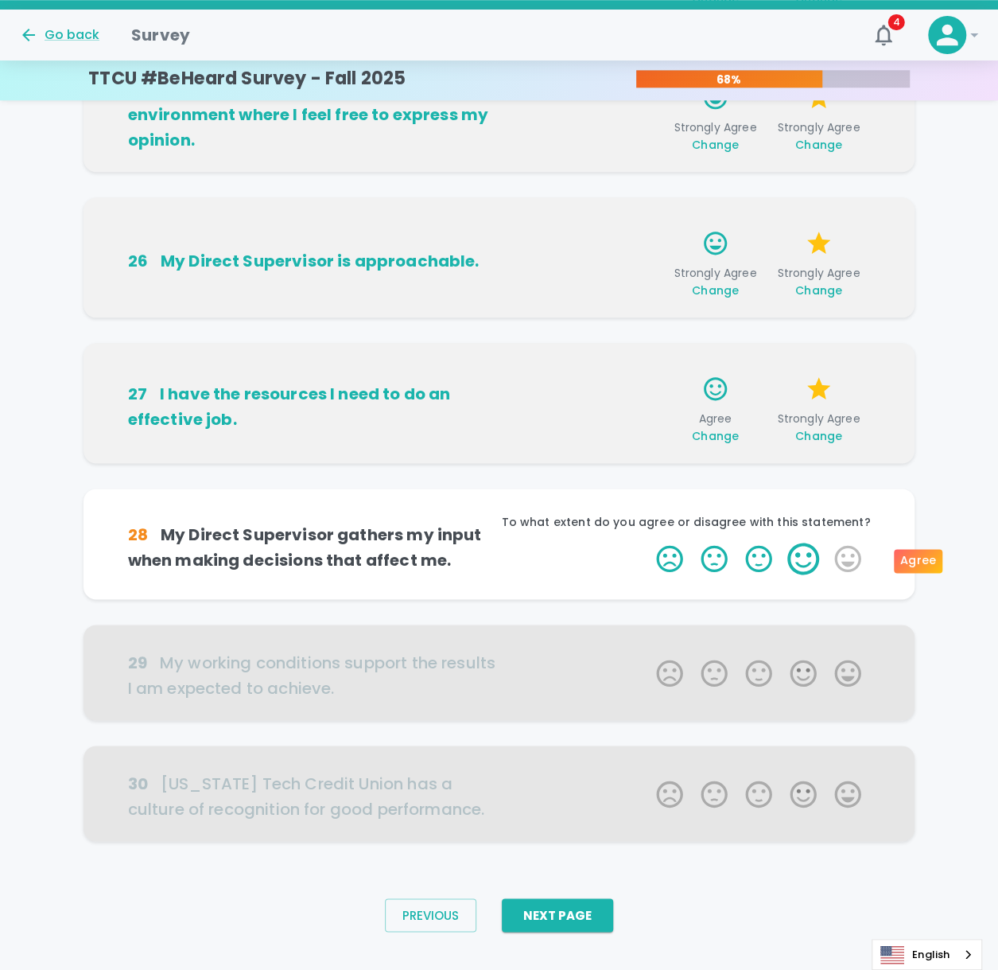
click at [809, 461] on label "4 Stars" at bounding box center [803, 559] width 45 height 32
click at [648, 461] on input "4 Stars" at bounding box center [647, 542] width 1 height 1
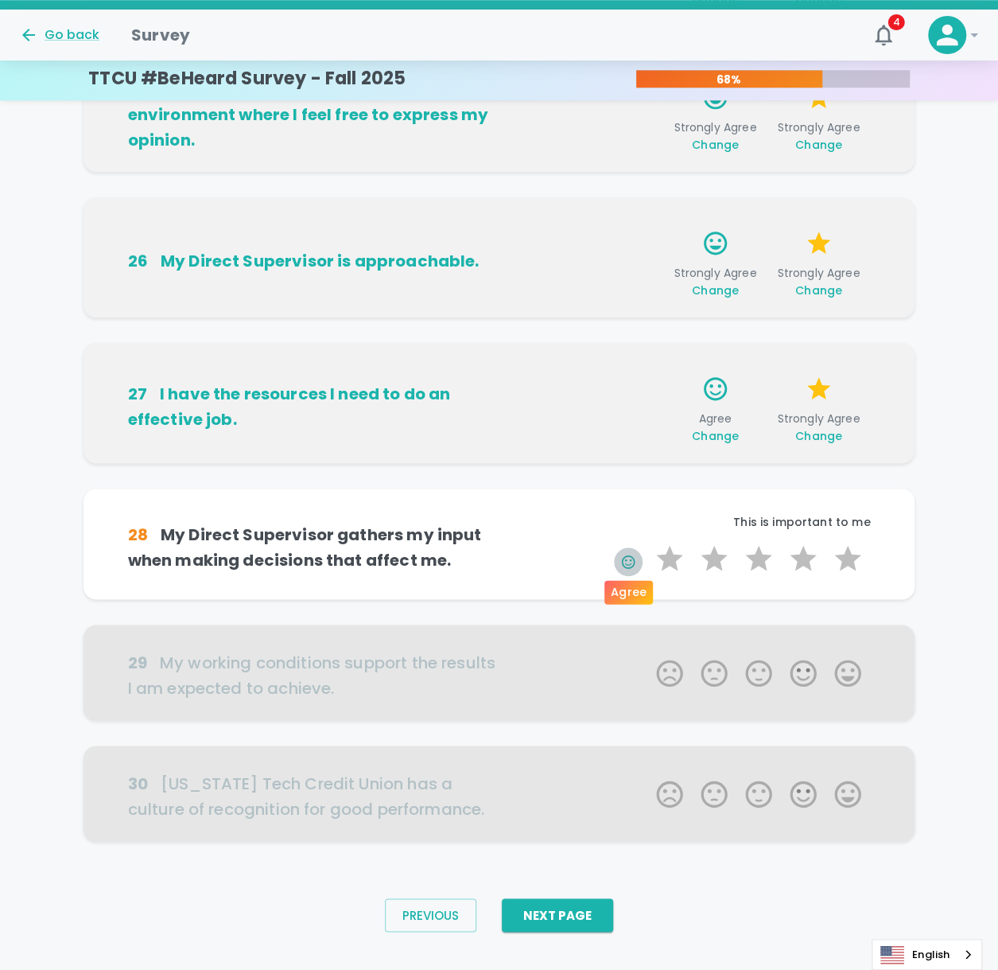
click at [631, 461] on icon "button" at bounding box center [629, 562] width 16 height 16
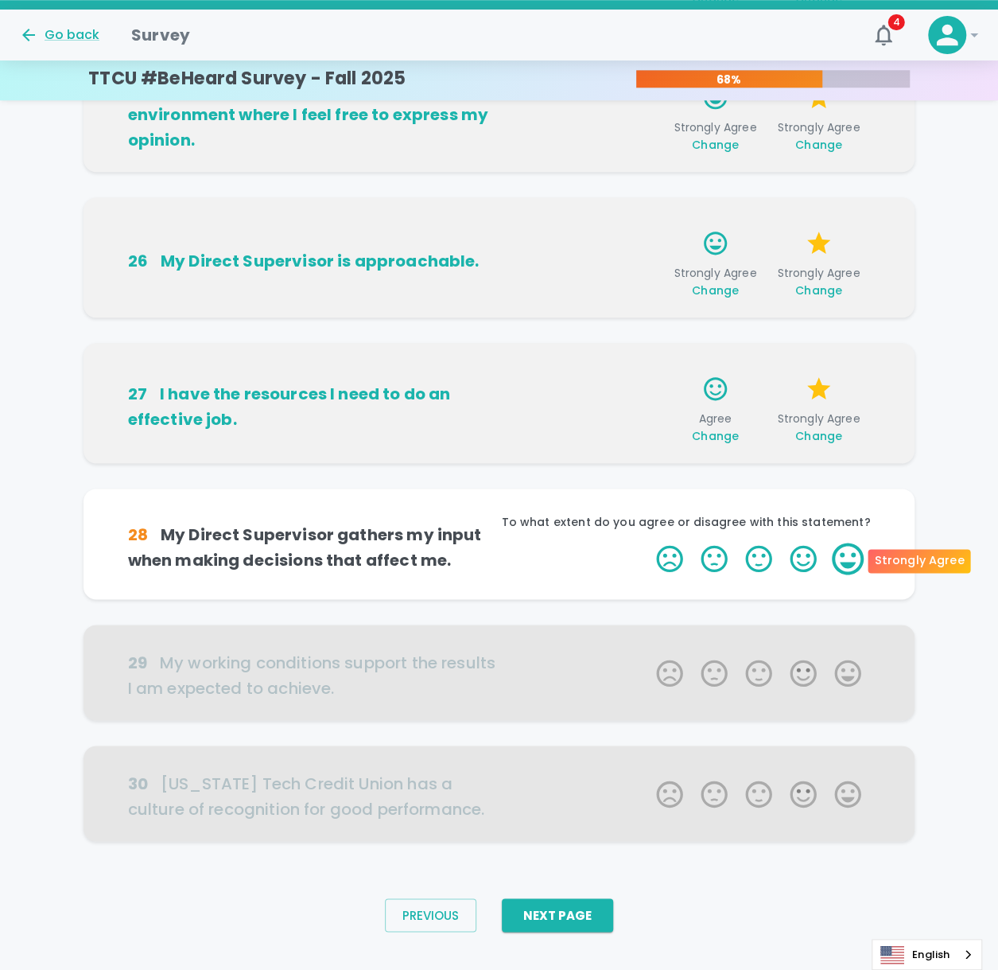
click at [836, 461] on label "5 Stars" at bounding box center [848, 559] width 45 height 32
click at [648, 461] on input "5 Stars" at bounding box center [647, 542] width 1 height 1
click at [846, 461] on label "5 Stars" at bounding box center [848, 559] width 45 height 32
click at [648, 461] on input "5 Stars" at bounding box center [647, 542] width 1 height 1
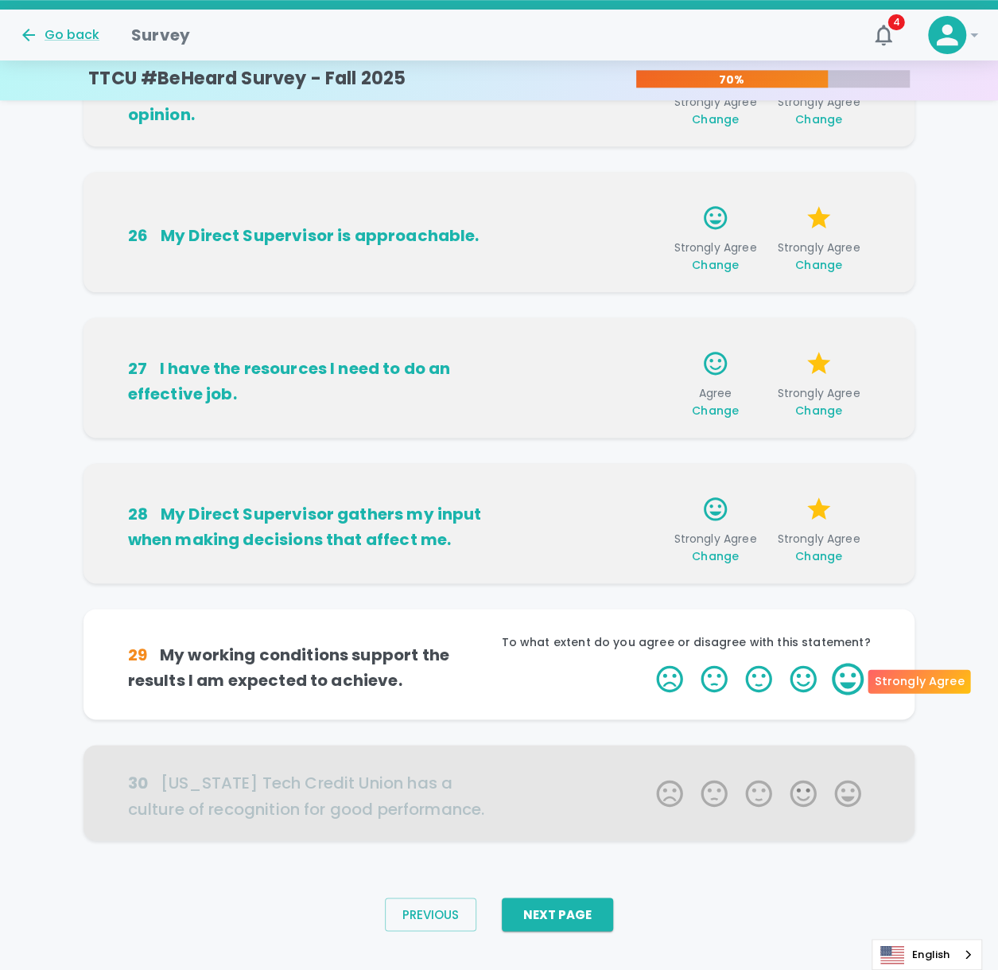
click at [857, 461] on label "5 Stars" at bounding box center [848, 679] width 45 height 32
click at [648, 461] on input "5 Stars" at bounding box center [647, 662] width 1 height 1
click at [851, 461] on label "5 Stars" at bounding box center [848, 679] width 45 height 32
click at [648, 461] on input "5 Stars" at bounding box center [647, 662] width 1 height 1
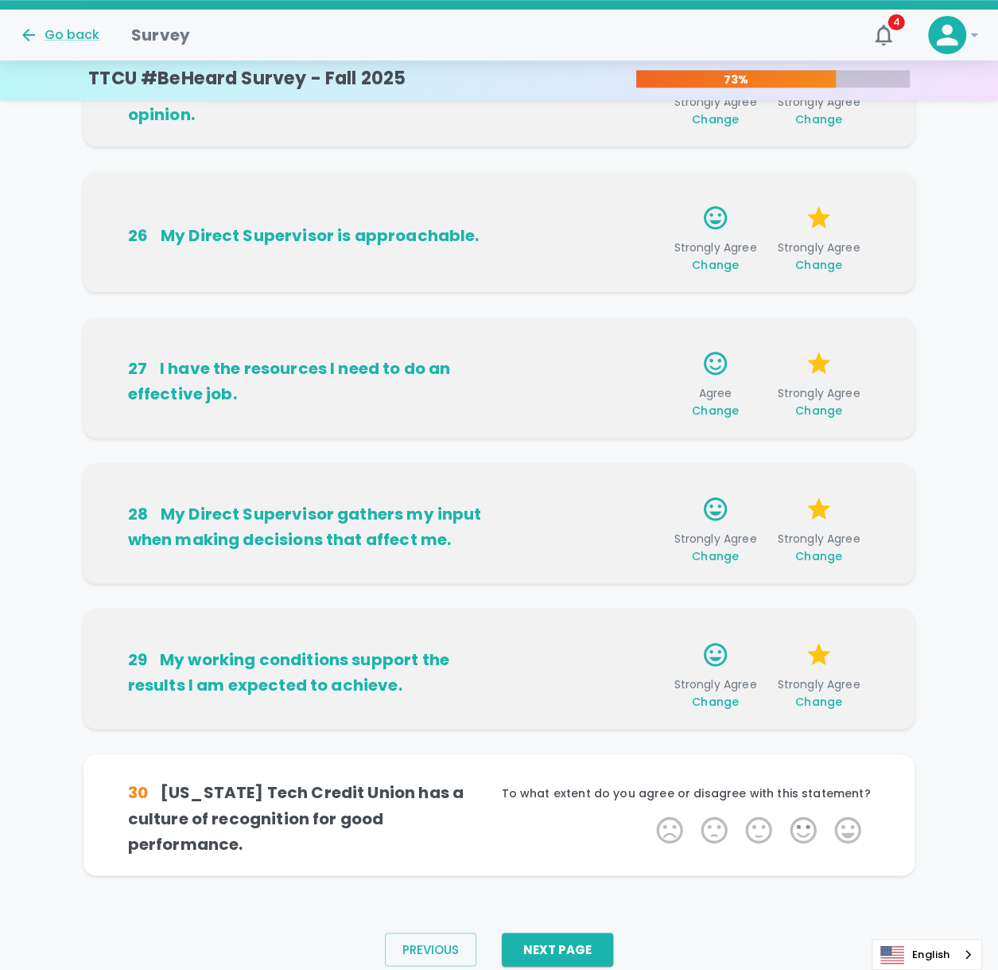
scroll to position [716, 0]
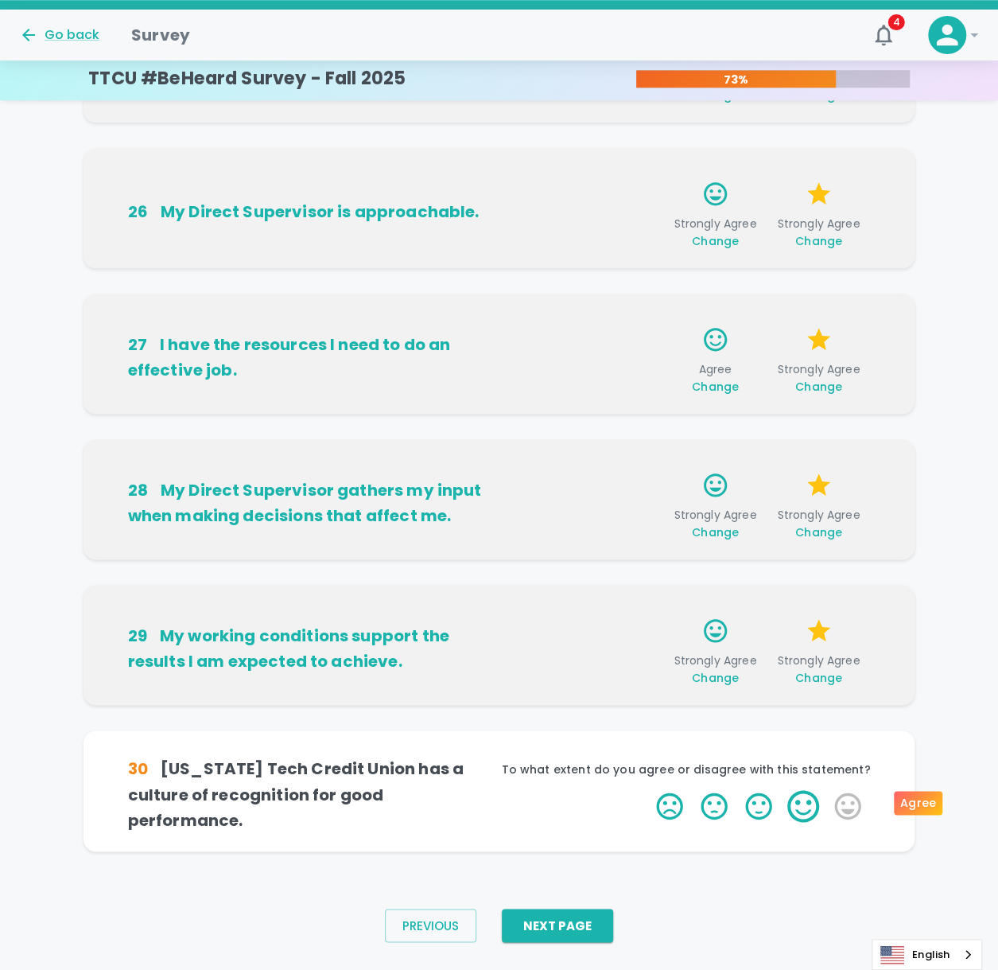
click at [797, 461] on label "4 Stars" at bounding box center [803, 806] width 45 height 32
click at [648, 461] on input "4 Stars" at bounding box center [647, 789] width 1 height 1
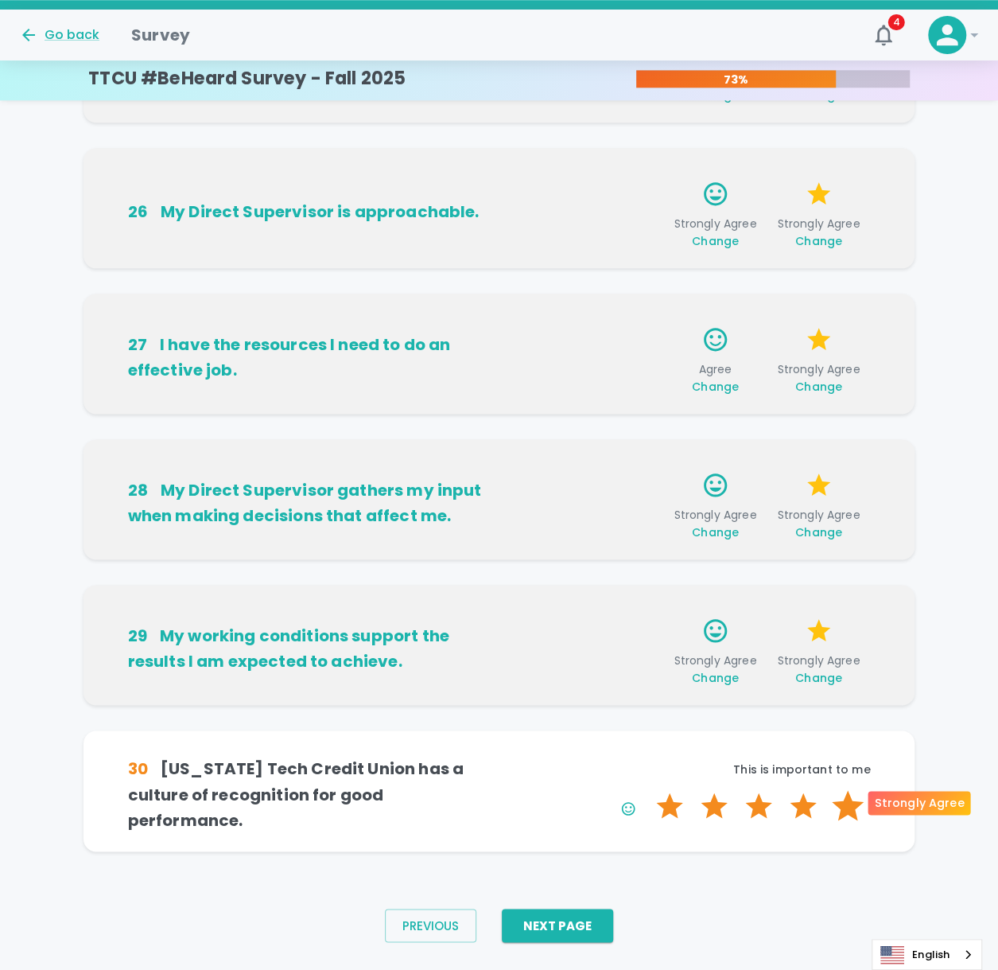
click at [835, 461] on label "5 Stars" at bounding box center [848, 806] width 45 height 32
click at [648, 461] on input "5 Stars" at bounding box center [647, 789] width 1 height 1
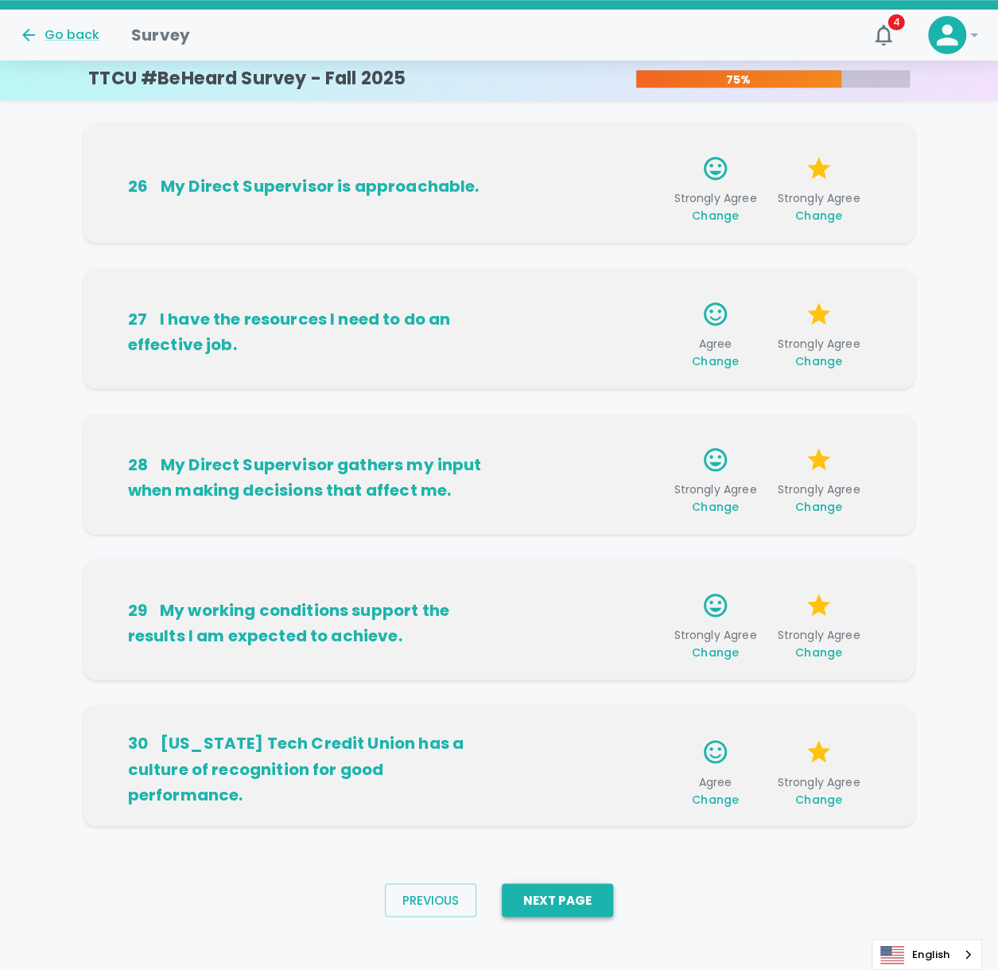
click at [557, 461] on button "Next Page" at bounding box center [557, 899] width 111 height 33
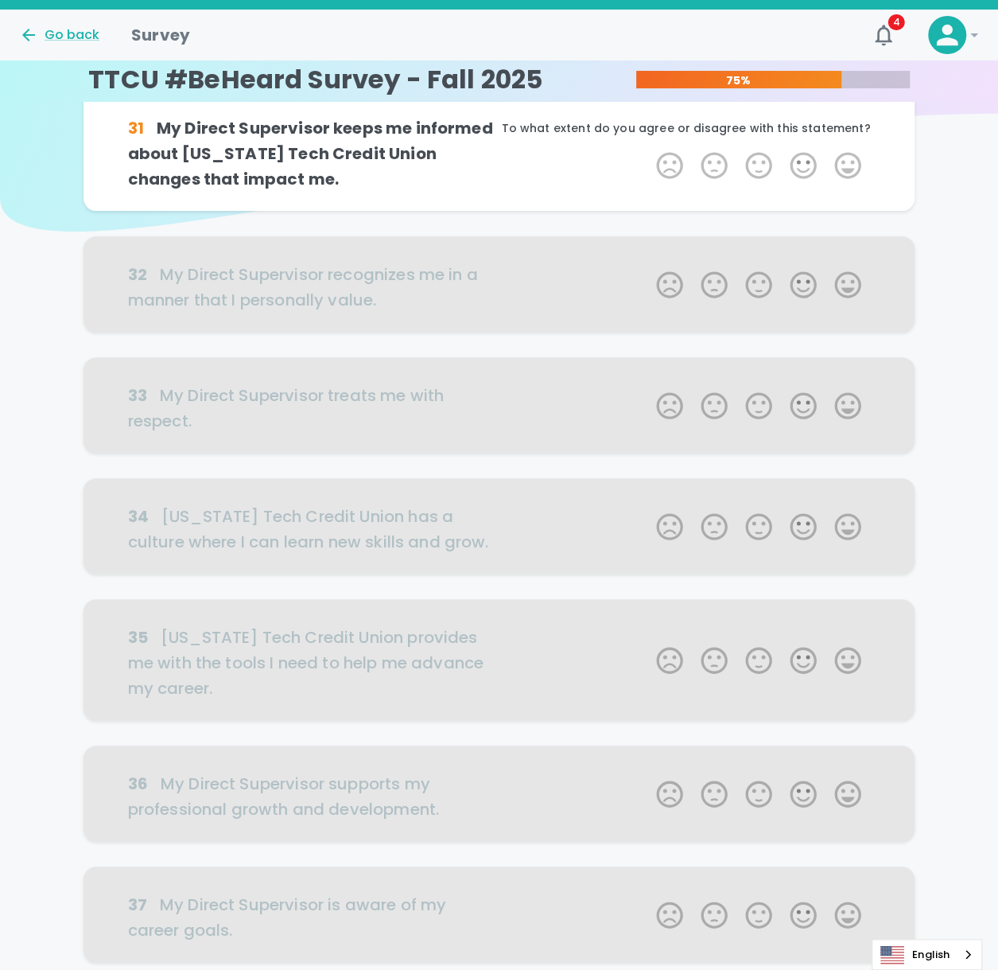
scroll to position [0, 0]
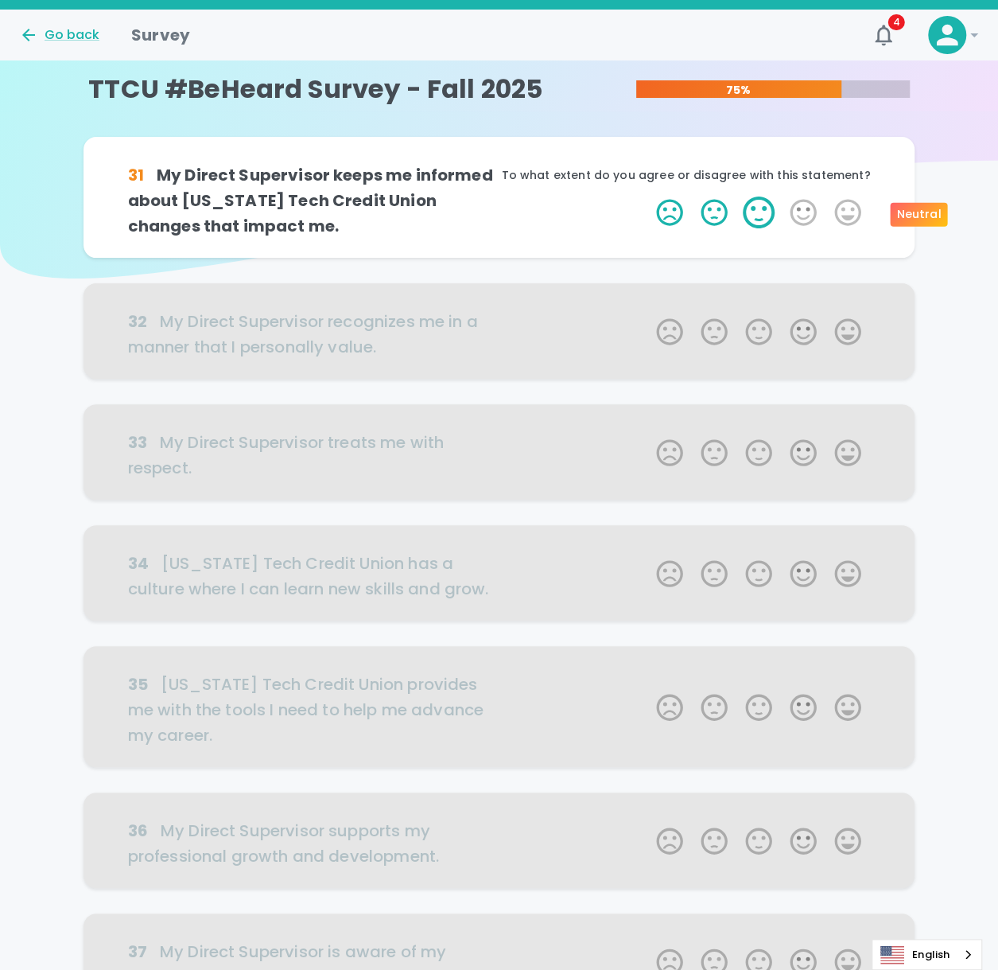
click at [767, 223] on label "3 Stars" at bounding box center [759, 213] width 45 height 32
click at [648, 197] on input "3 Stars" at bounding box center [647, 196] width 1 height 1
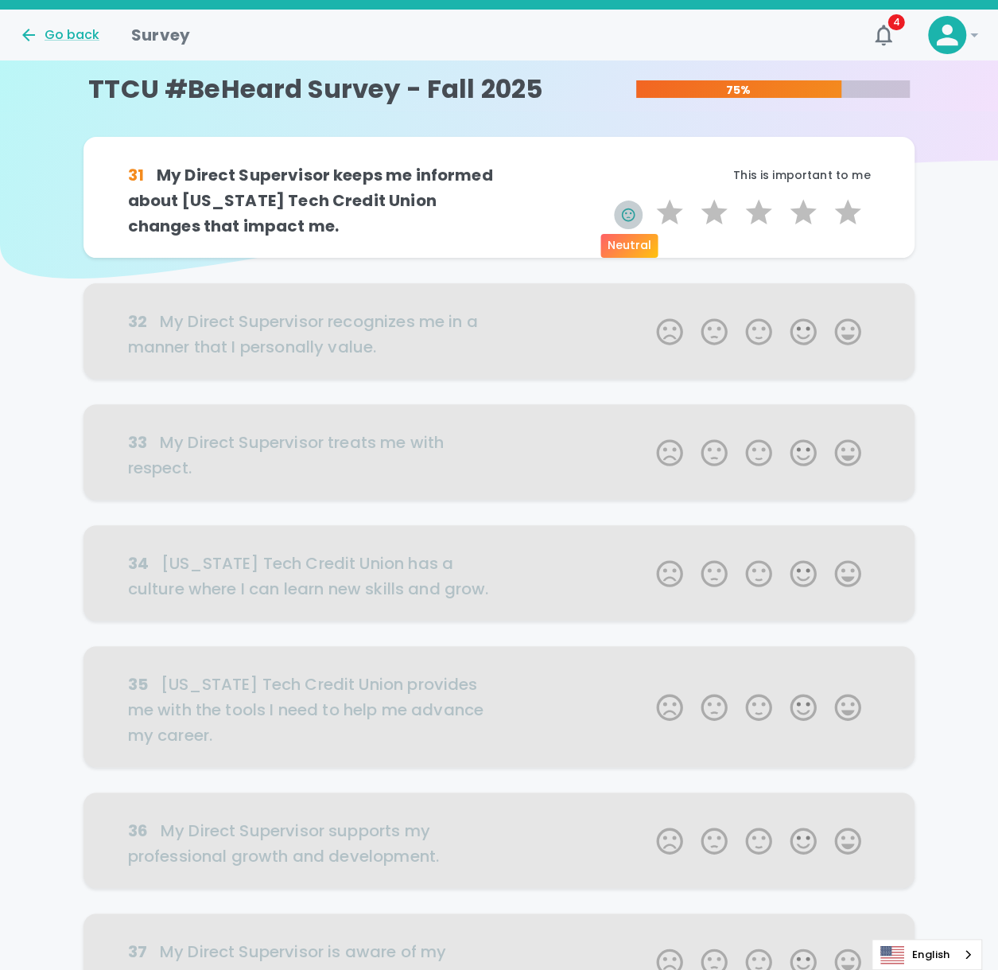
click at [625, 222] on icon "button" at bounding box center [629, 215] width 16 height 16
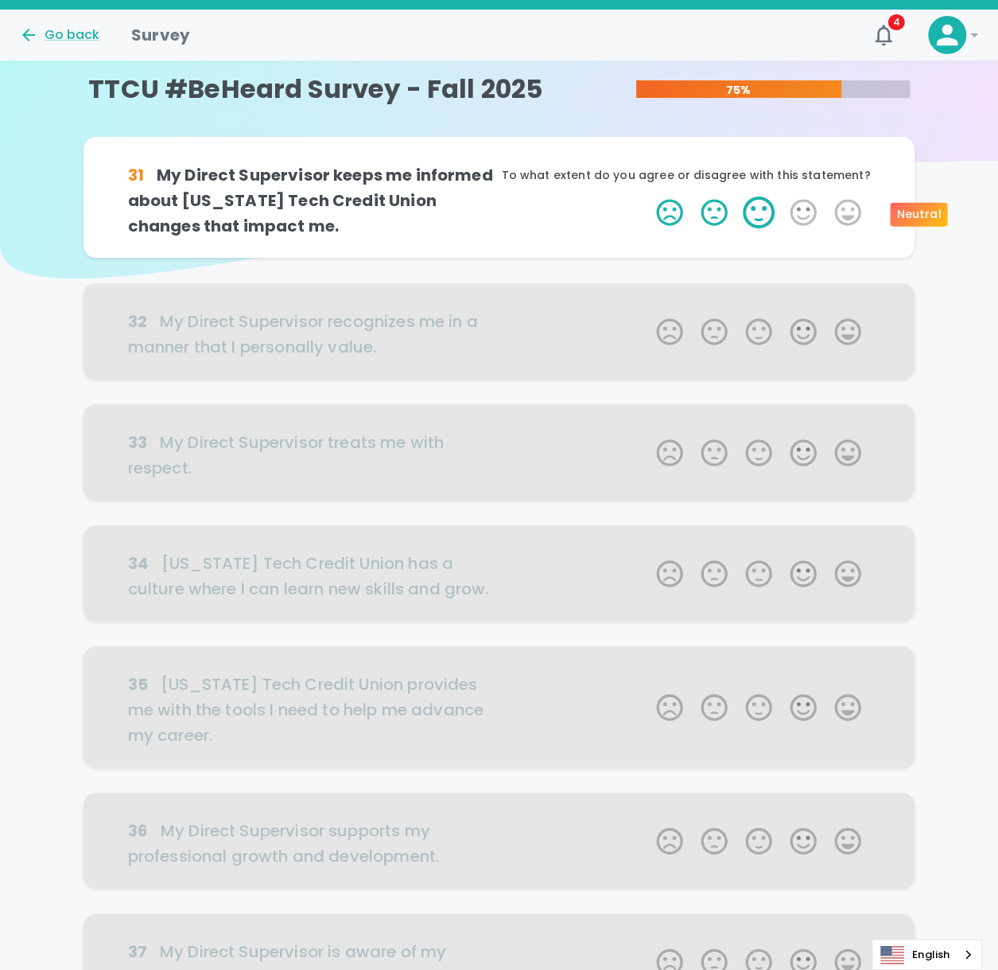
click at [755, 219] on label "3 Stars" at bounding box center [759, 213] width 45 height 32
click at [648, 197] on input "3 Stars" at bounding box center [647, 196] width 1 height 1
click at [850, 211] on label "5 Stars" at bounding box center [848, 213] width 45 height 32
click at [648, 197] on input "5 Stars" at bounding box center [647, 196] width 1 height 1
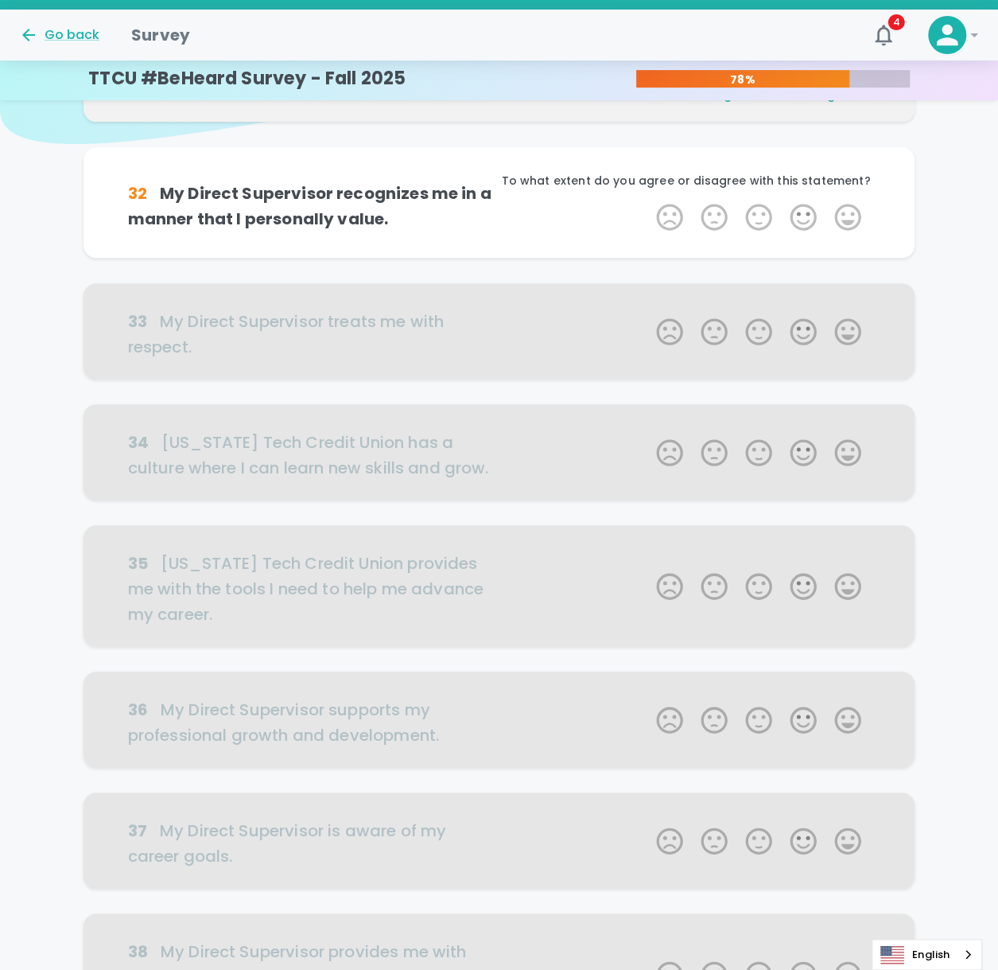
scroll to position [140, 0]
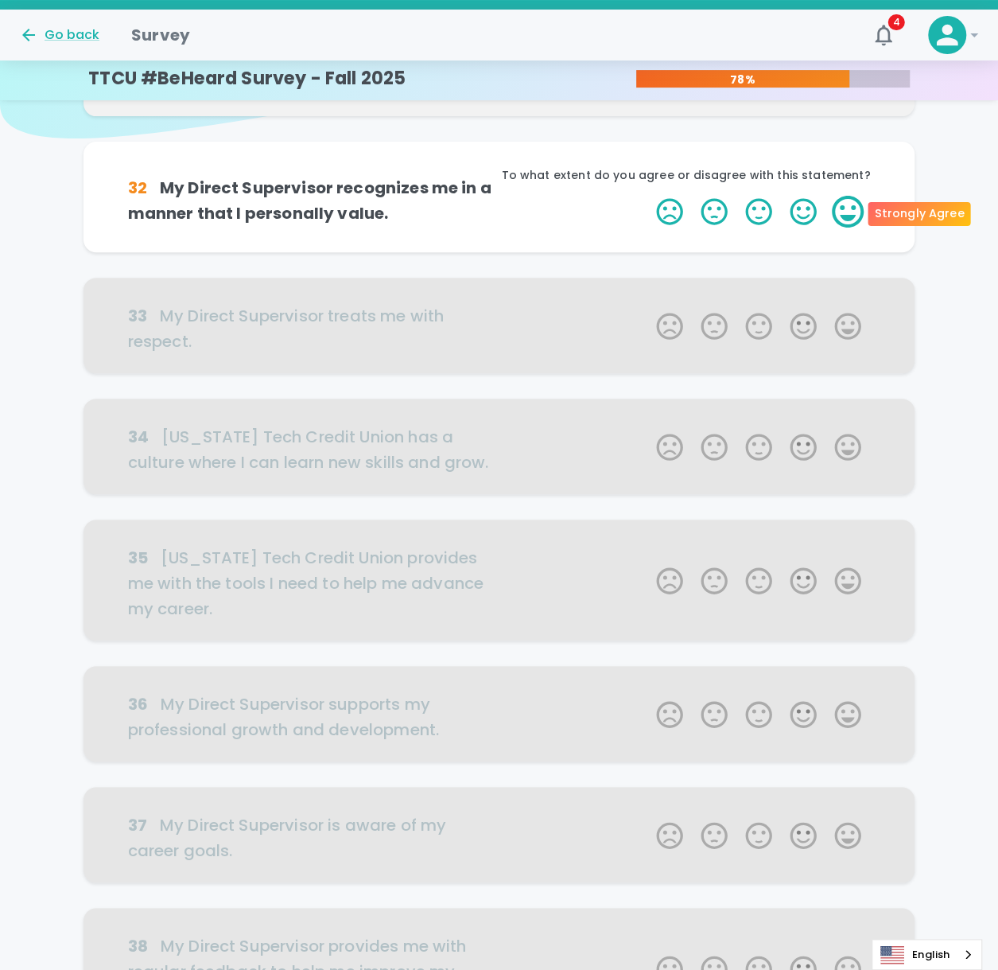
click at [843, 212] on label "5 Stars" at bounding box center [848, 212] width 45 height 32
click at [648, 196] on input "5 Stars" at bounding box center [647, 195] width 1 height 1
click at [843, 212] on label "5 Stars" at bounding box center [848, 212] width 45 height 32
click at [648, 196] on input "5 Stars" at bounding box center [647, 195] width 1 height 1
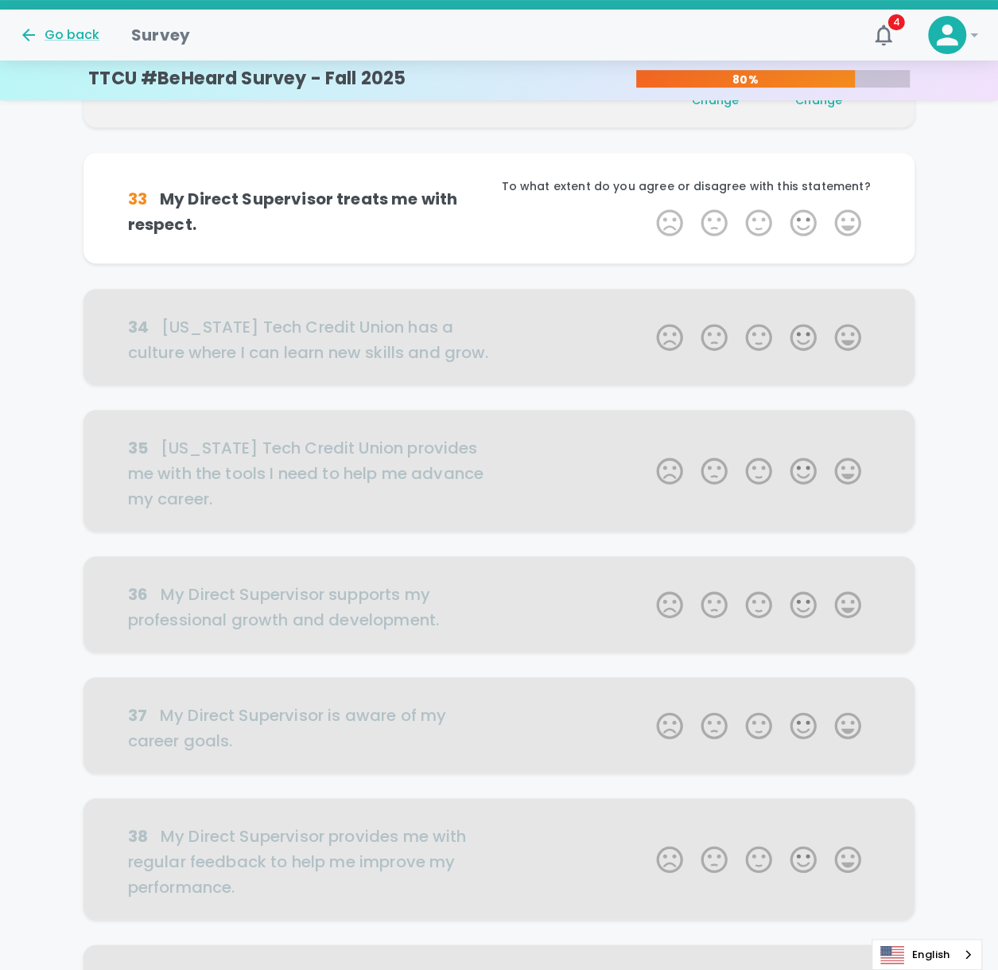
scroll to position [280, 0]
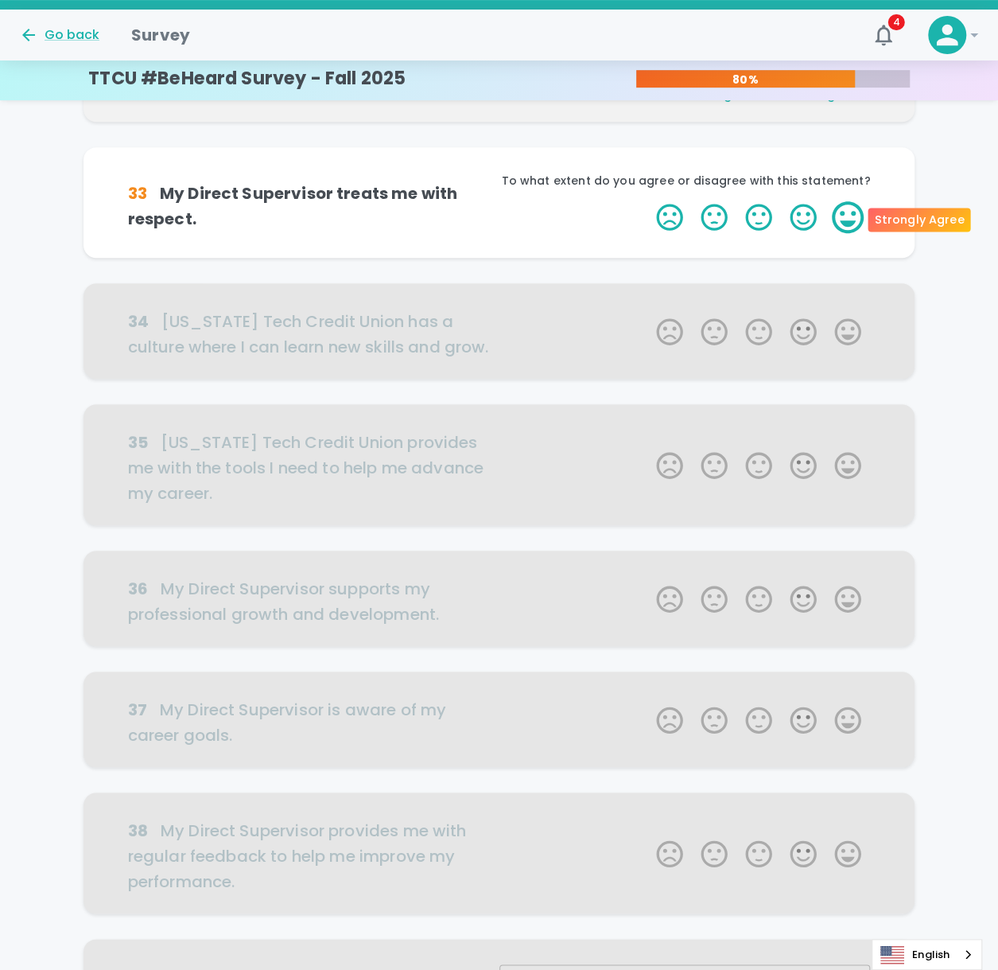
click at [851, 216] on label "5 Stars" at bounding box center [848, 217] width 45 height 32
click at [648, 201] on input "5 Stars" at bounding box center [647, 200] width 1 height 1
click at [851, 216] on label "5 Stars" at bounding box center [848, 217] width 45 height 32
click at [648, 201] on input "5 Stars" at bounding box center [647, 200] width 1 height 1
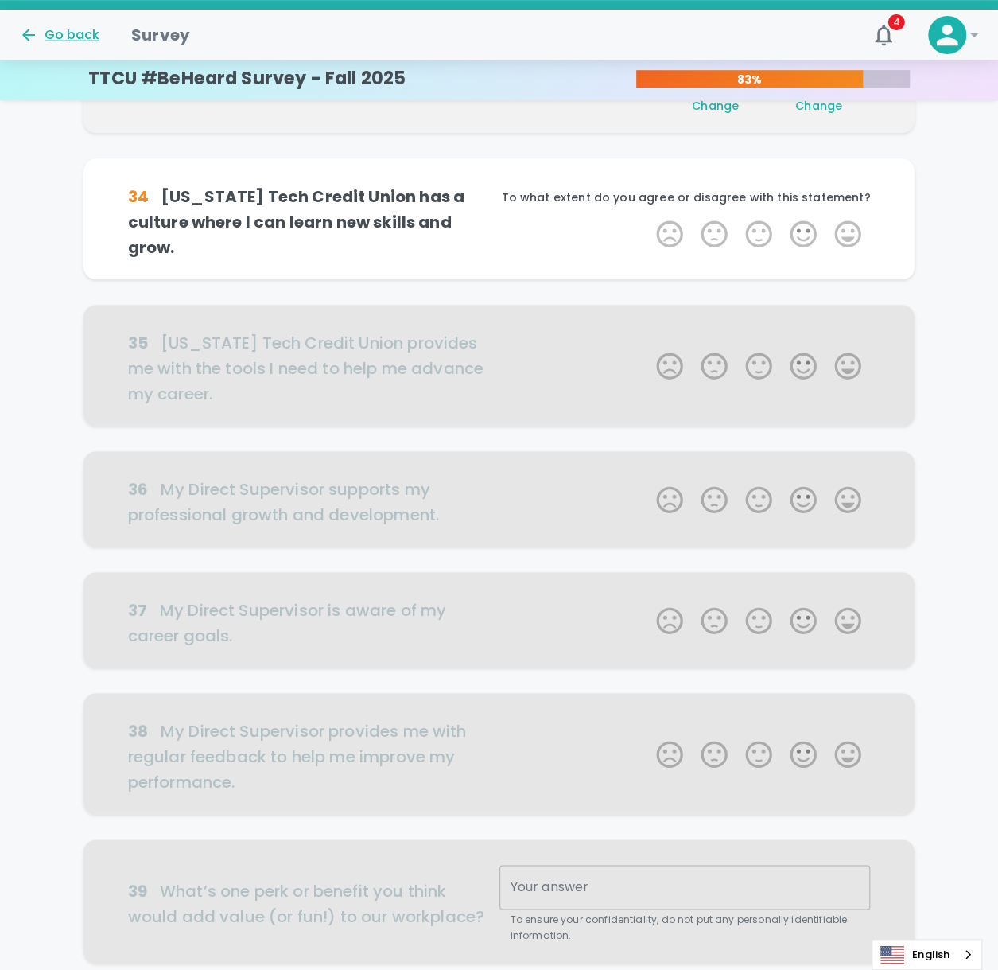
scroll to position [420, 0]
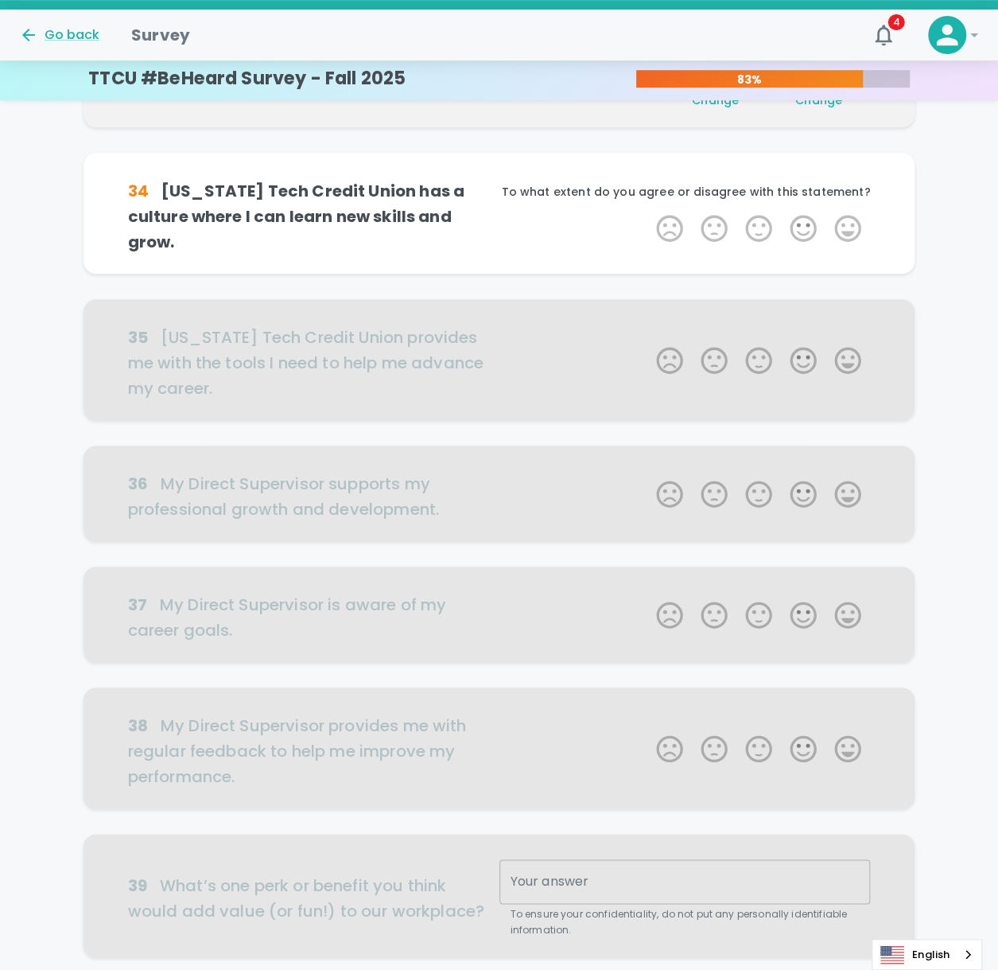
click at [846, 220] on label "5 Stars" at bounding box center [848, 228] width 45 height 32
click at [648, 212] on input "5 Stars" at bounding box center [647, 212] width 1 height 1
click at [851, 219] on label "5 Stars" at bounding box center [848, 228] width 45 height 32
click at [648, 212] on input "5 Stars" at bounding box center [647, 212] width 1 height 1
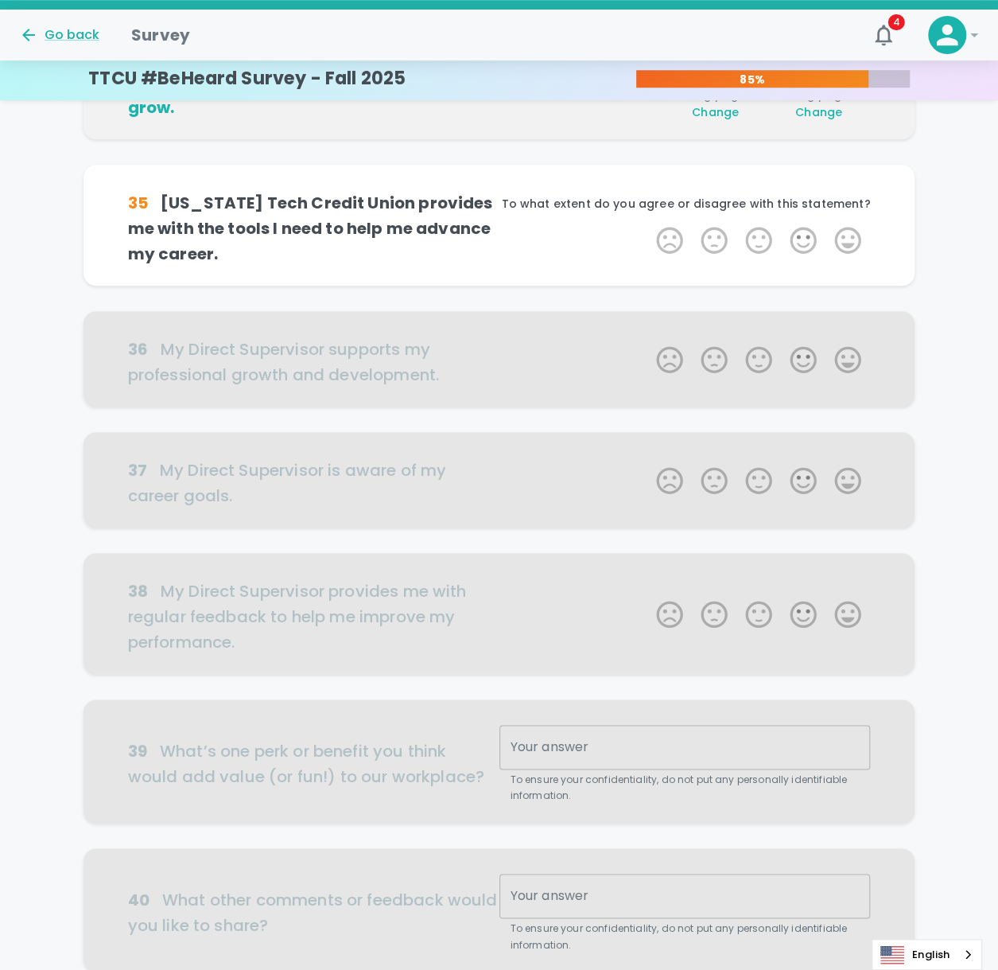
scroll to position [560, 0]
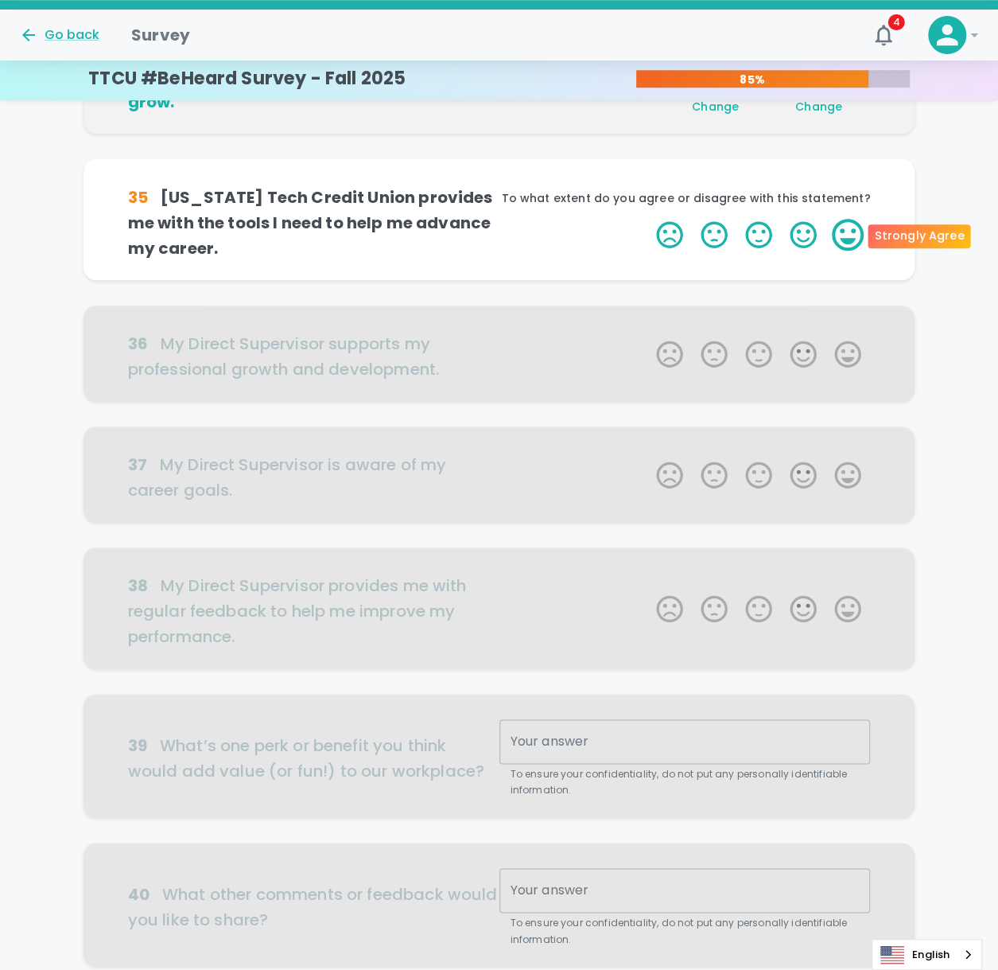
click at [842, 235] on label "5 Stars" at bounding box center [848, 235] width 45 height 32
click at [648, 219] on input "5 Stars" at bounding box center [647, 218] width 1 height 1
click at [842, 235] on label "5 Stars" at bounding box center [848, 235] width 45 height 32
click at [648, 219] on input "5 Stars" at bounding box center [647, 218] width 1 height 1
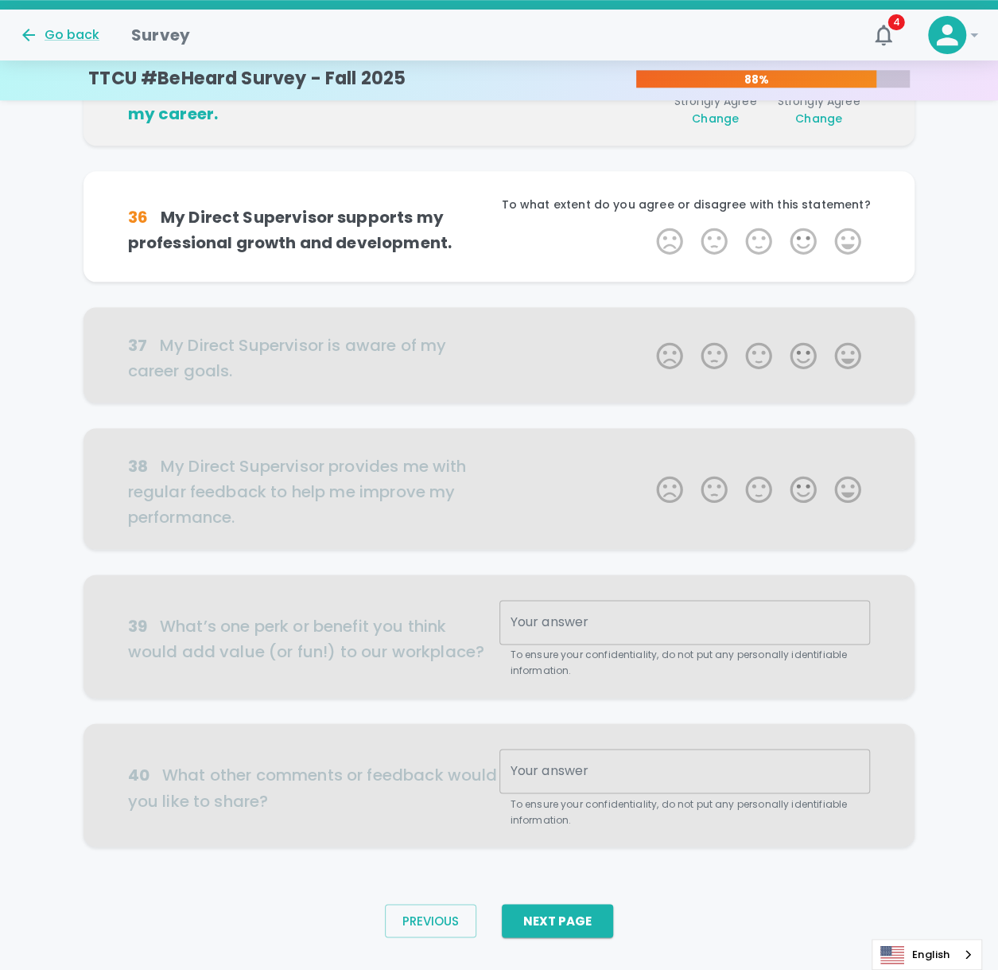
scroll to position [700, 0]
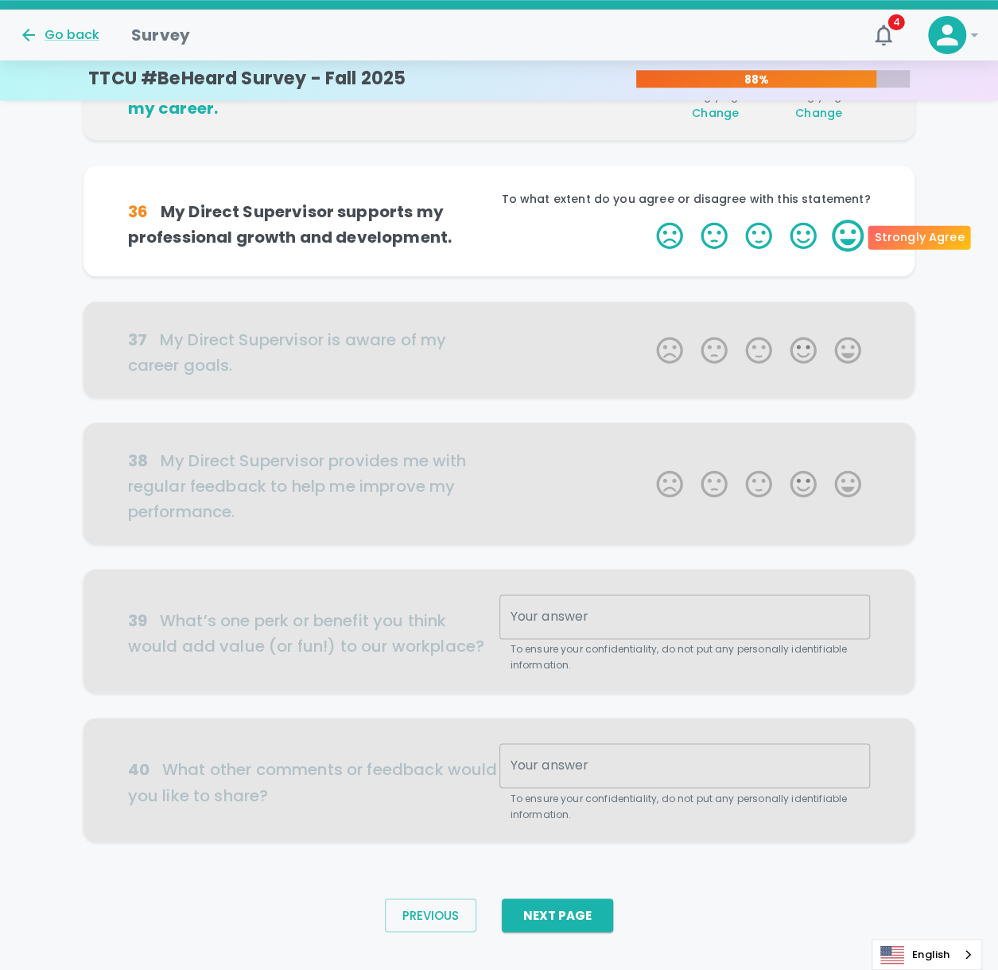
click at [843, 233] on label "5 Stars" at bounding box center [848, 236] width 45 height 32
click at [648, 220] on input "5 Stars" at bounding box center [647, 219] width 1 height 1
click at [843, 233] on label "5 Stars" at bounding box center [848, 236] width 45 height 32
click at [648, 220] on input "5 Stars" at bounding box center [647, 219] width 1 height 1
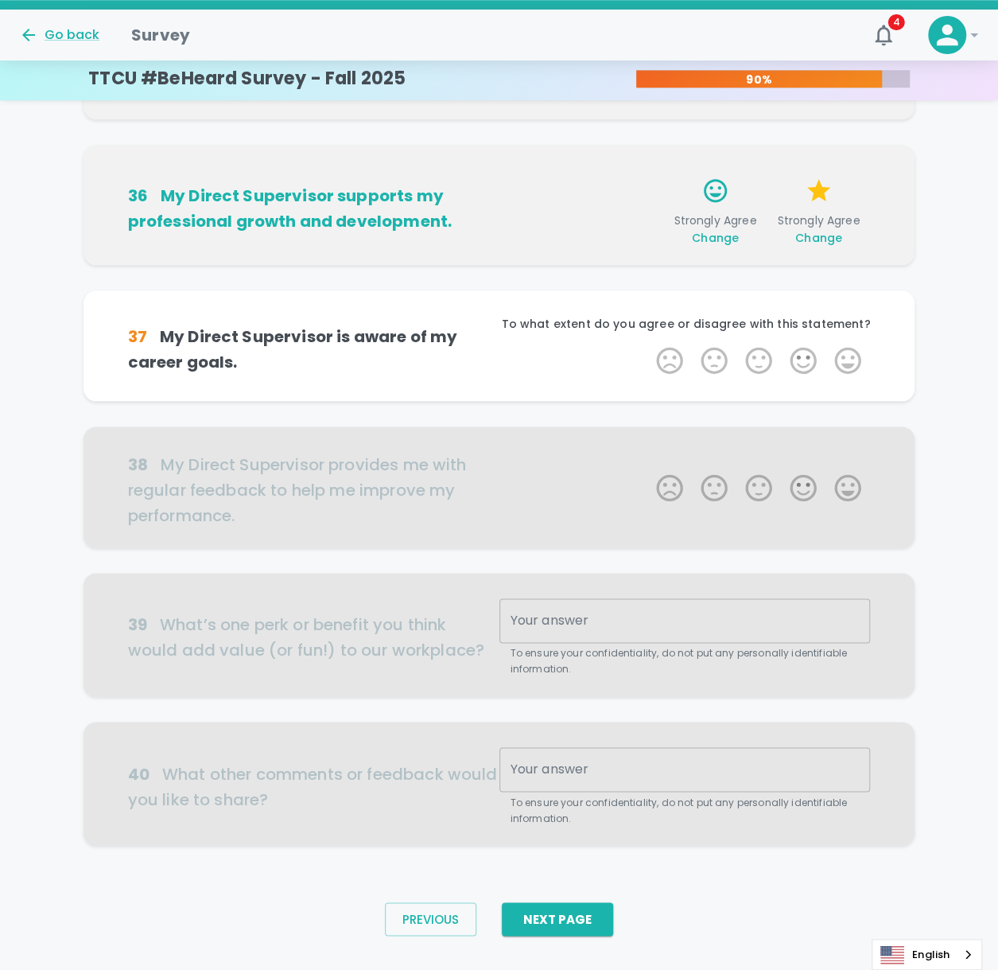
scroll to position [724, 0]
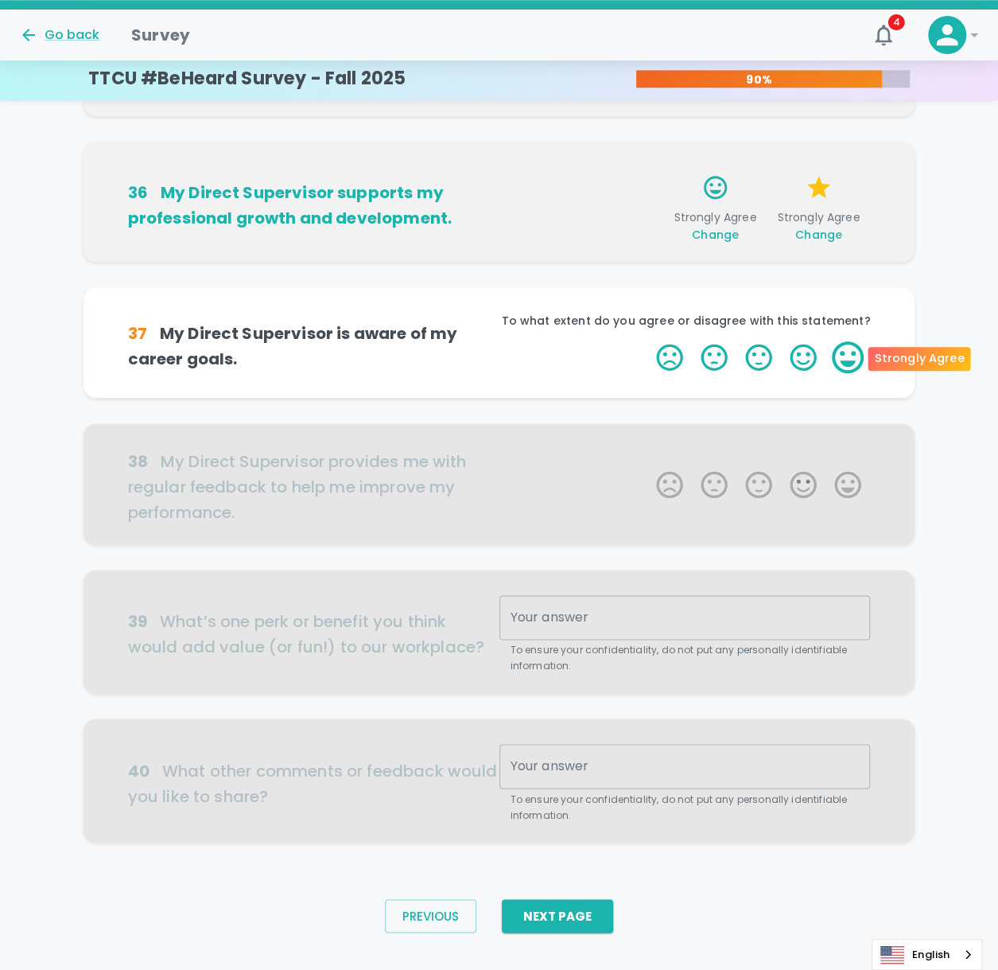
click at [853, 356] on label "5 Stars" at bounding box center [848, 357] width 45 height 32
click at [648, 341] on input "5 Stars" at bounding box center [647, 341] width 1 height 1
click at [853, 356] on label "5 Stars" at bounding box center [848, 357] width 45 height 32
click at [648, 341] on input "5 Stars" at bounding box center [647, 341] width 1 height 1
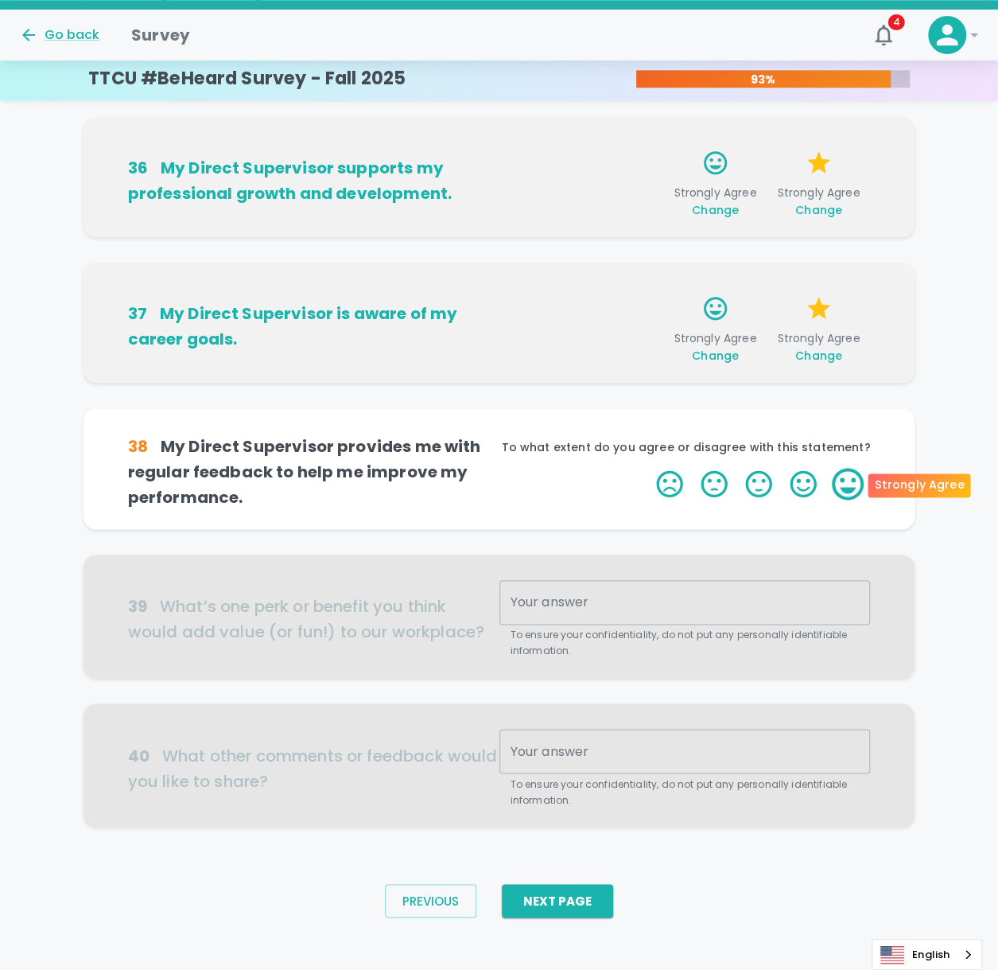
click at [852, 461] on label "5 Stars" at bounding box center [848, 484] width 45 height 32
click at [648, 461] on input "5 Stars" at bounding box center [647, 467] width 1 height 1
click at [852, 461] on label "5 Stars" at bounding box center [848, 484] width 45 height 32
click at [648, 461] on input "5 Stars" at bounding box center [647, 467] width 1 height 1
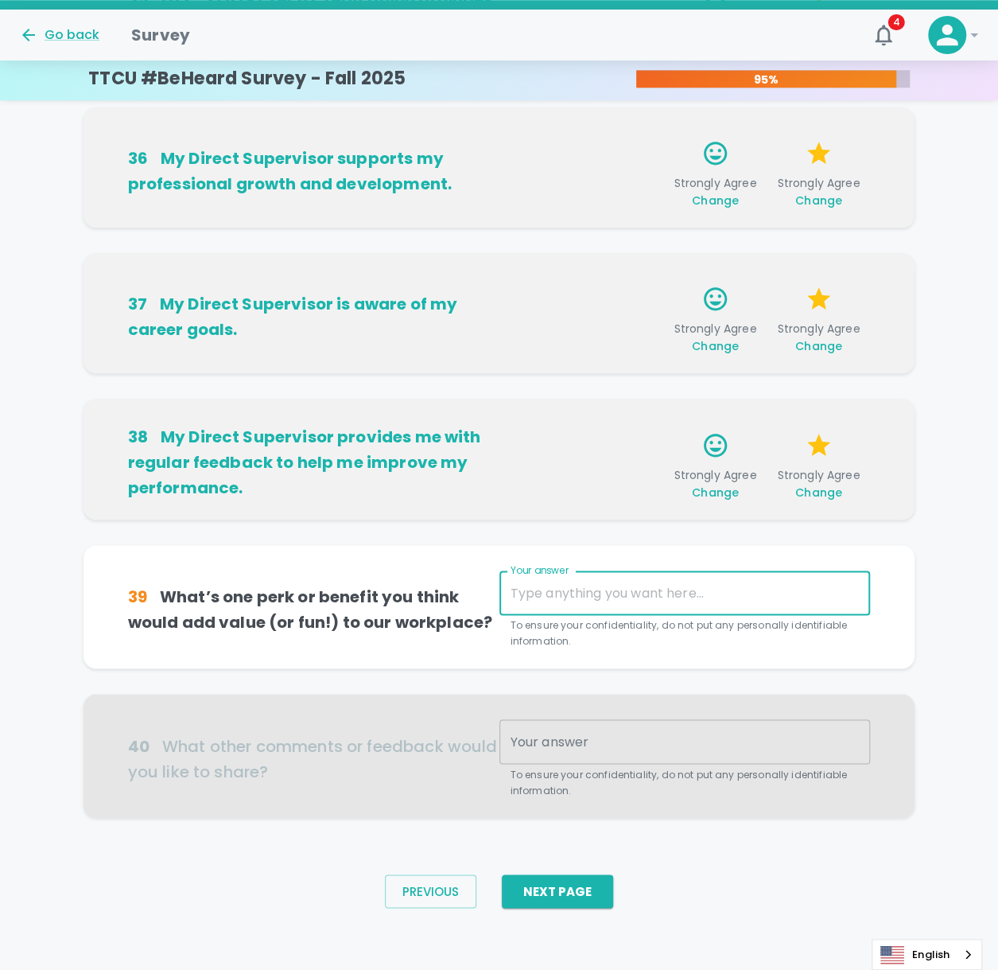
click at [662, 461] on textarea "Your answer" at bounding box center [685, 593] width 349 height 18
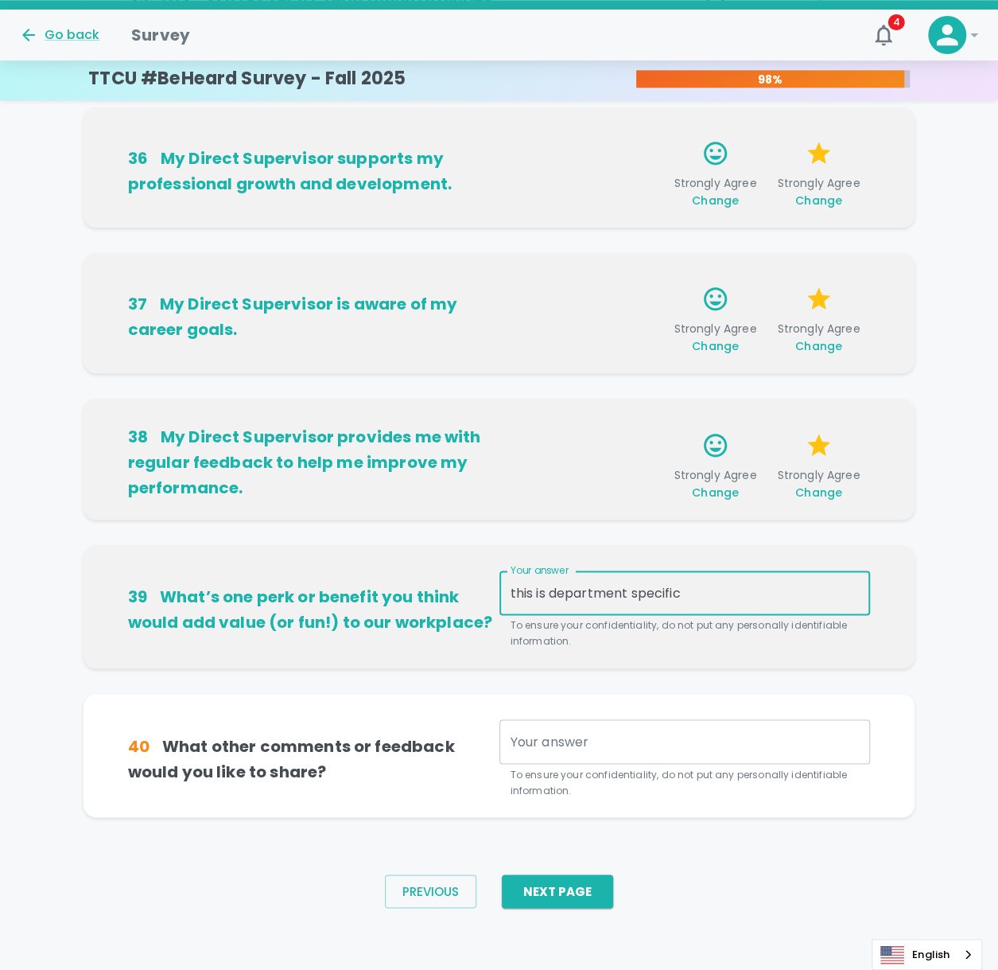
click at [710, 461] on textarea "this is department specific" at bounding box center [685, 593] width 349 height 18
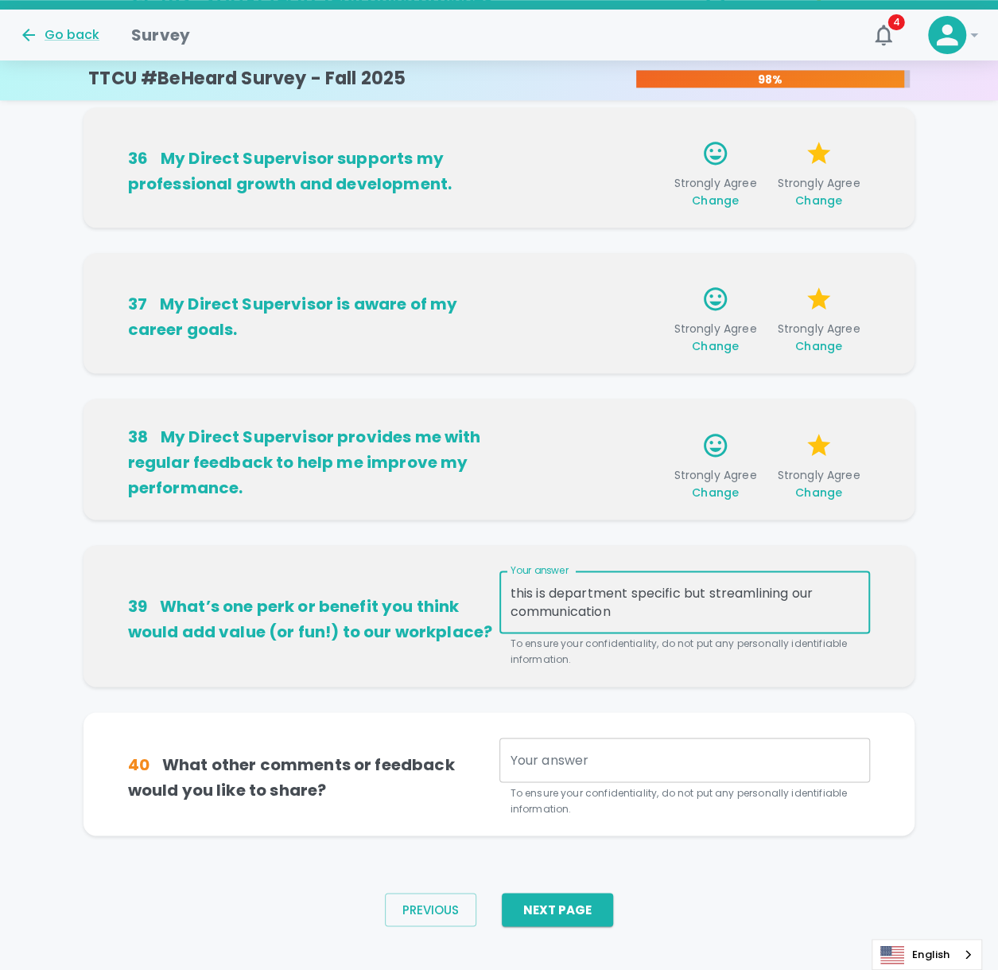
click at [629, 461] on textarea "this is department specific but streamlining our communication" at bounding box center [685, 602] width 349 height 37
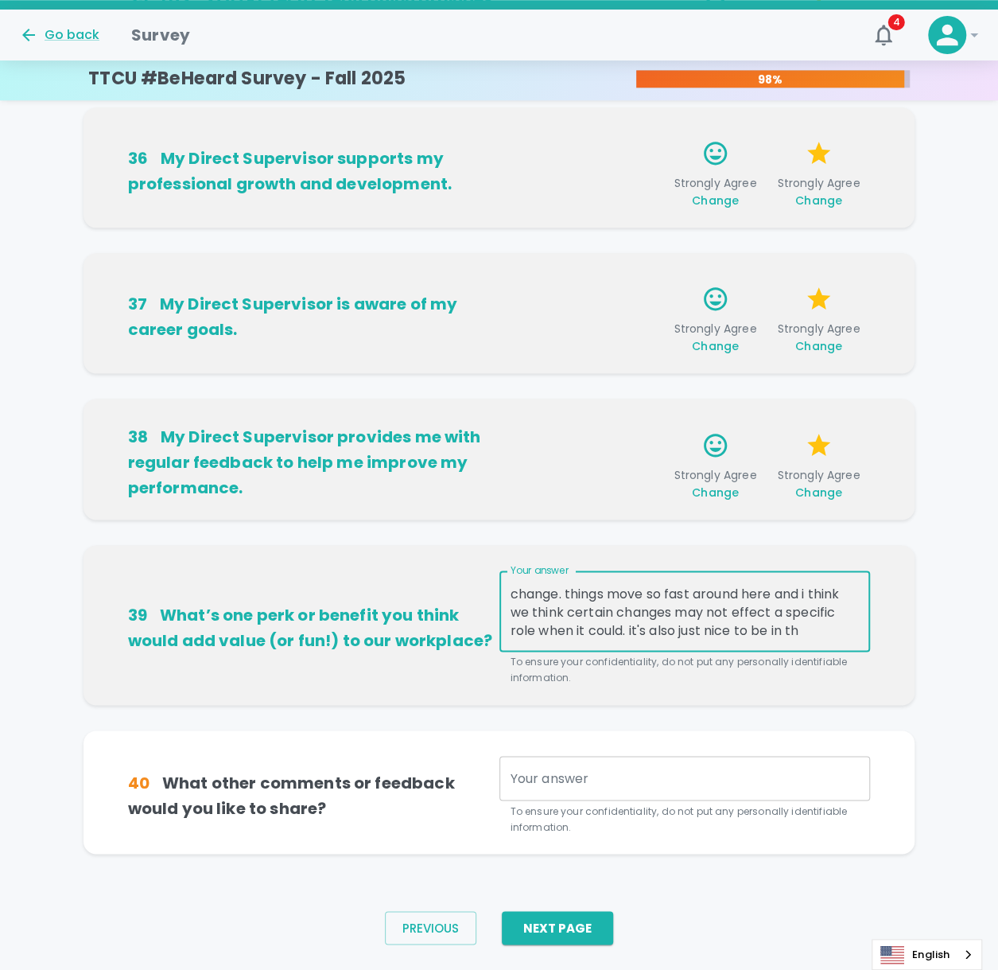
scroll to position [54, 0]
click at [738, 461] on textarea "this is department specific but streamlining our communication would be great. …" at bounding box center [685, 611] width 349 height 55
type textarea "this is department specific but streamlining our communication would be great. …"
click at [667, 461] on textarea "Your answer" at bounding box center [685, 778] width 349 height 18
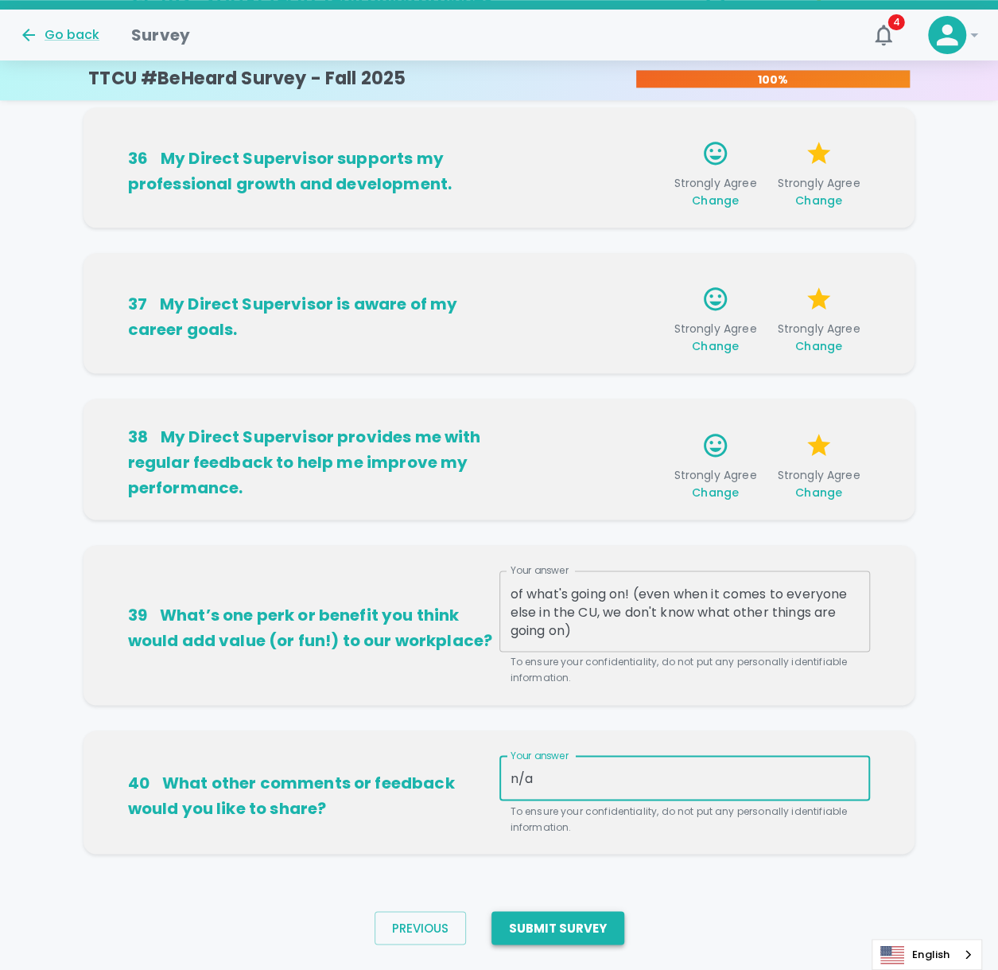
type textarea "n/a"
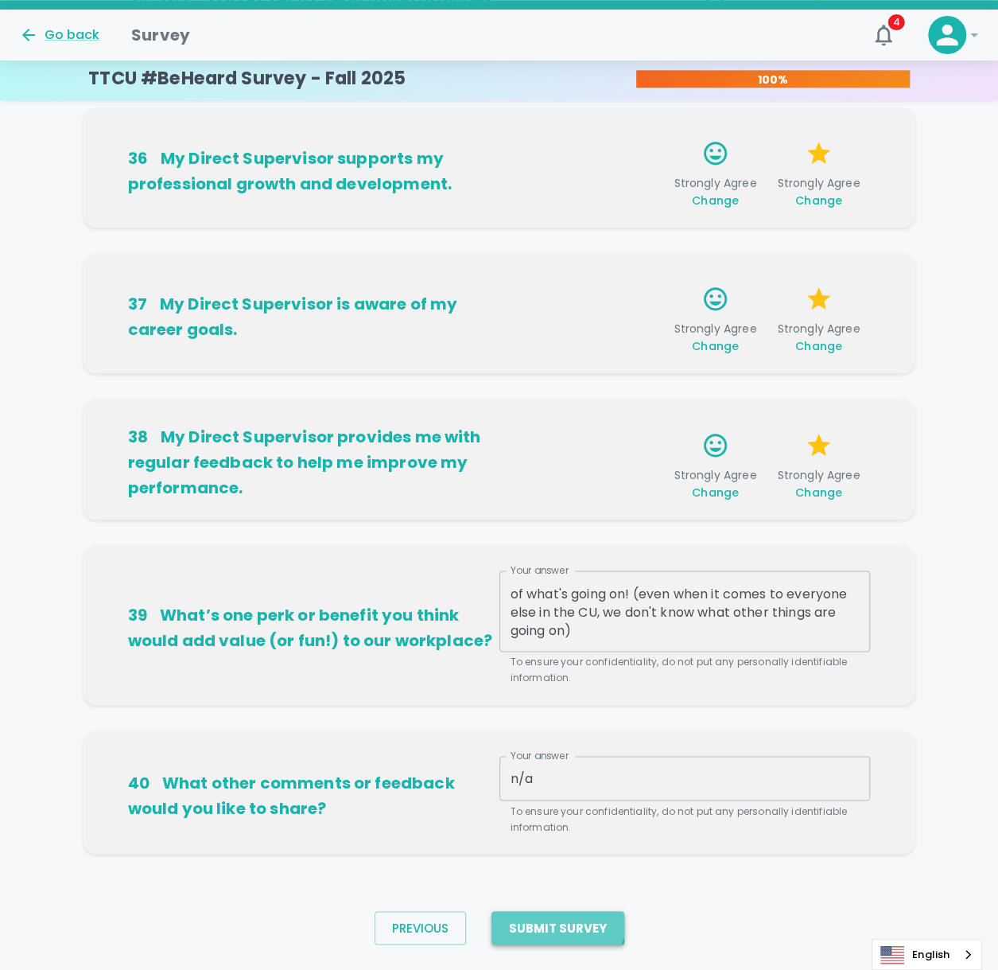
click at [545, 461] on button "Submit Survey" at bounding box center [558, 927] width 133 height 33
